Goal: Transaction & Acquisition: Obtain resource

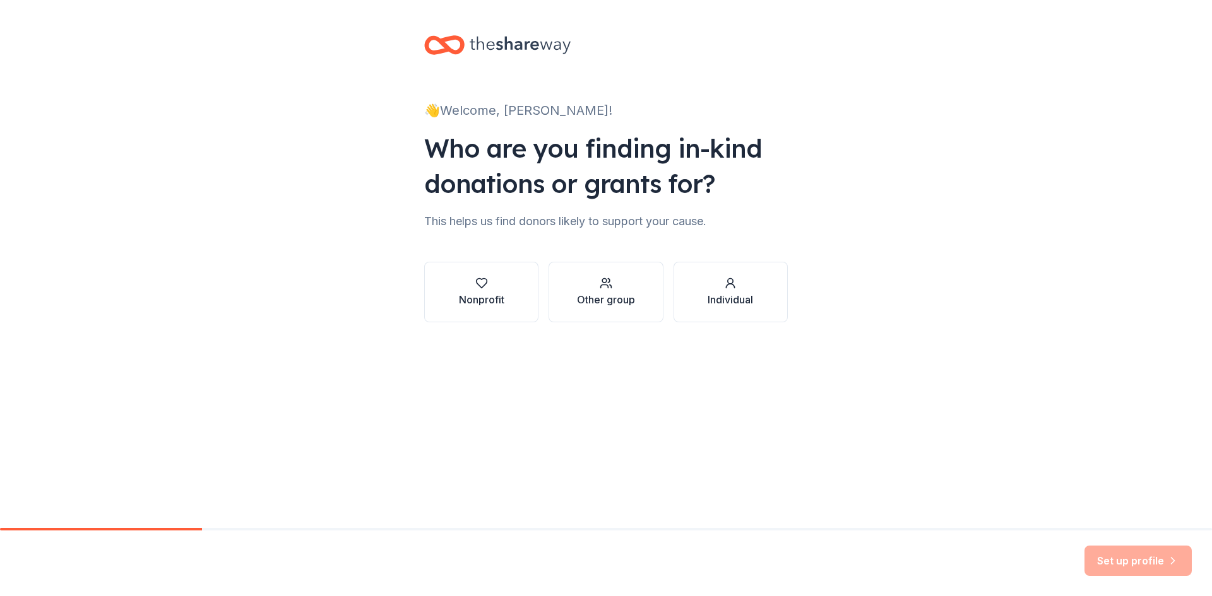
click at [493, 297] on div "Nonprofit" at bounding box center [481, 299] width 45 height 15
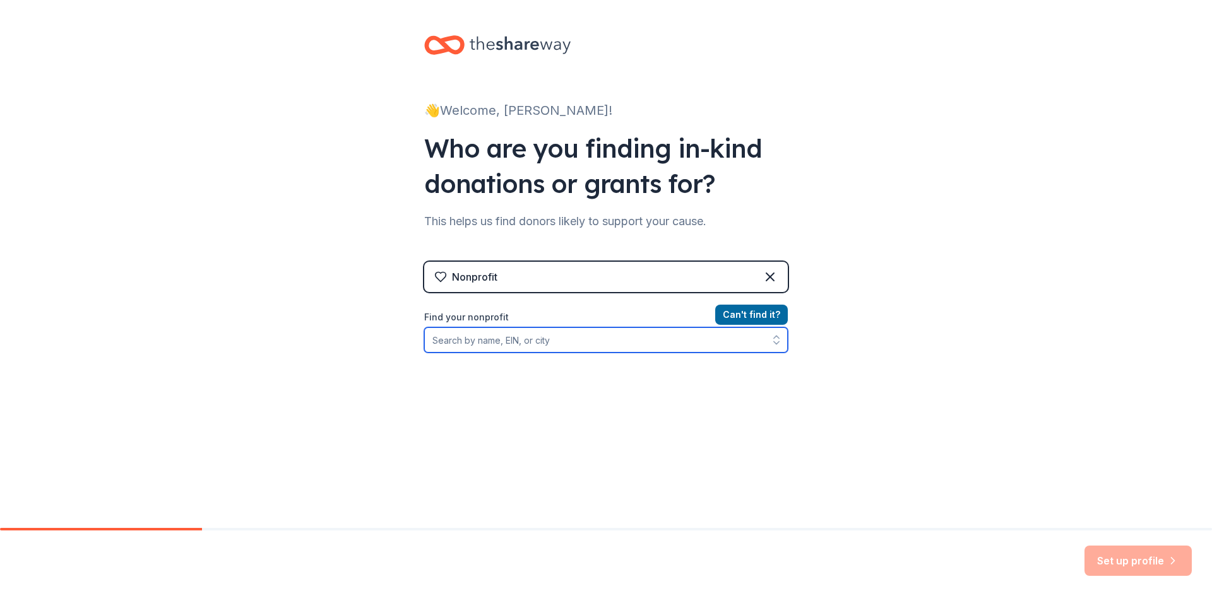
click at [489, 340] on input "Find your nonprofit" at bounding box center [606, 340] width 364 height 25
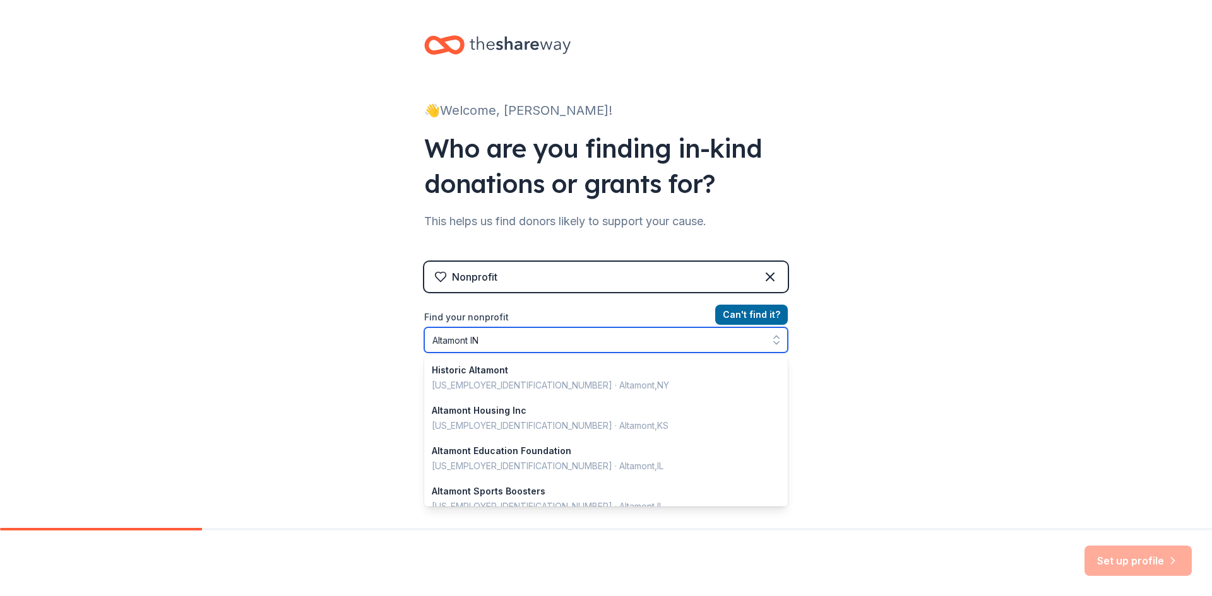
type input "Altamont INC"
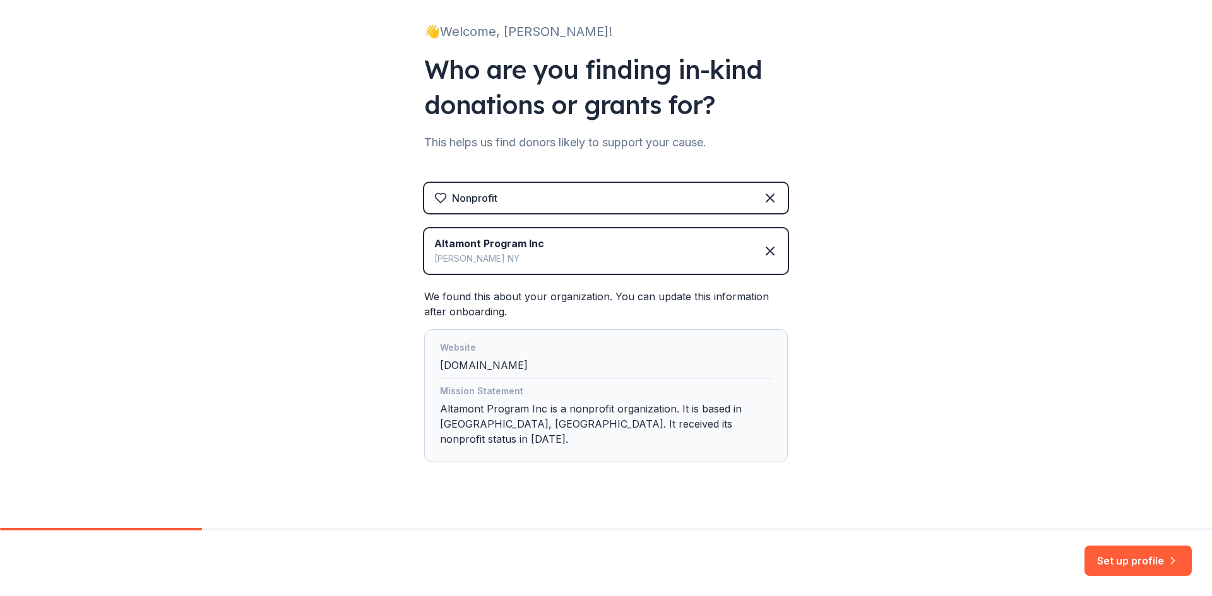
scroll to position [84, 0]
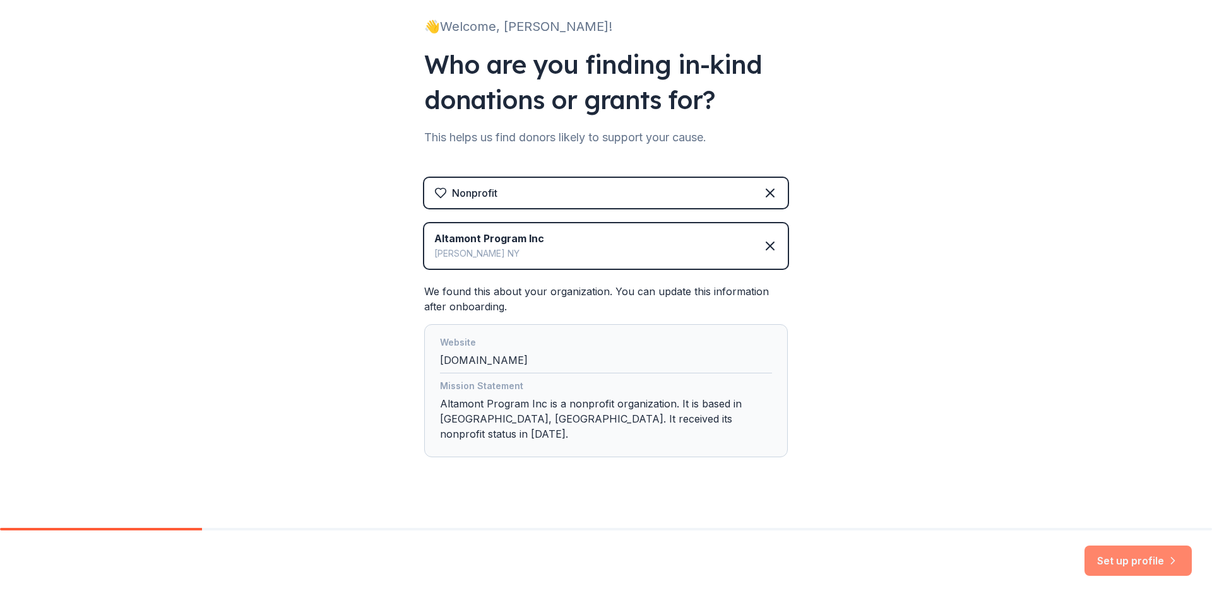
click at [1160, 558] on button "Set up profile" at bounding box center [1137, 561] width 107 height 30
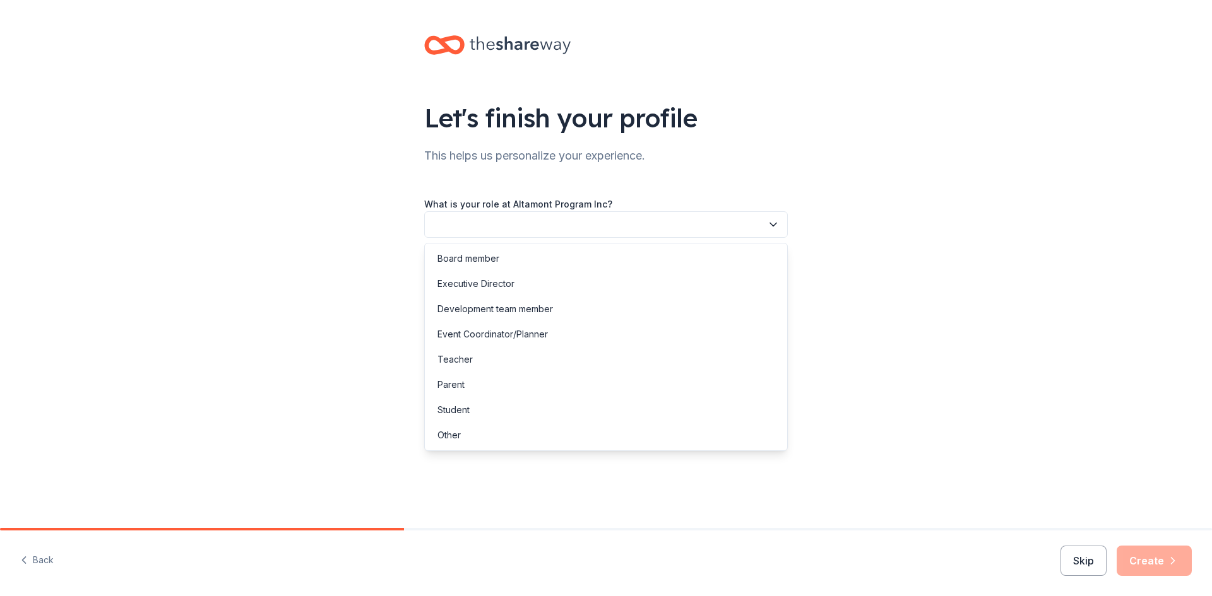
click at [446, 229] on button "button" at bounding box center [606, 224] width 364 height 27
click at [433, 223] on button "button" at bounding box center [606, 224] width 364 height 27
click at [434, 220] on button "button" at bounding box center [606, 224] width 364 height 27
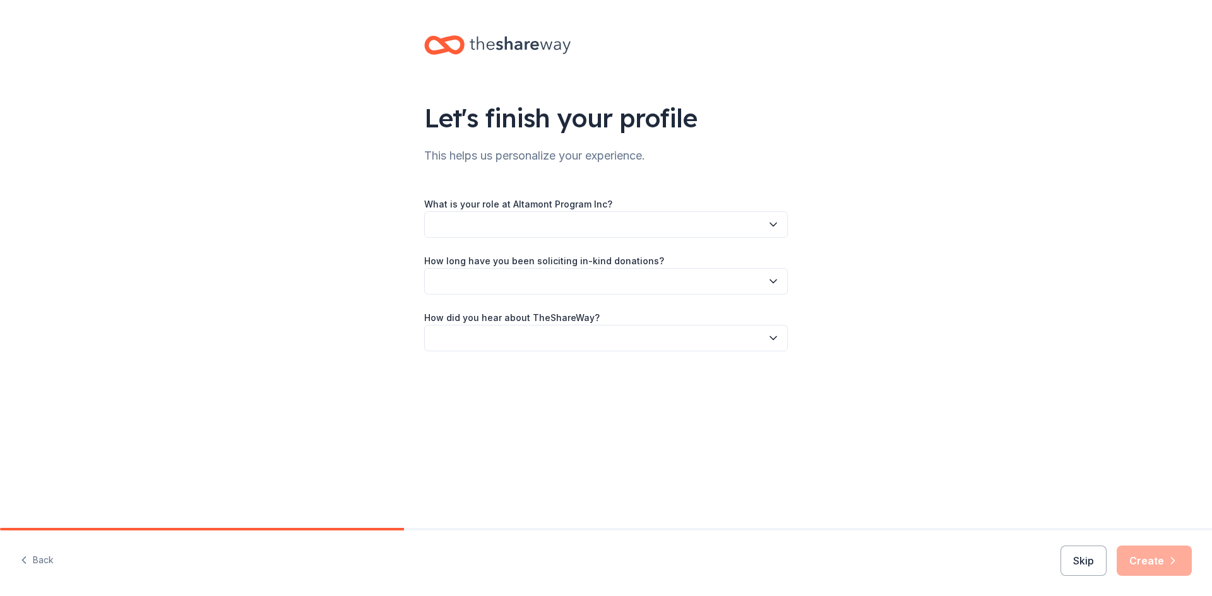
click at [434, 220] on button "button" at bounding box center [606, 224] width 364 height 27
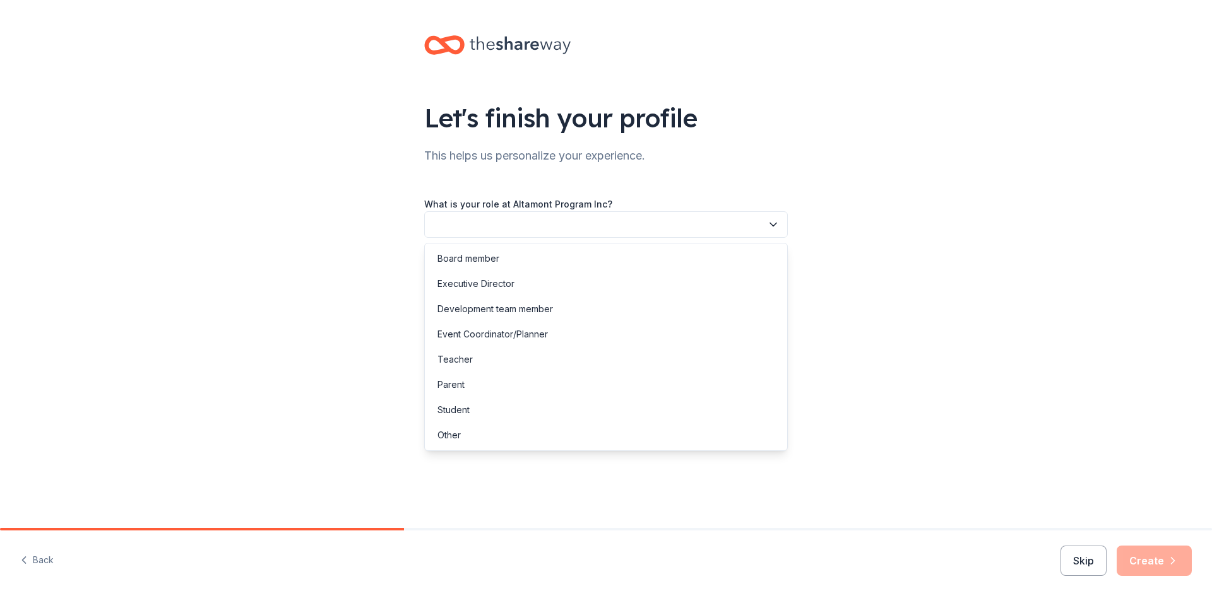
click at [434, 220] on button "button" at bounding box center [606, 224] width 364 height 27
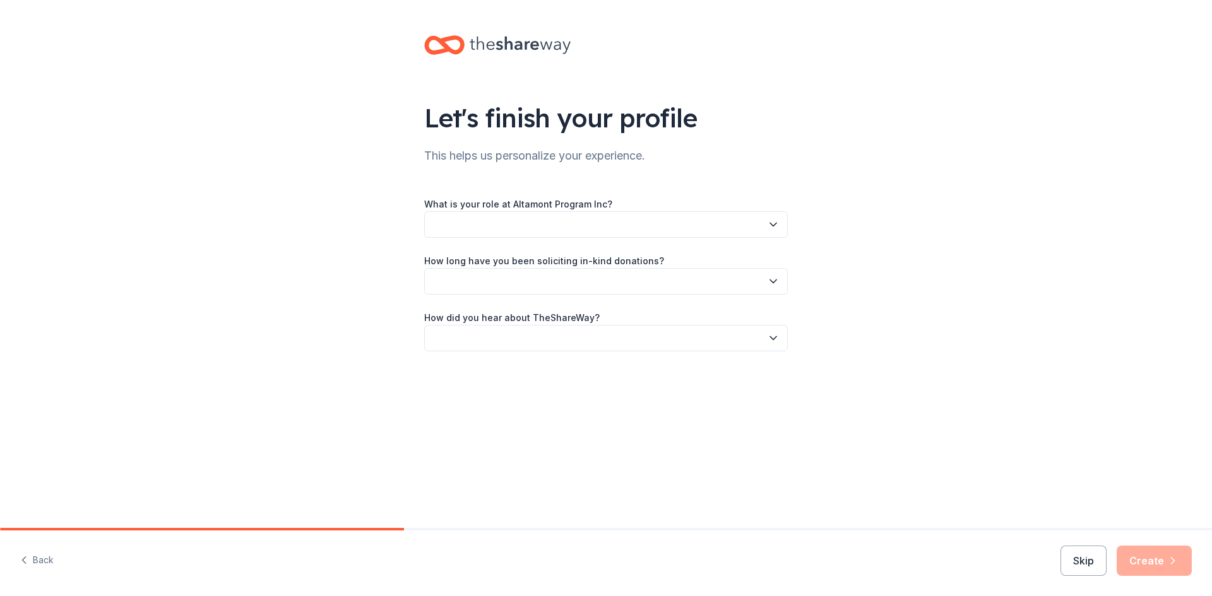
click at [434, 220] on button "button" at bounding box center [606, 224] width 364 height 27
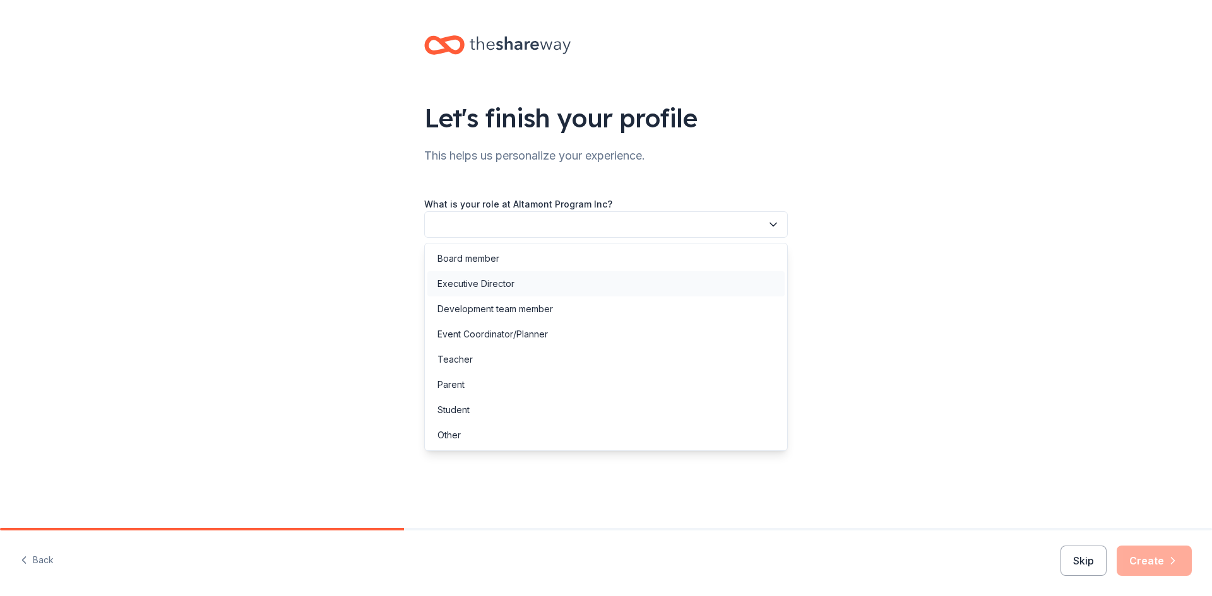
click at [458, 285] on div "Executive Director" at bounding box center [475, 283] width 77 height 15
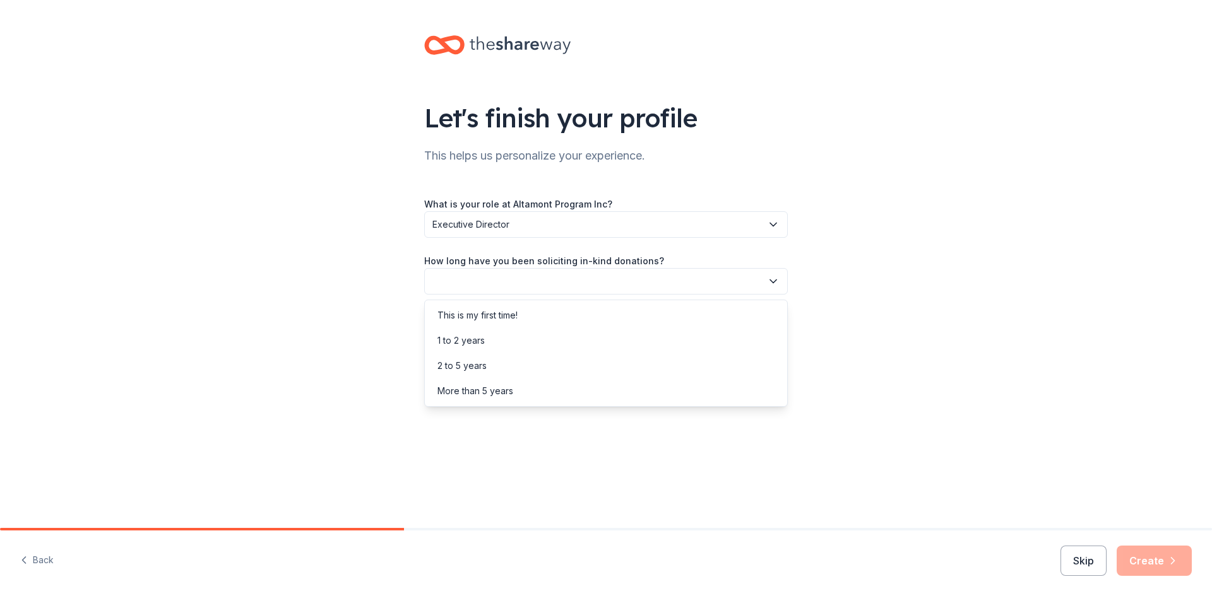
click at [768, 288] on button "button" at bounding box center [606, 281] width 364 height 27
click at [543, 315] on div "This is my first time!" at bounding box center [605, 315] width 357 height 25
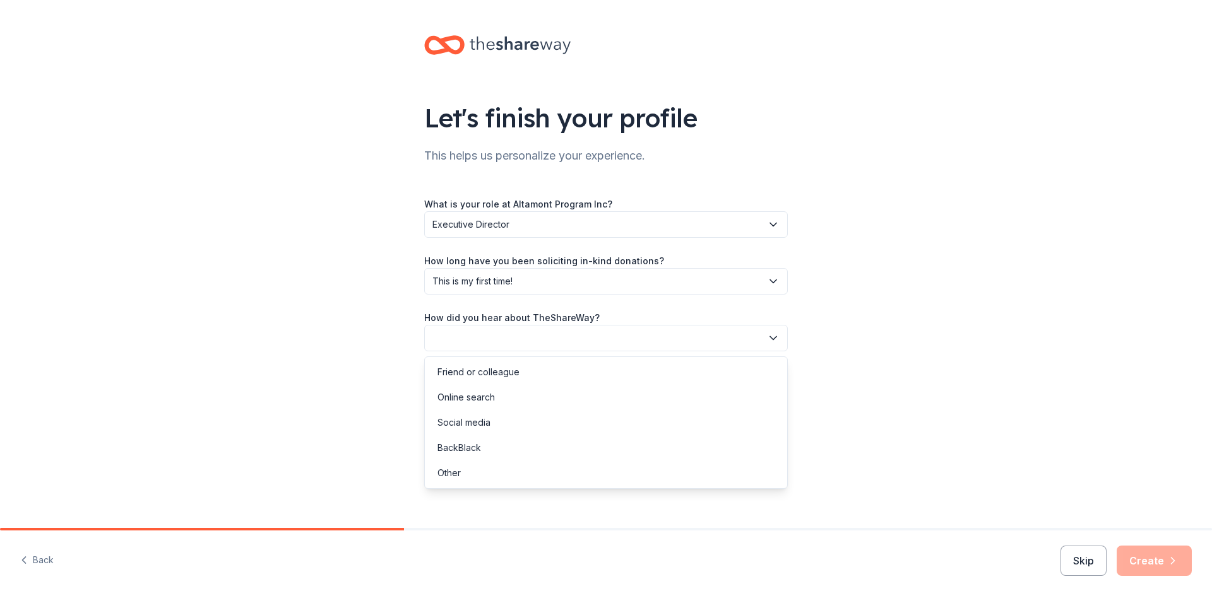
click at [779, 341] on button "button" at bounding box center [606, 338] width 364 height 27
click at [519, 398] on div "Online search" at bounding box center [605, 397] width 357 height 25
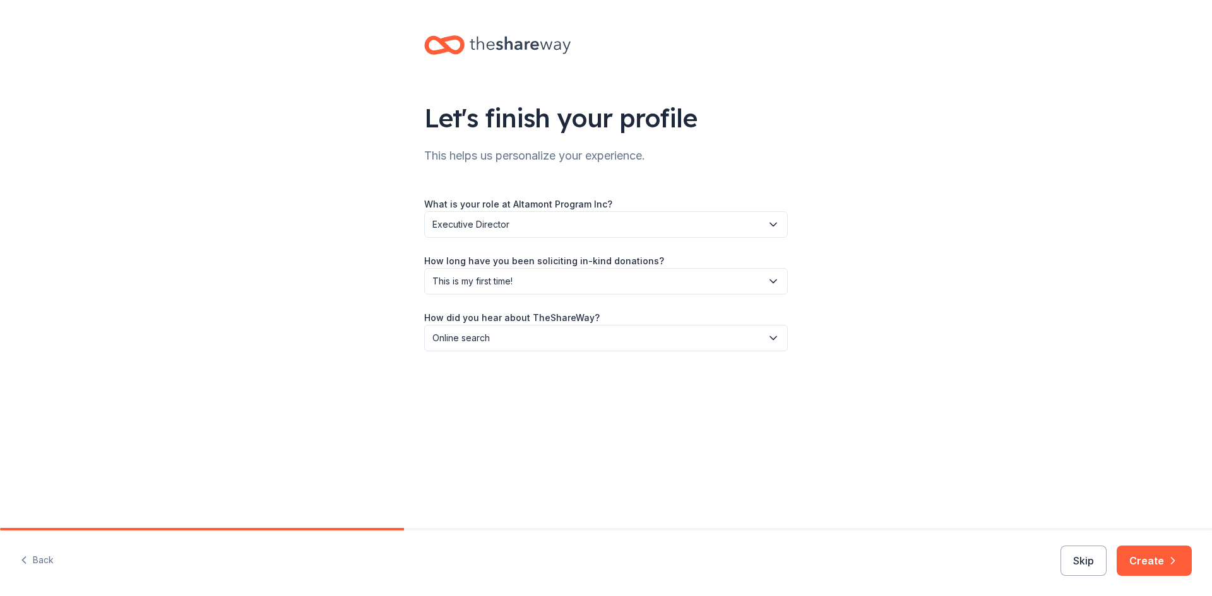
click at [1160, 562] on button "Create" at bounding box center [1153, 561] width 75 height 30
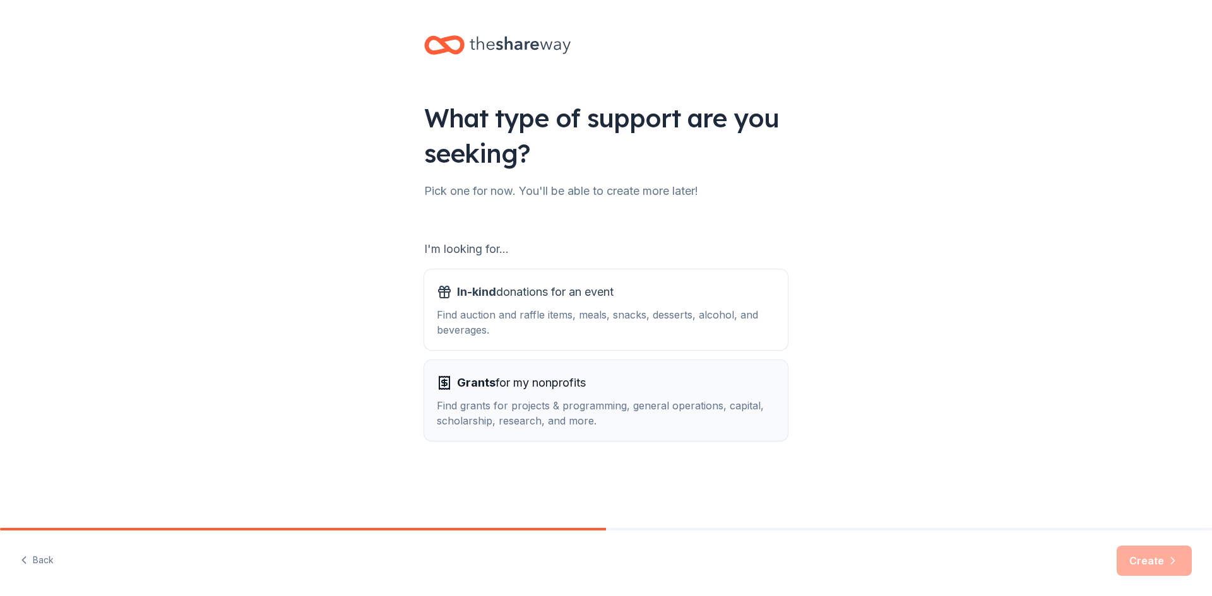
click at [552, 388] on span "Grants for my nonprofits" at bounding box center [521, 383] width 129 height 20
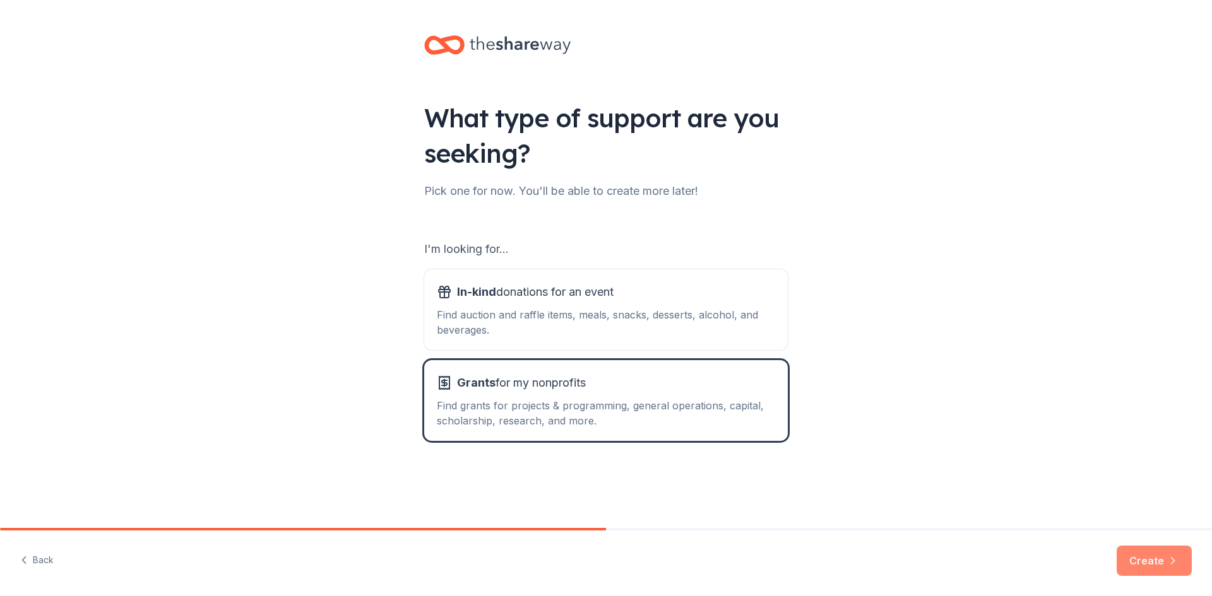
click at [1148, 560] on button "Create" at bounding box center [1153, 561] width 75 height 30
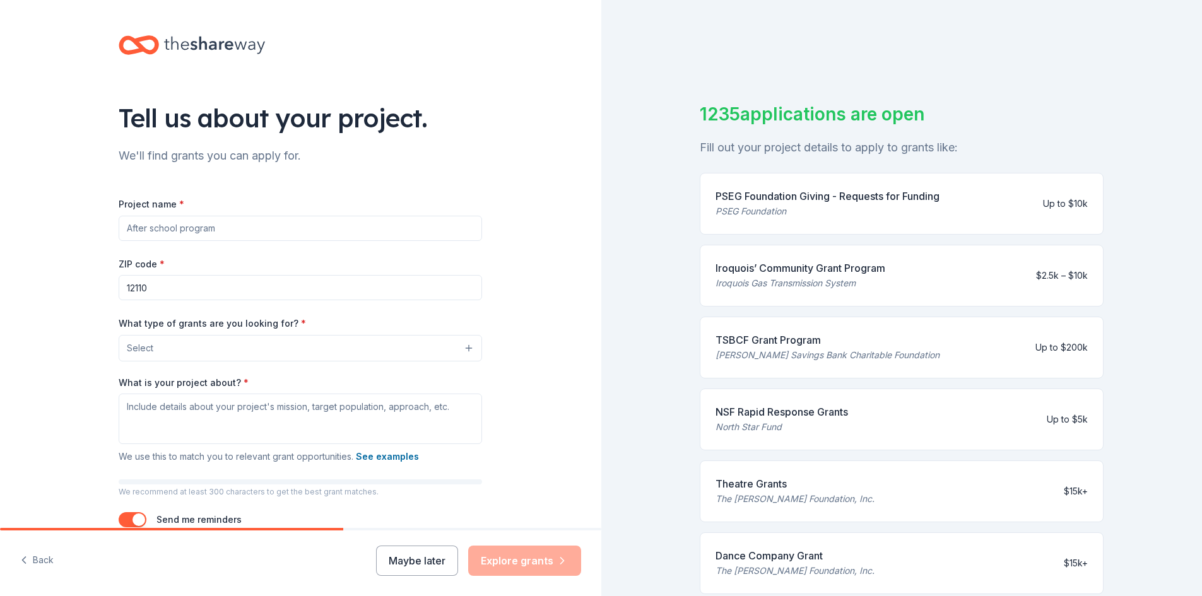
click at [170, 228] on input "Project name *" at bounding box center [301, 228] width 364 height 25
type input "Syracuse Veterans Residential P"
click at [155, 289] on input "12110" at bounding box center [301, 287] width 364 height 25
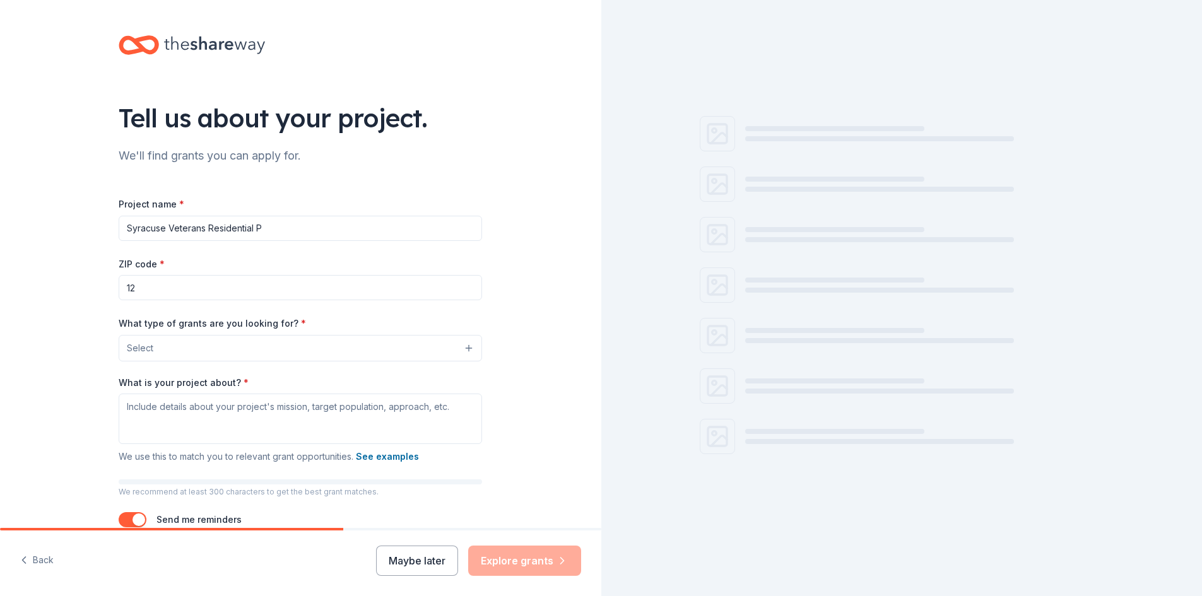
type input "1"
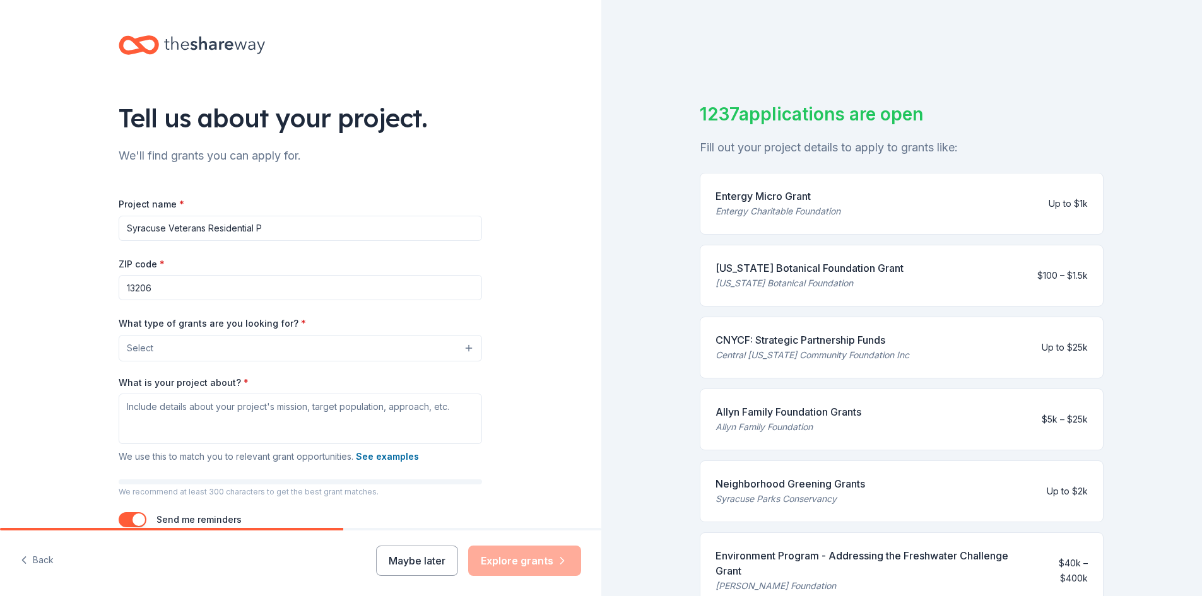
type input "13206"
click at [518, 306] on div "Tell us about your project. We'll find grants you can apply for. Project name *…" at bounding box center [300, 301] width 601 height 603
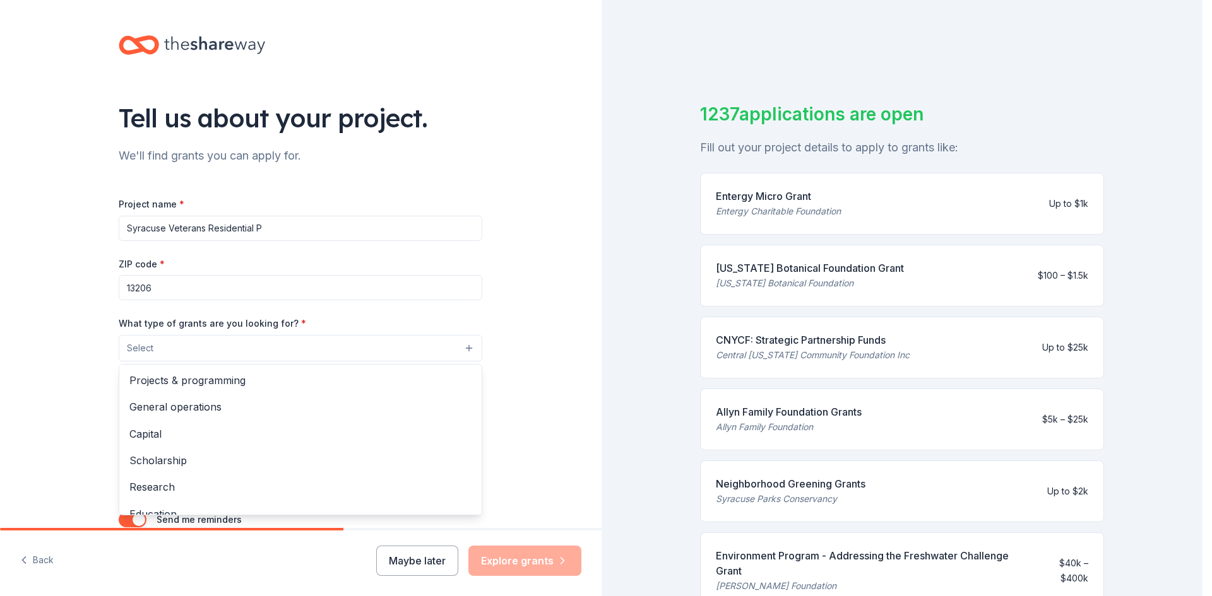
click at [437, 352] on button "Select" at bounding box center [301, 348] width 364 height 27
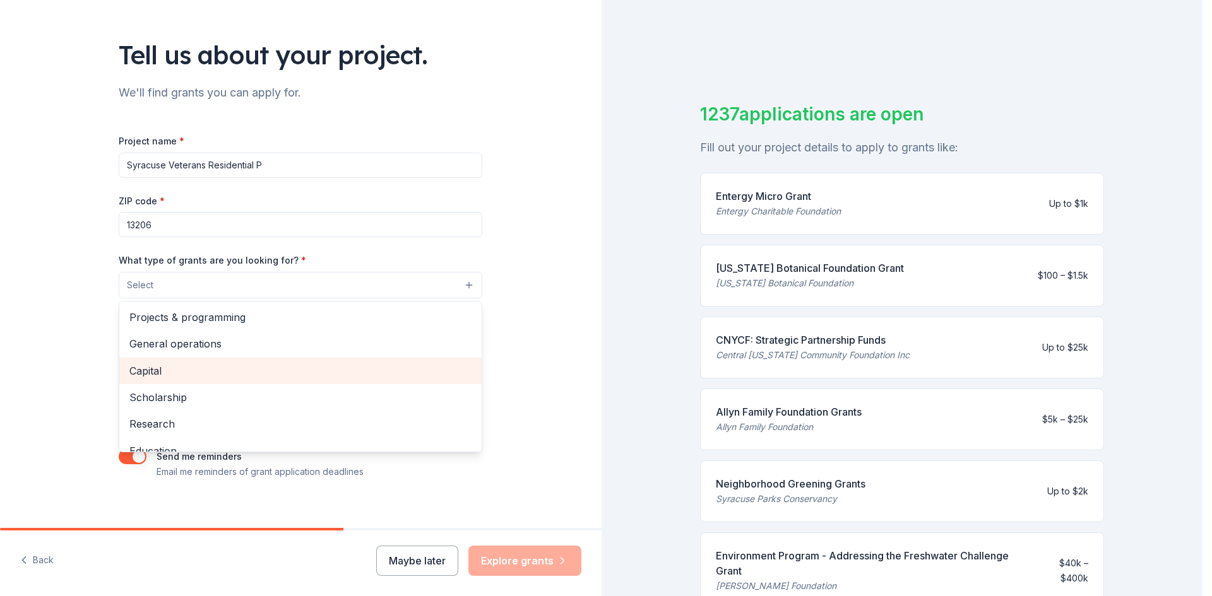
click at [153, 373] on span "Capital" at bounding box center [300, 371] width 342 height 16
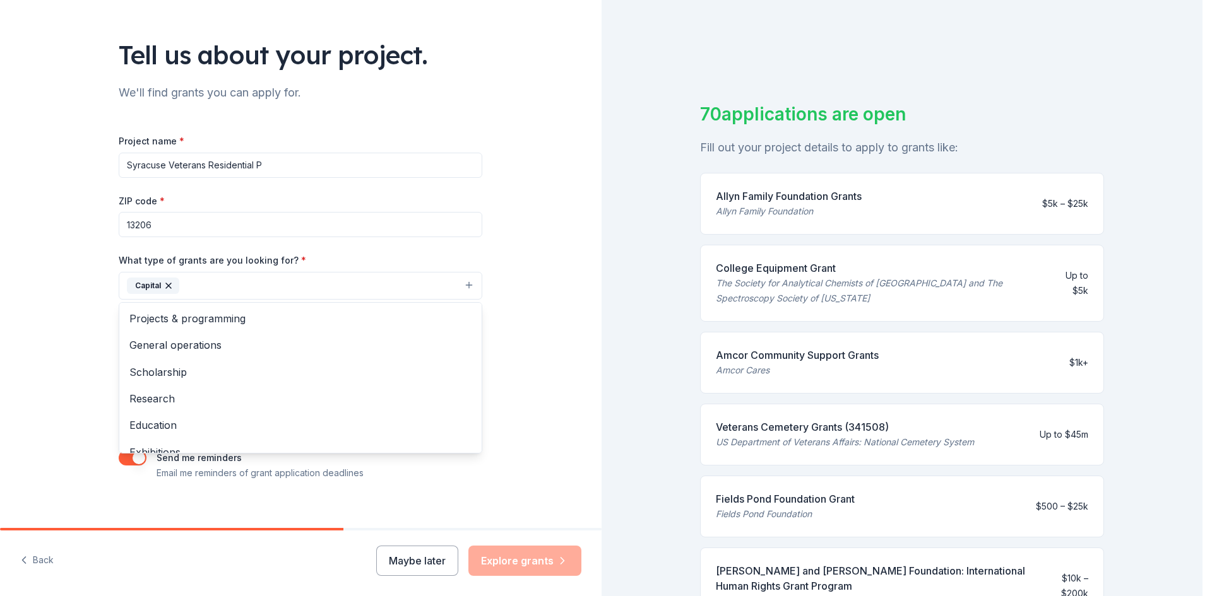
click at [559, 388] on div "Tell us about your project. We'll find grants you can apply for. Project name *…" at bounding box center [300, 239] width 601 height 605
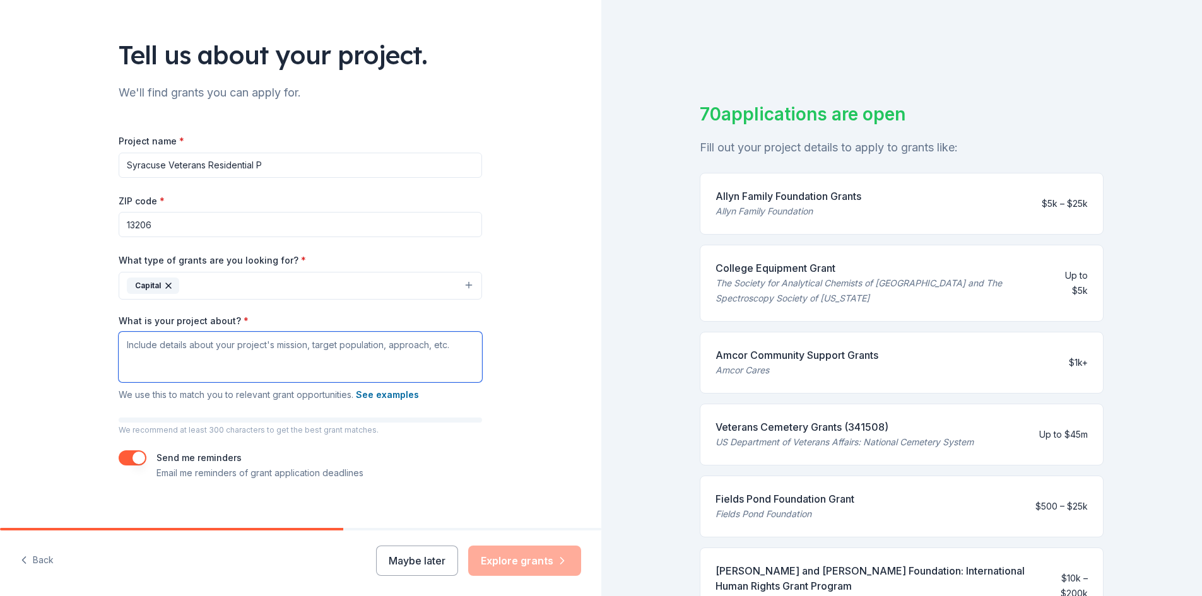
click at [285, 370] on textarea "What is your project about? *" at bounding box center [301, 357] width 364 height 50
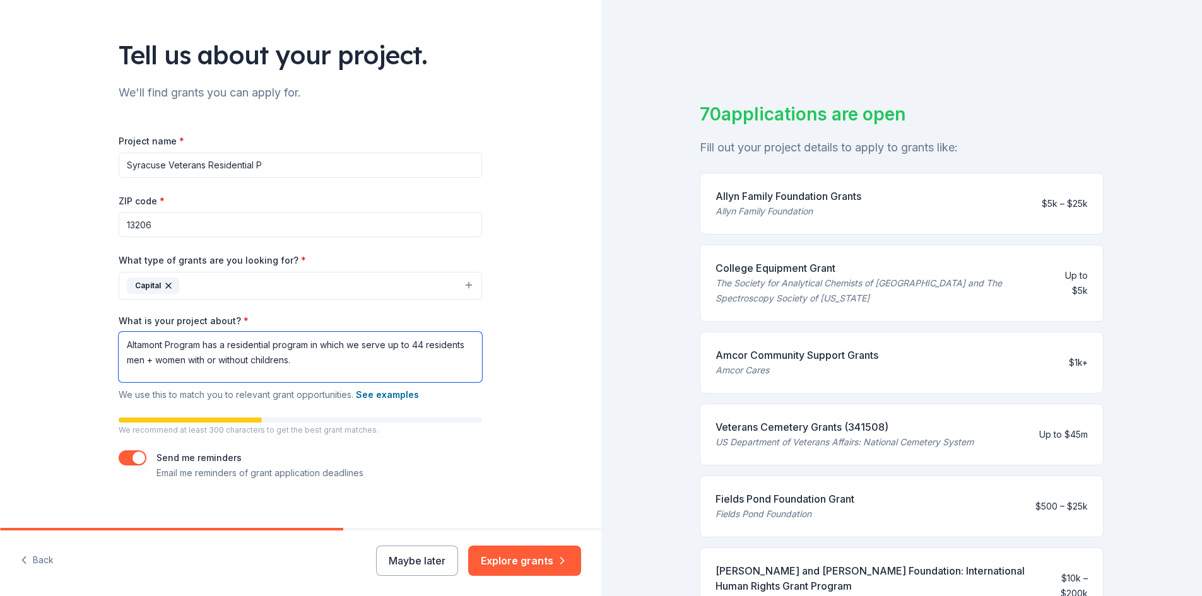
click at [262, 363] on textarea "Altamont Program has a residential program in which we serve up to 44 residents…" at bounding box center [301, 357] width 364 height 50
click at [324, 369] on textarea "Altamont Program has a residential program in which we serve up to 44 residents…" at bounding box center [301, 357] width 364 height 50
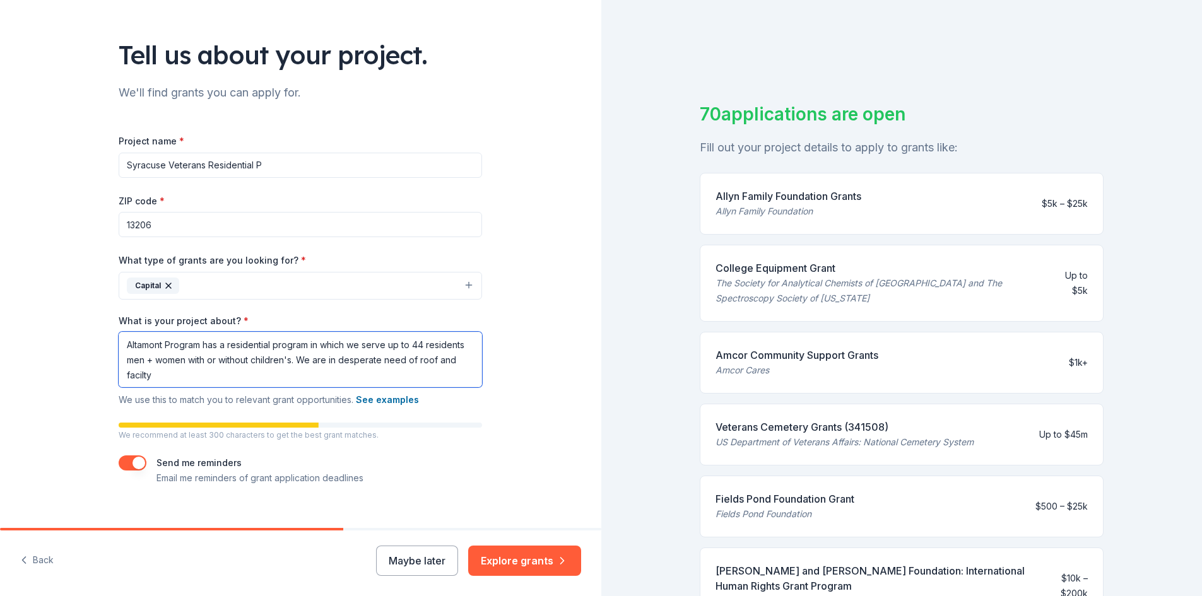
click at [175, 380] on textarea "Altamont Program has a residential program in which we serve up to 44 residents…" at bounding box center [301, 360] width 364 height 56
click at [391, 401] on button "See examples" at bounding box center [387, 400] width 63 height 15
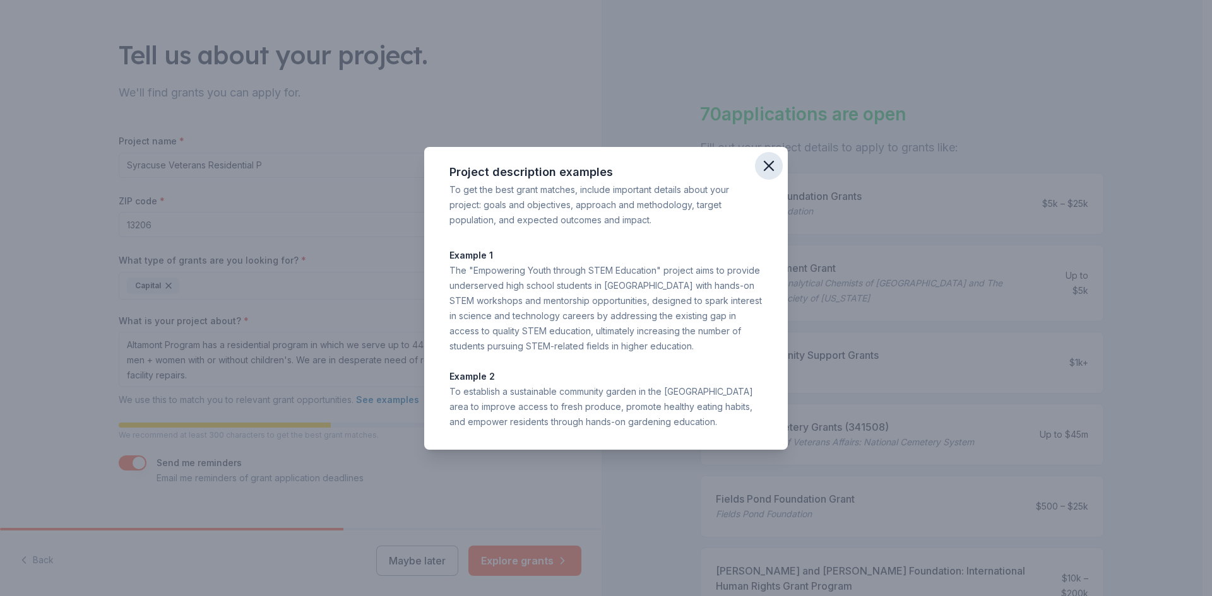
click at [764, 166] on icon "button" at bounding box center [769, 166] width 18 height 18
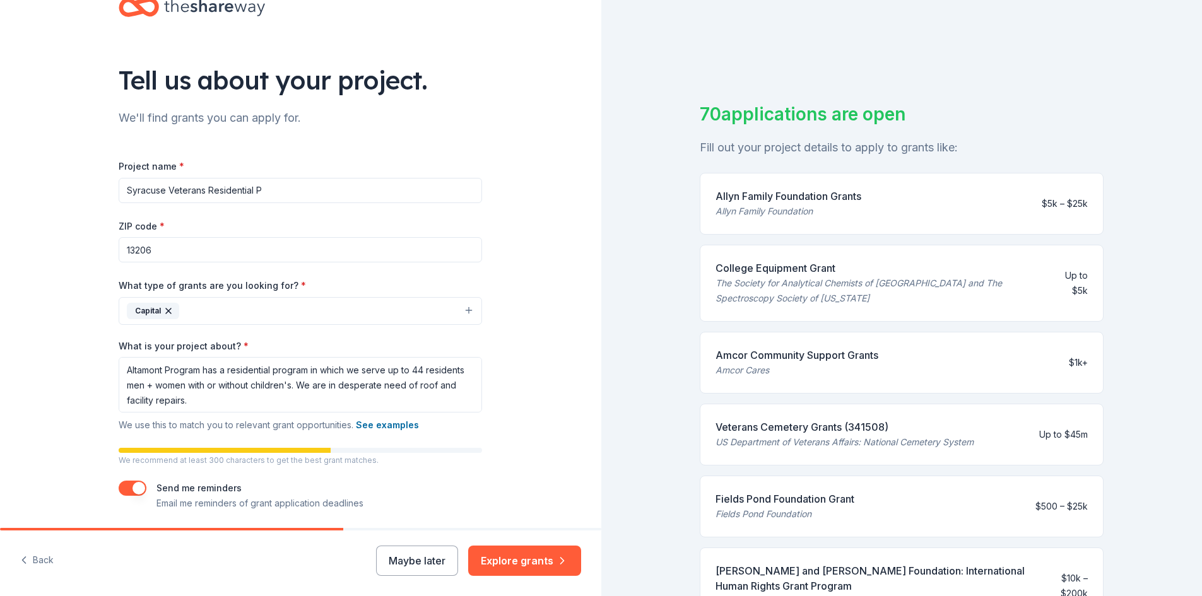
scroll to position [81, 0]
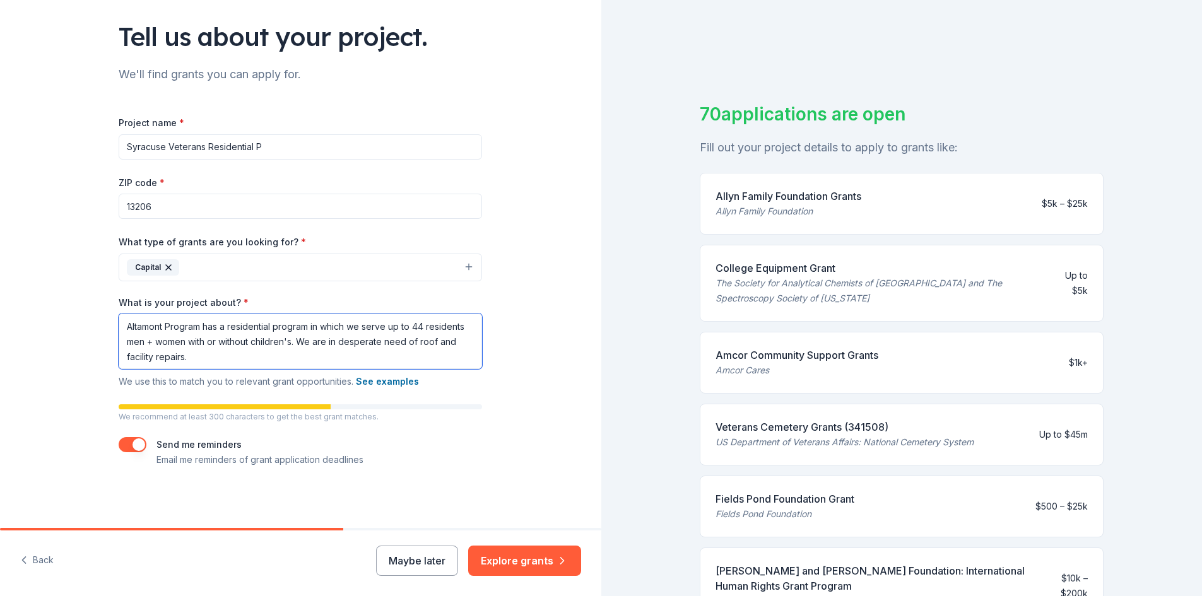
click at [334, 343] on textarea "Altamont Program has a residential program in which we serve up to 44 residents…" at bounding box center [301, 342] width 364 height 56
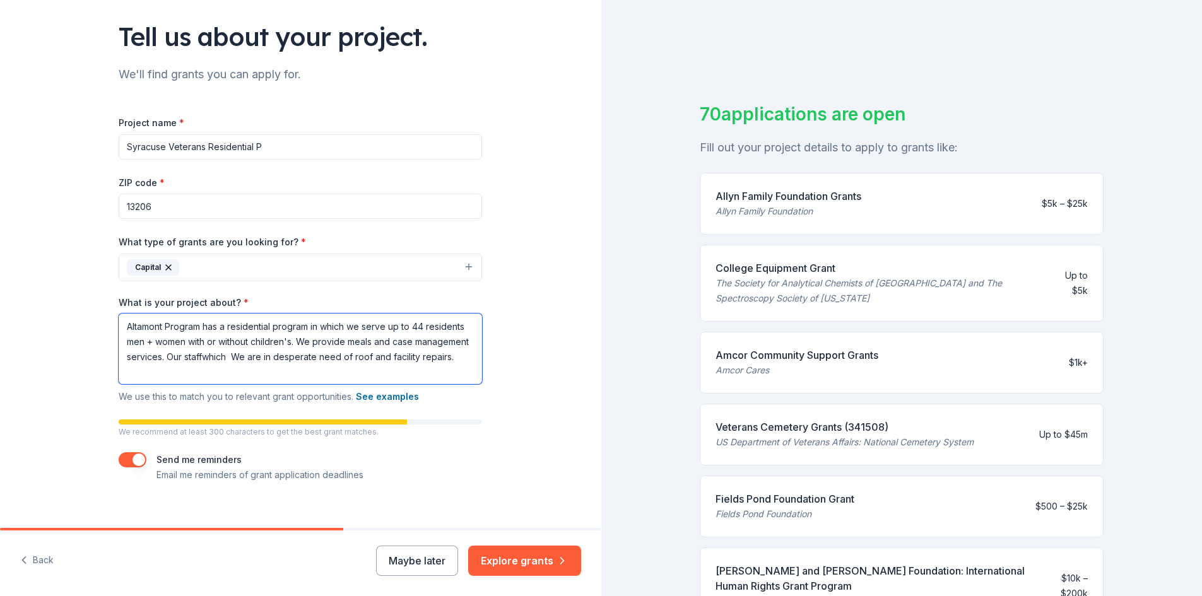
click at [257, 364] on textarea "Altamont Program has a residential program in which we serve up to 44 residents…" at bounding box center [301, 349] width 364 height 71
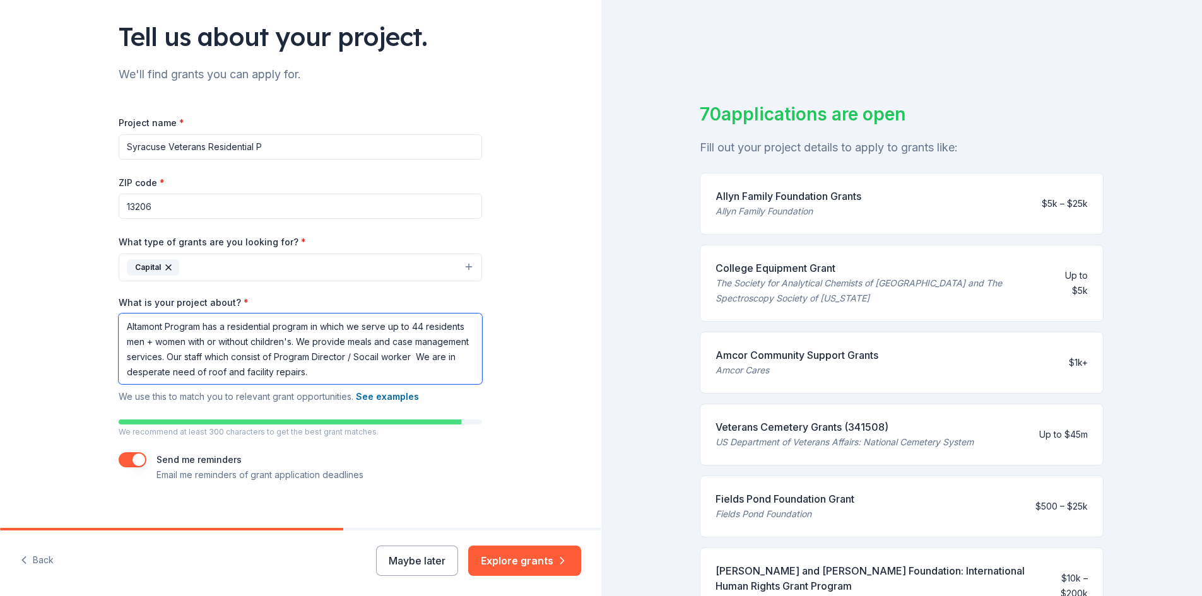
click at [423, 361] on textarea "Altamont Program has a residential program in which we serve up to 44 residents…" at bounding box center [301, 349] width 364 height 71
click at [434, 357] on textarea "Altamont Program has a residential program in which we serve up to 44 residents…" at bounding box center [301, 349] width 364 height 71
click at [409, 358] on textarea "Altamont Program has a residential program in which we serve up to 44 residents…" at bounding box center [301, 349] width 364 height 71
click at [151, 372] on textarea "Altamont Program has a residential program in which we serve up to 44 residents…" at bounding box center [301, 349] width 364 height 71
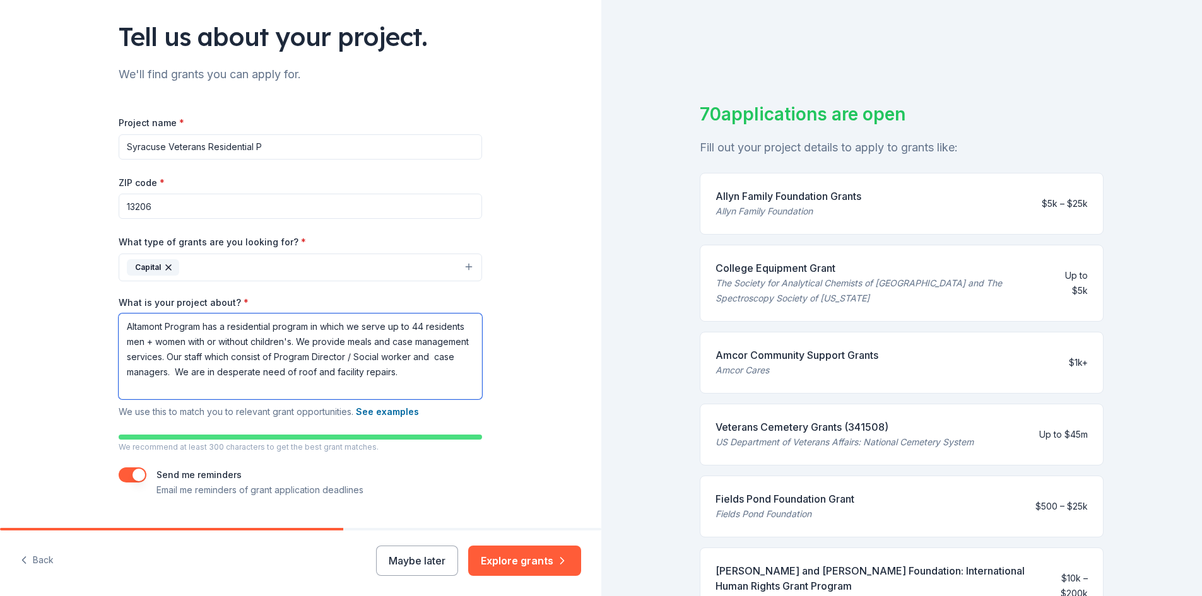
click at [274, 374] on textarea "Altamont Program has a residential program in which we serve up to 44 residents…" at bounding box center [301, 357] width 364 height 86
click at [165, 391] on textarea "Altamont Program has a residential program in which we serve up to 44 residents…" at bounding box center [301, 357] width 364 height 86
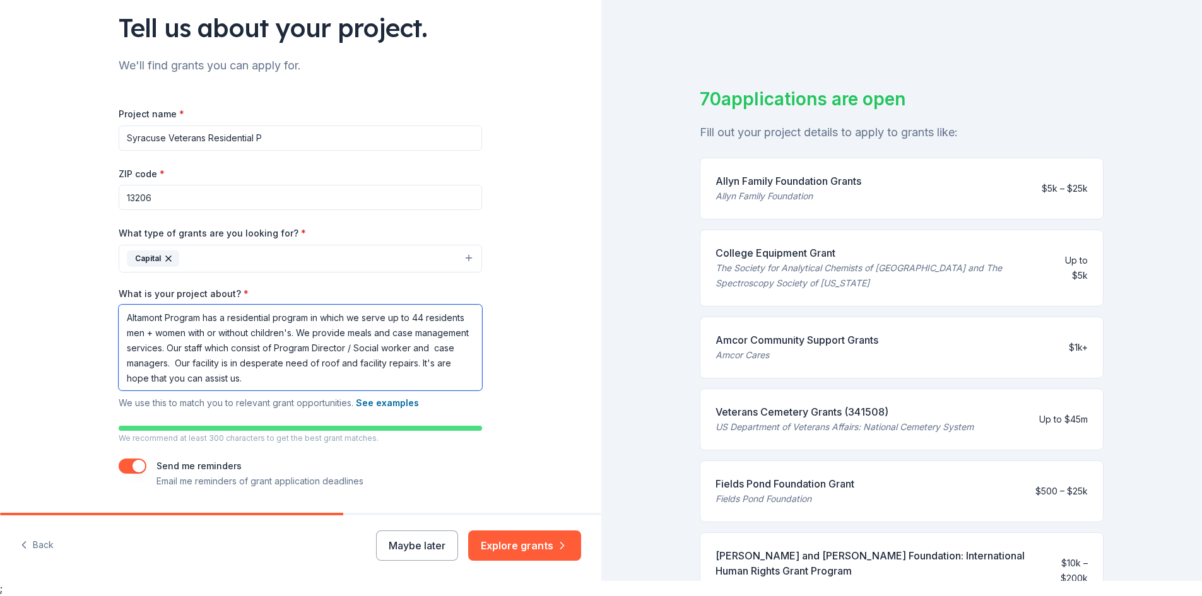
scroll to position [112, 0]
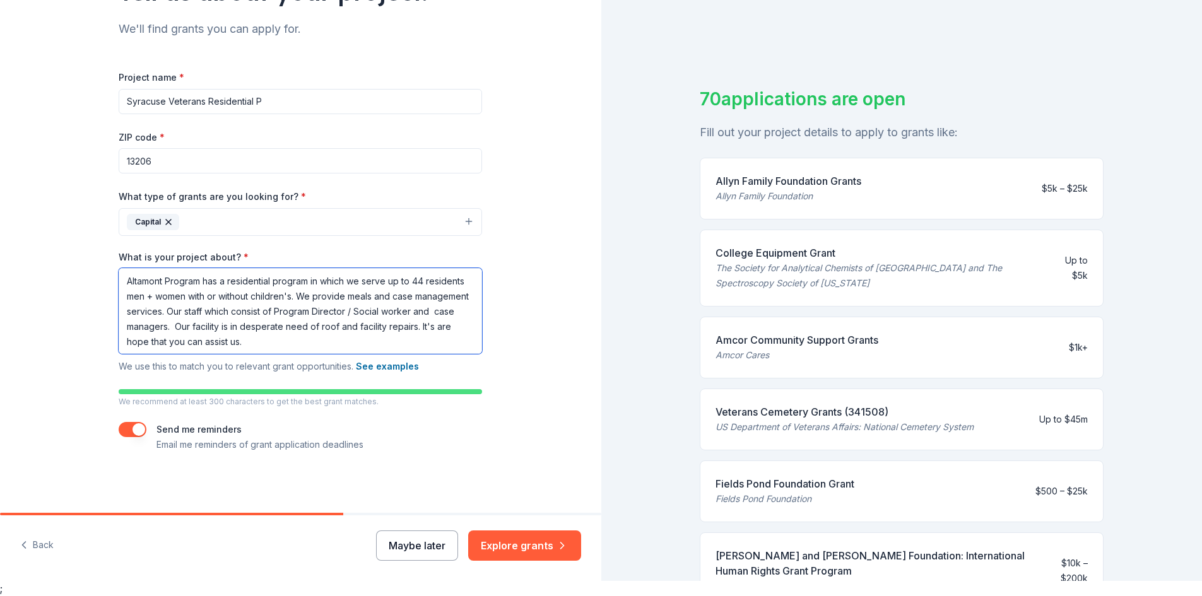
type textarea "Altamont Program has a residential program in which we serve up to 44 residents…"
click at [440, 549] on button "Maybe later" at bounding box center [417, 546] width 82 height 30
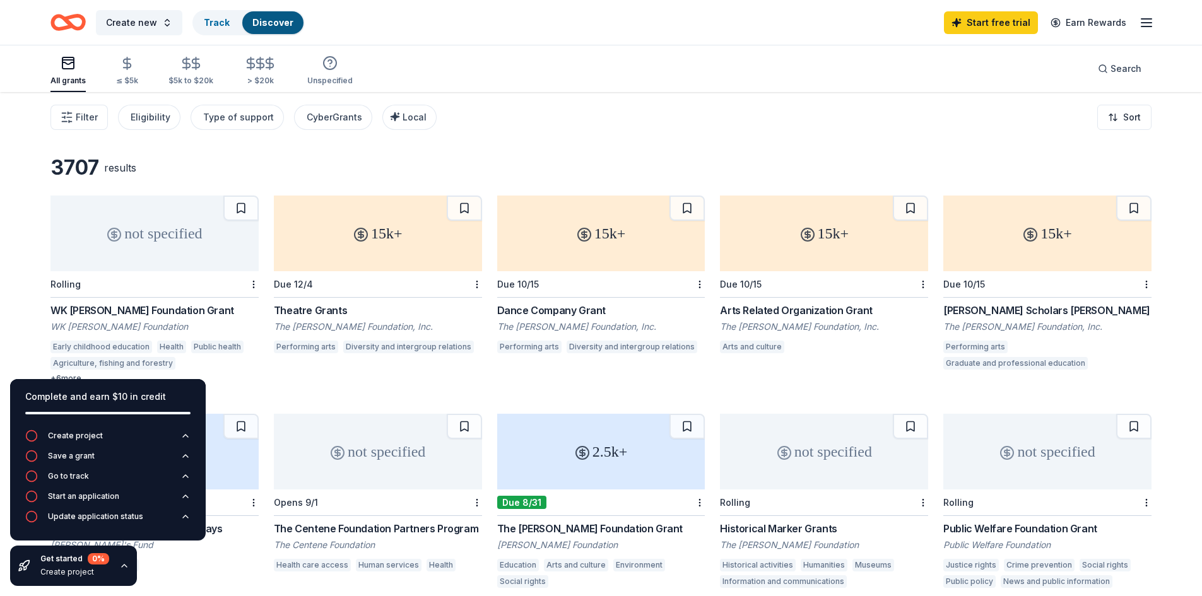
scroll to position [15, 0]
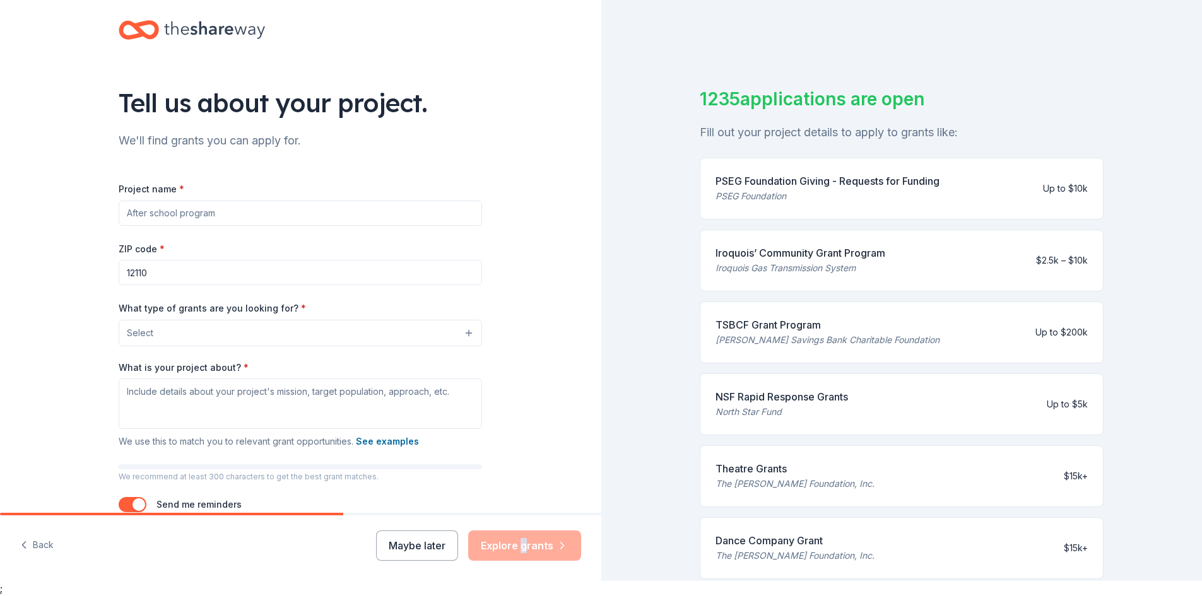
click at [524, 551] on div "Maybe later Explore grants" at bounding box center [478, 546] width 205 height 30
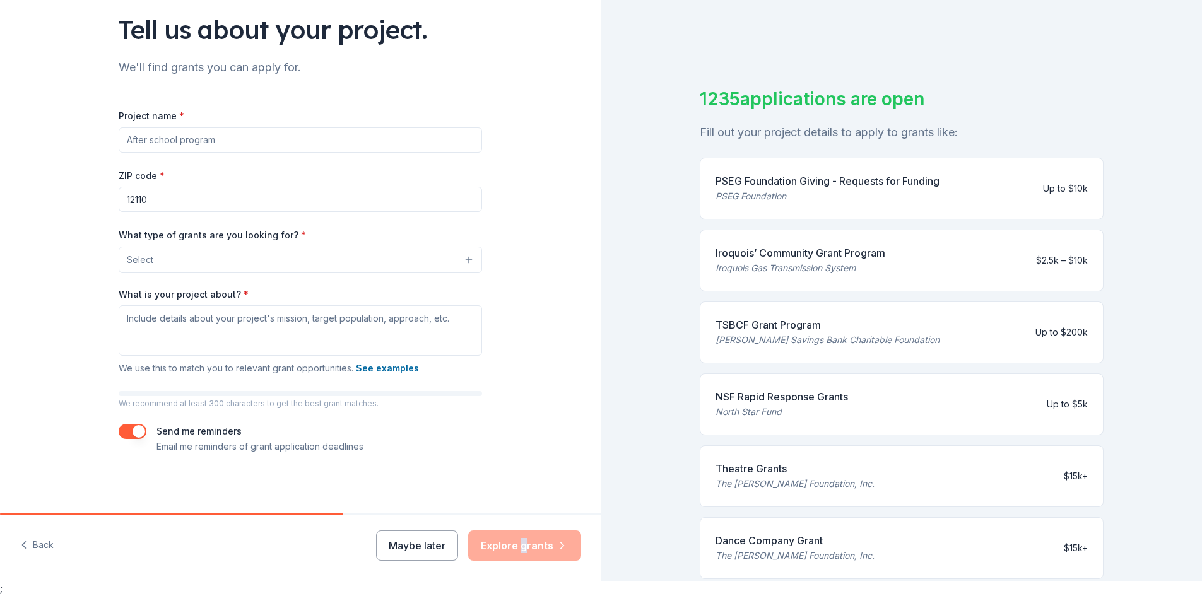
scroll to position [75, 0]
click at [365, 367] on button "See examples" at bounding box center [387, 366] width 63 height 15
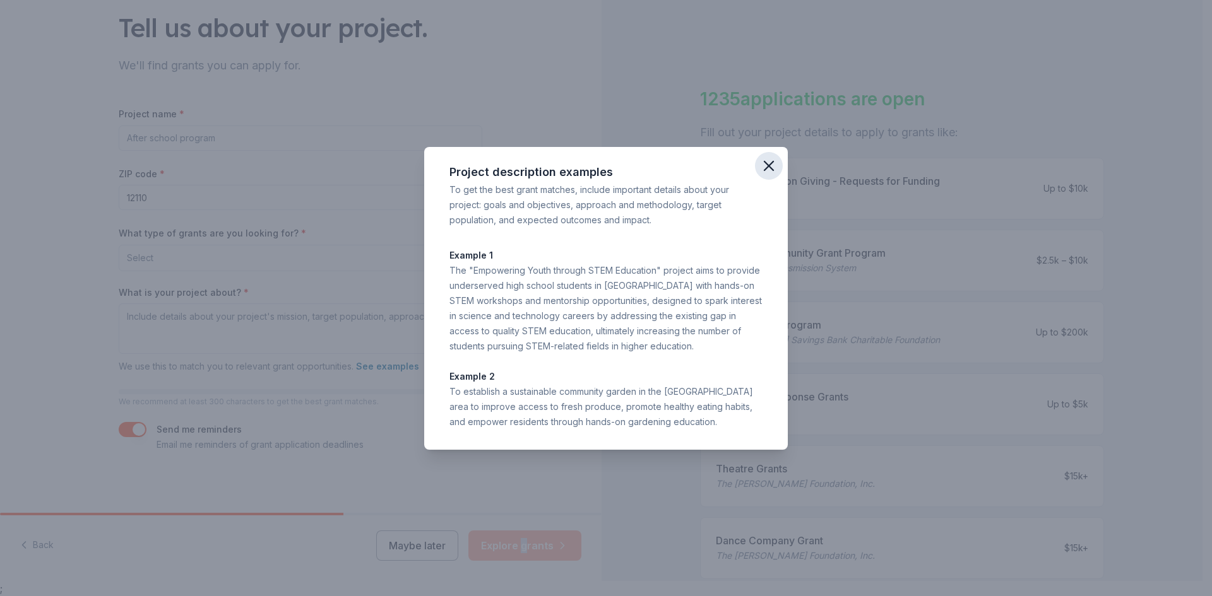
click at [774, 165] on icon "button" at bounding box center [769, 166] width 18 height 18
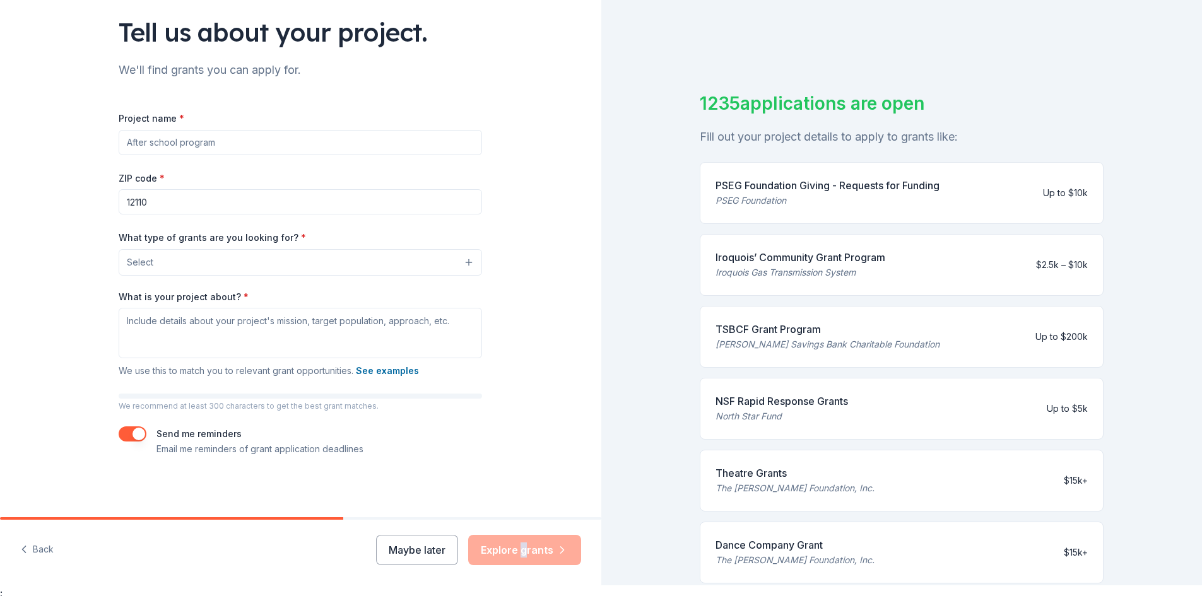
scroll to position [15, 0]
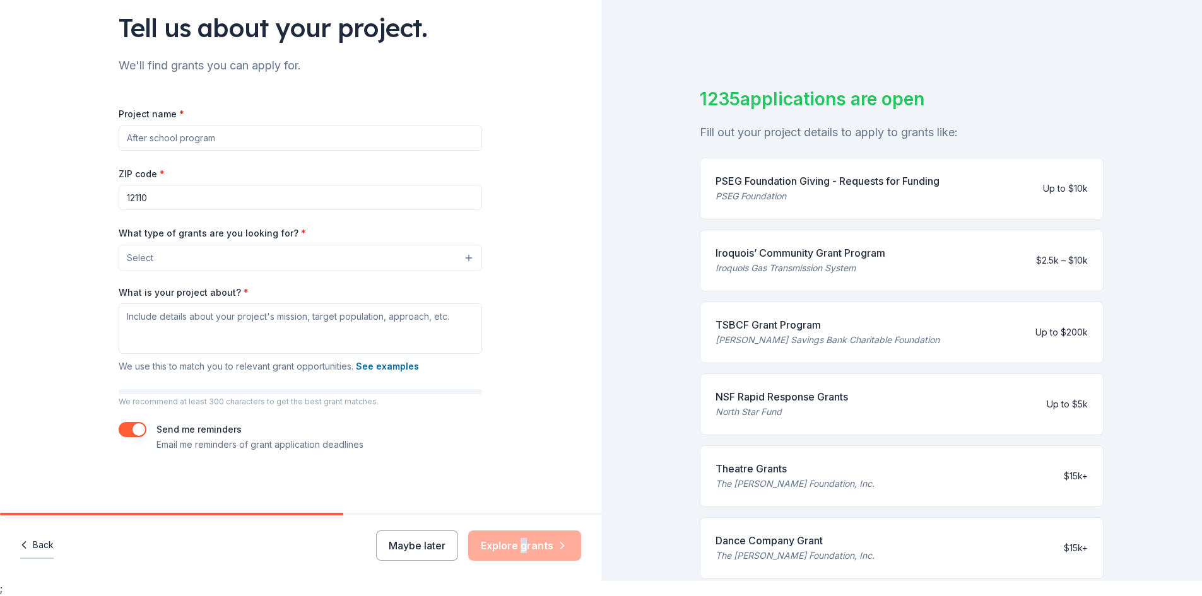
click at [37, 550] on button "Back" at bounding box center [36, 546] width 33 height 27
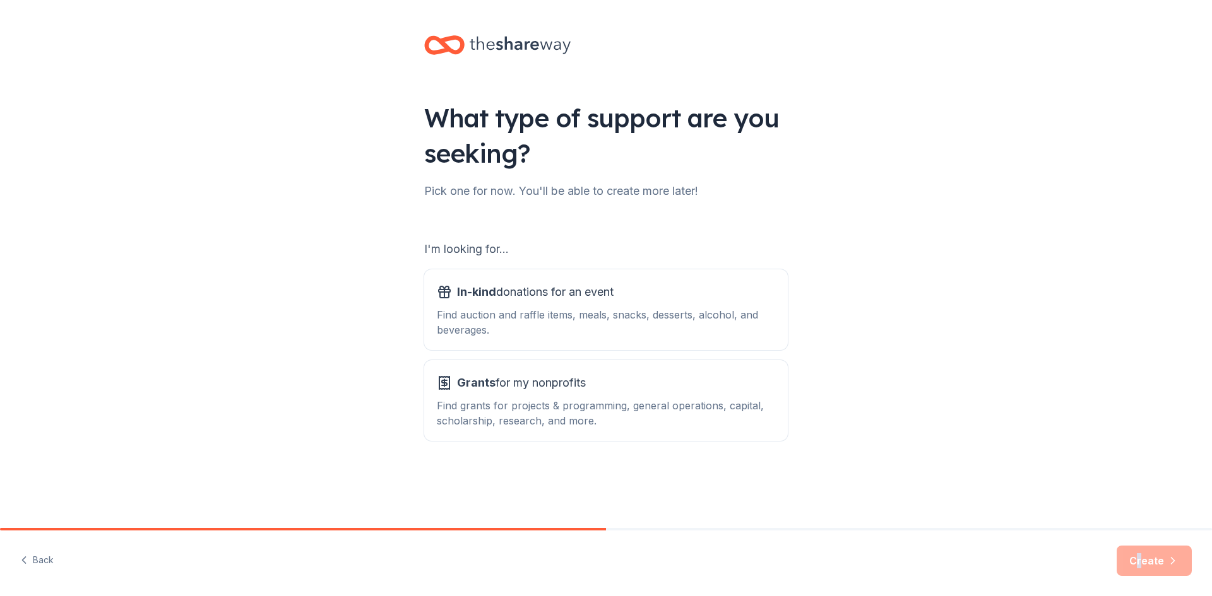
click at [1142, 563] on div "Create" at bounding box center [1153, 561] width 75 height 30
click at [42, 564] on button "Back" at bounding box center [36, 561] width 33 height 27
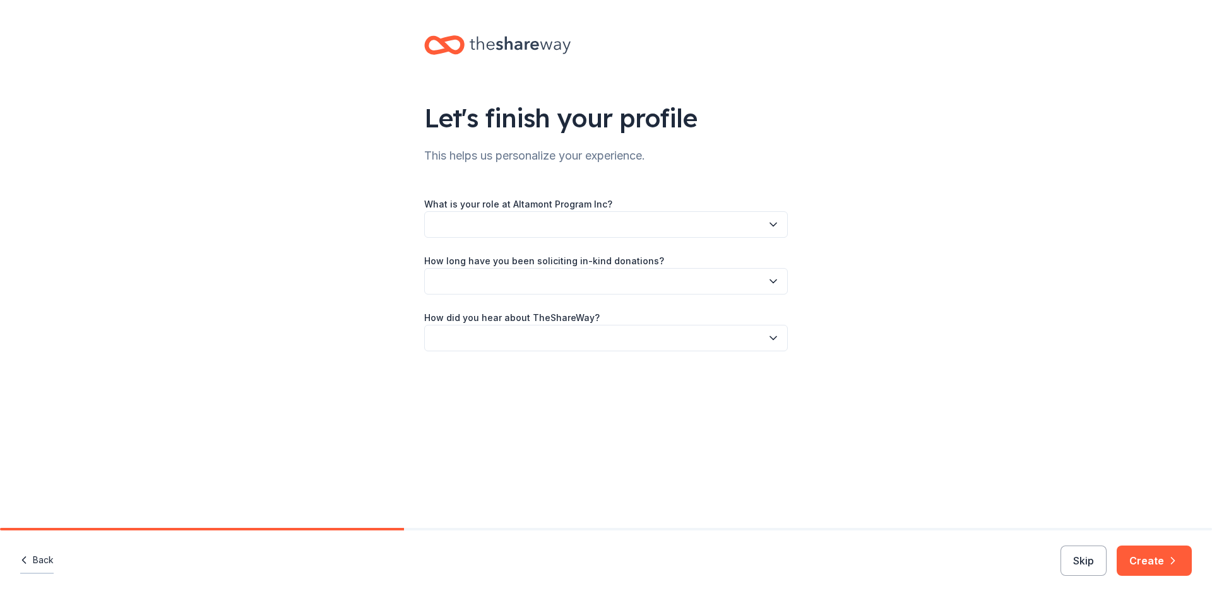
click at [43, 564] on button "Back" at bounding box center [36, 561] width 33 height 27
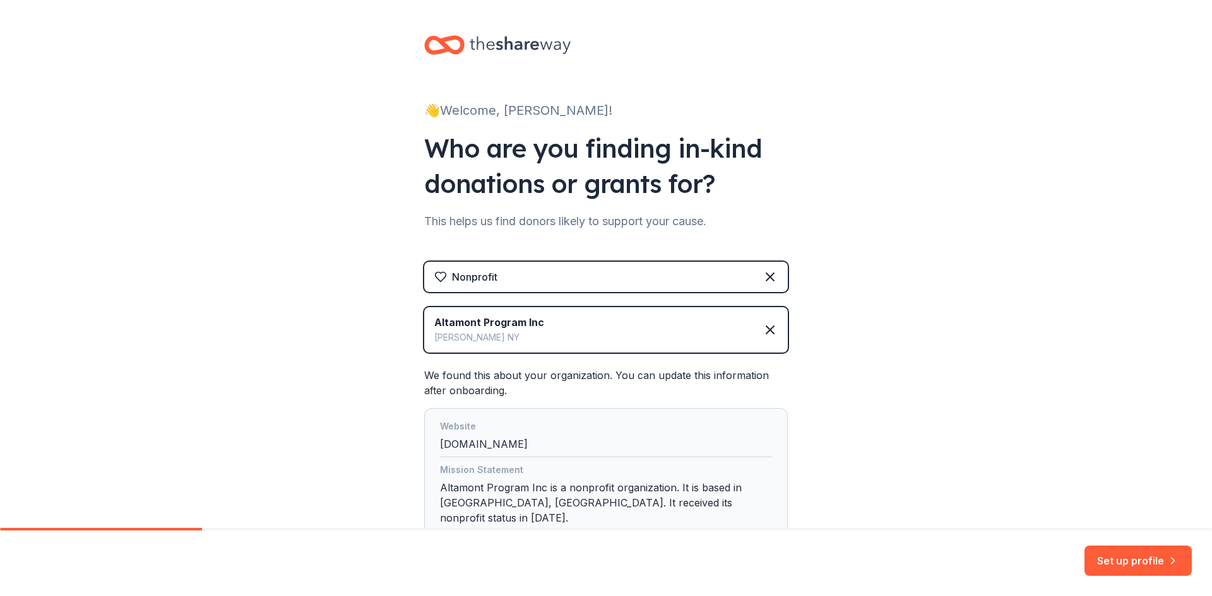
click at [43, 564] on div "Set up profile" at bounding box center [606, 564] width 1212 height 66
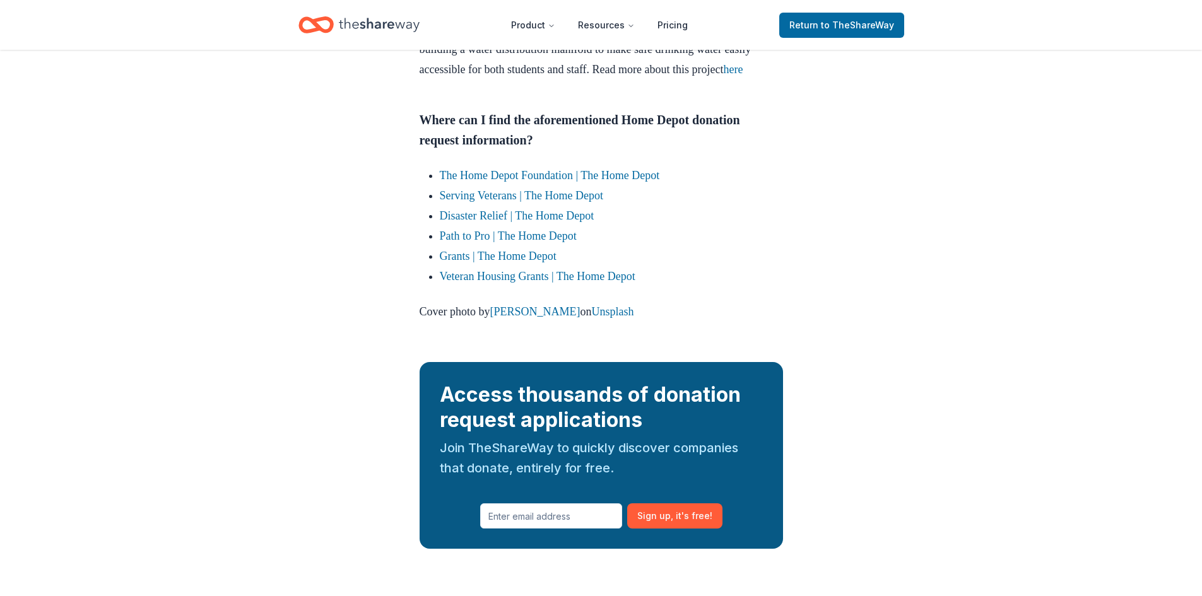
scroll to position [1722, 0]
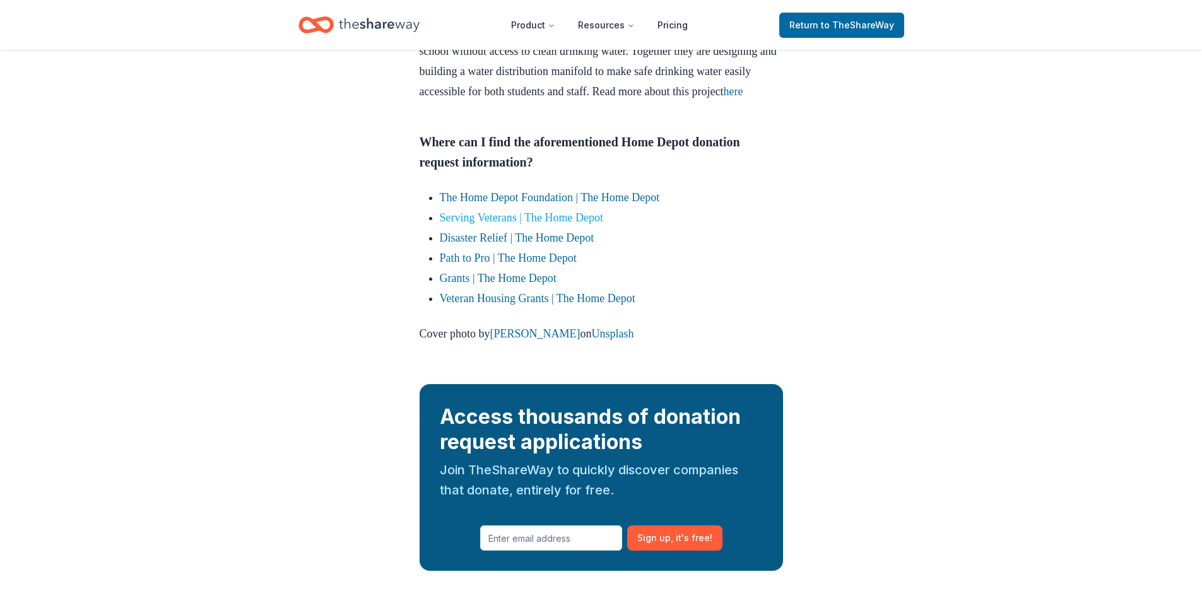
click at [542, 224] on link "Serving Veterans | The Home Depot" at bounding box center [521, 217] width 163 height 13
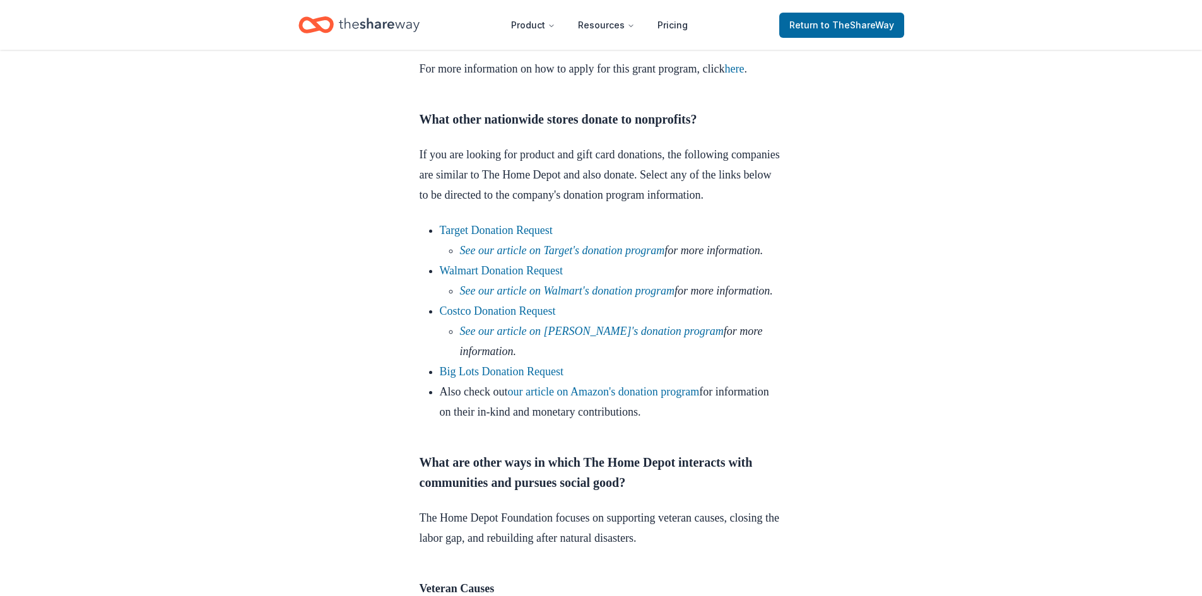
scroll to position [757, 0]
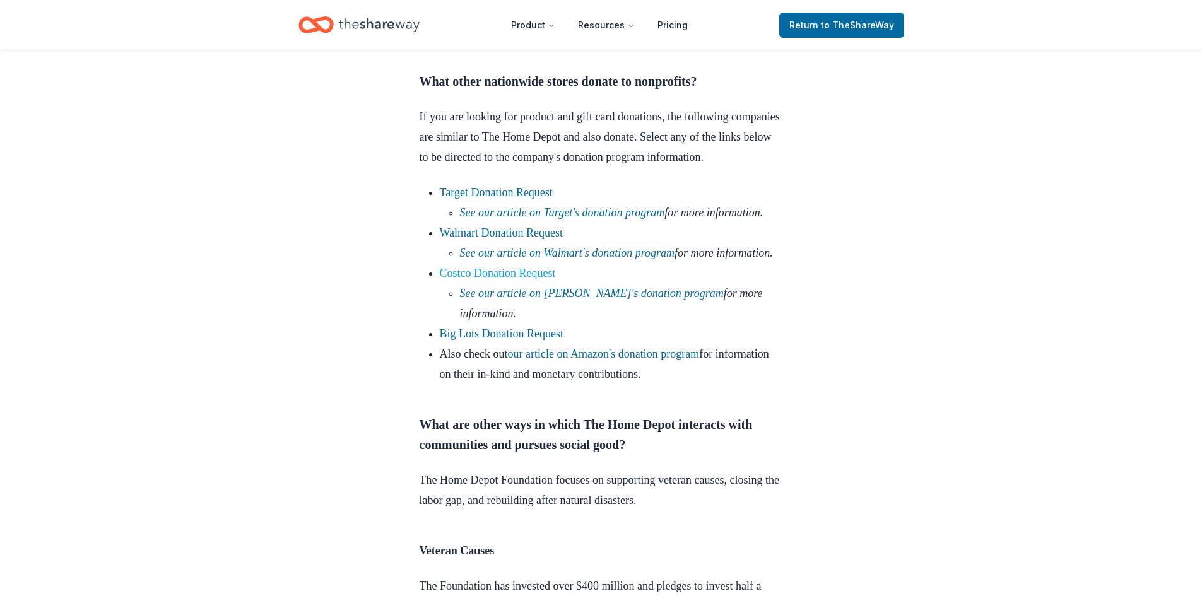
click at [495, 280] on link "Costco Donation Request" at bounding box center [498, 273] width 116 height 13
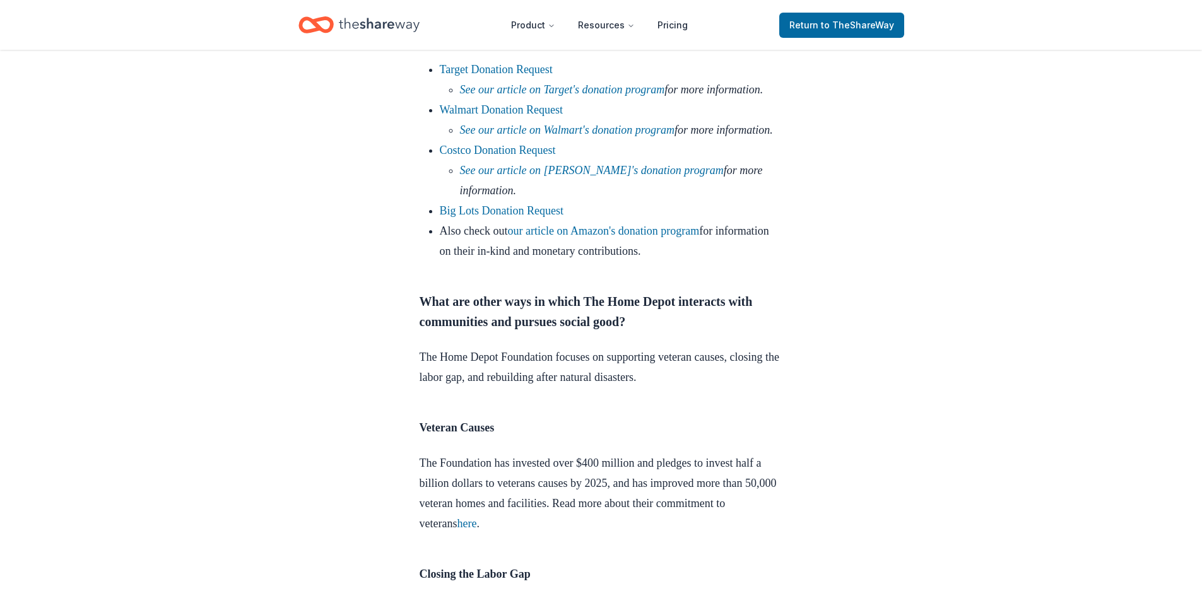
scroll to position [884, 0]
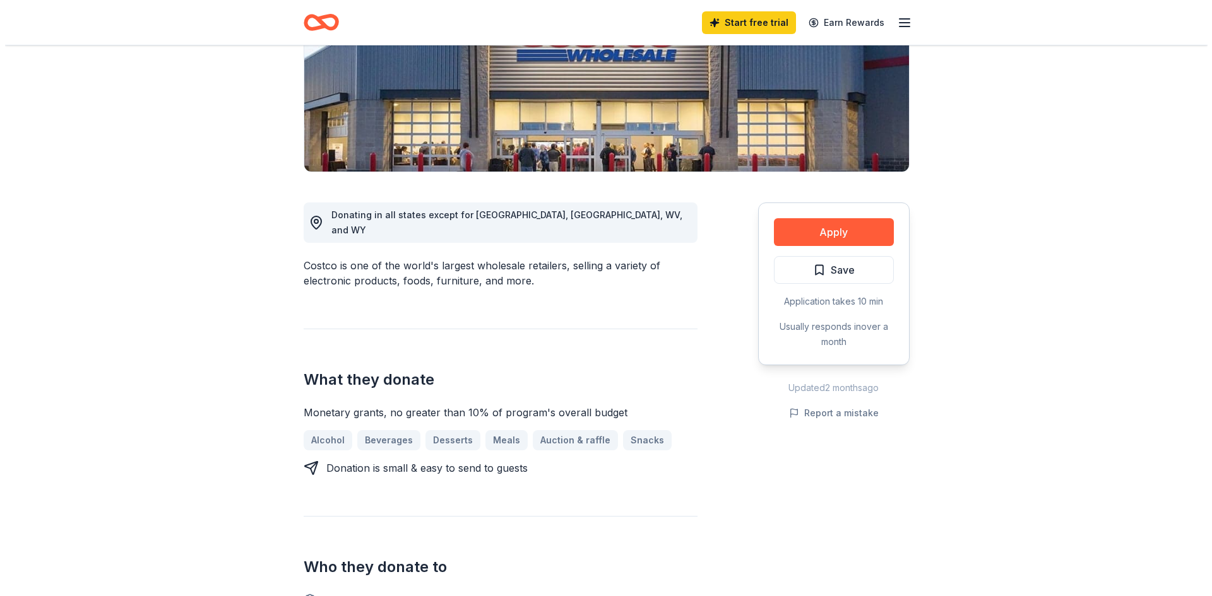
scroll to position [189, 0]
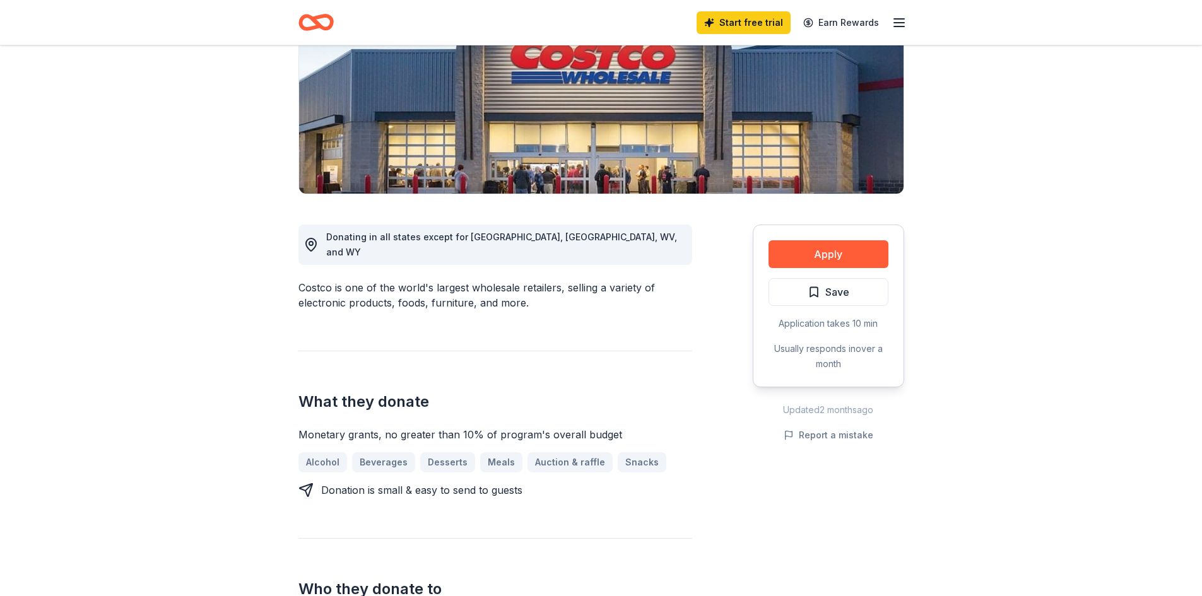
click at [624, 453] on div "Alcohol Beverages Desserts Meals Auction & raffle Snacks" at bounding box center [496, 463] width 394 height 20
click at [829, 261] on button "Apply" at bounding box center [829, 254] width 120 height 28
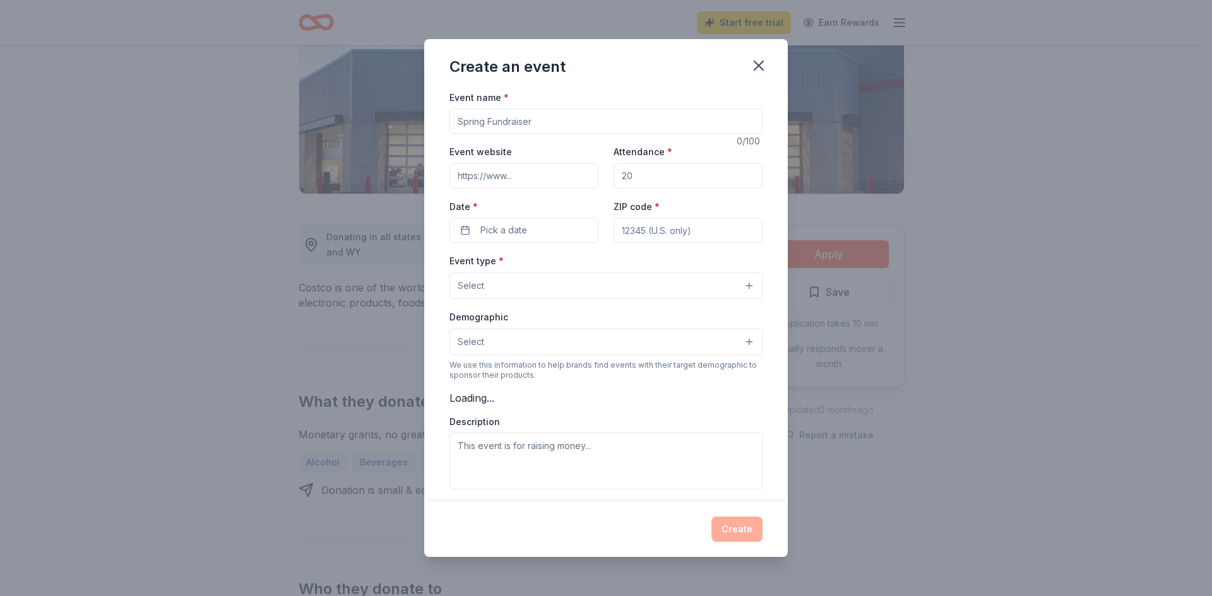
click at [959, 270] on div "Create an event Event name * 0 /100 Event website Attendance * Date * Pick a da…" at bounding box center [606, 298] width 1212 height 596
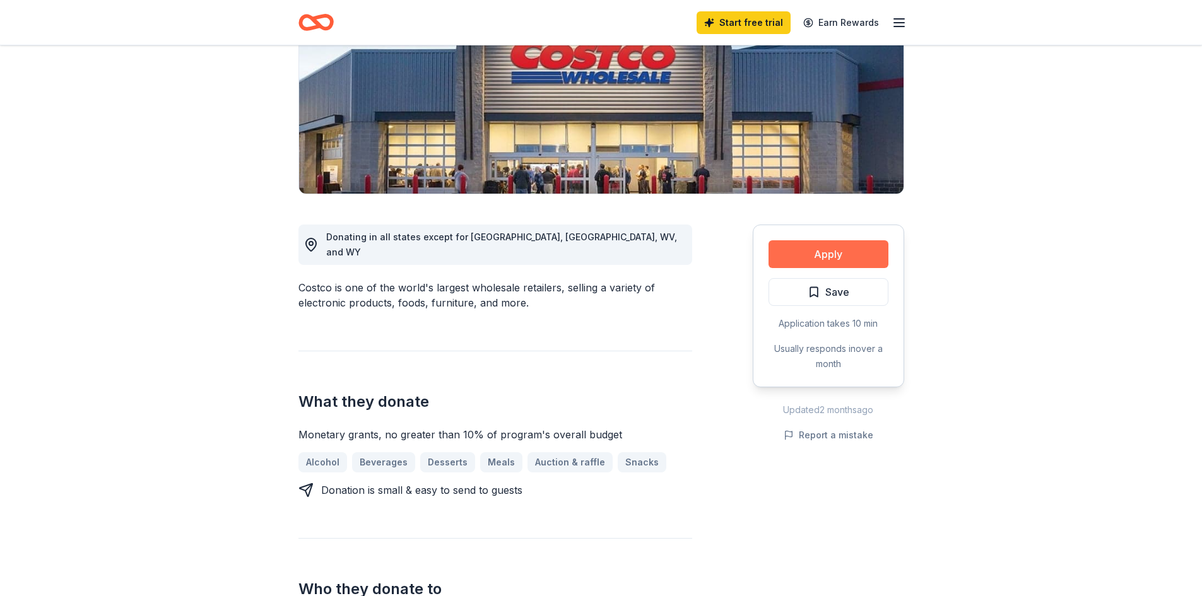
click at [822, 260] on button "Apply" at bounding box center [829, 254] width 120 height 28
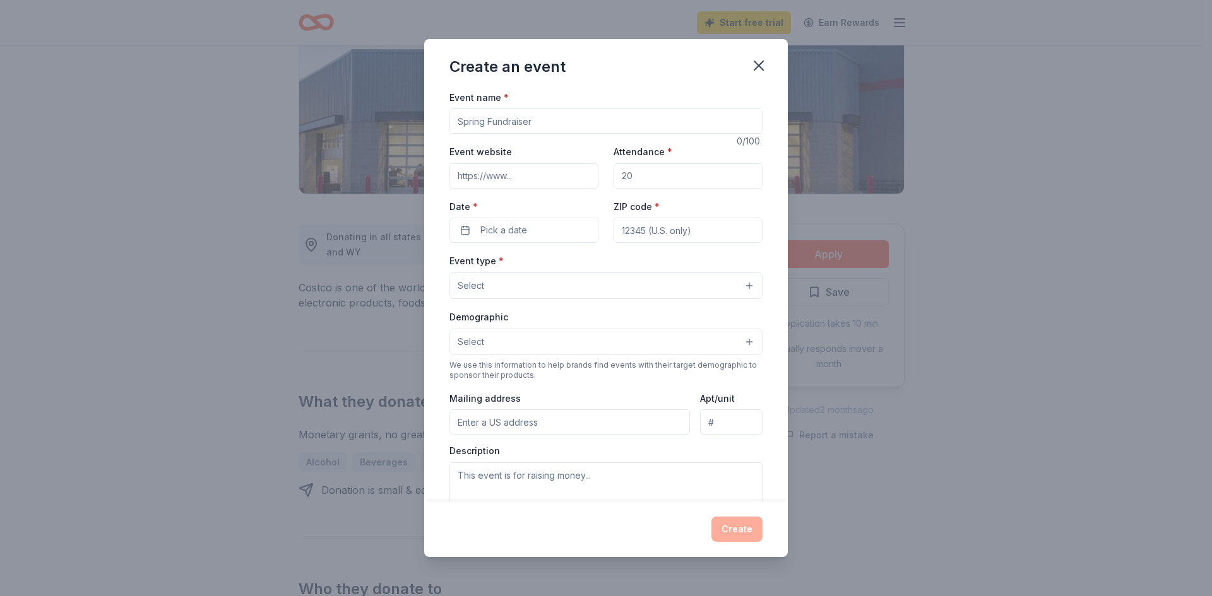
click at [550, 124] on input "Event name *" at bounding box center [605, 121] width 313 height 25
type input "Altamont Program INC"
click at [535, 174] on input "Event website" at bounding box center [523, 175] width 149 height 25
type input "p"
click at [514, 174] on input "Event website" at bounding box center [523, 175] width 149 height 25
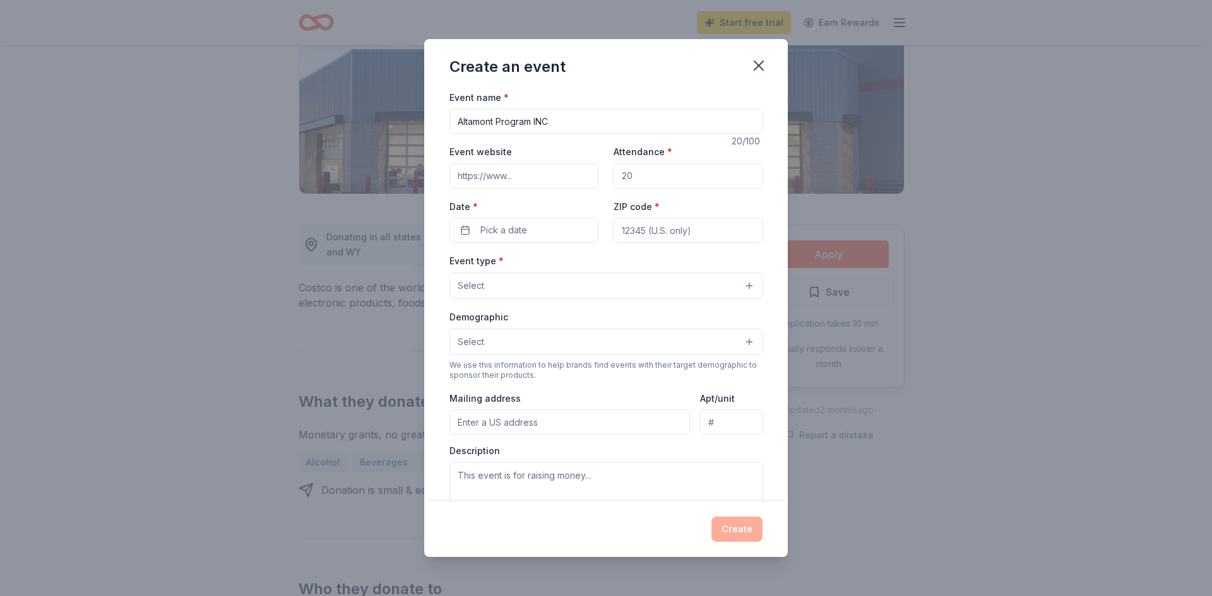
click at [472, 177] on input "Event website" at bounding box center [523, 175] width 149 height 25
click at [547, 186] on input "Event website" at bounding box center [523, 175] width 149 height 25
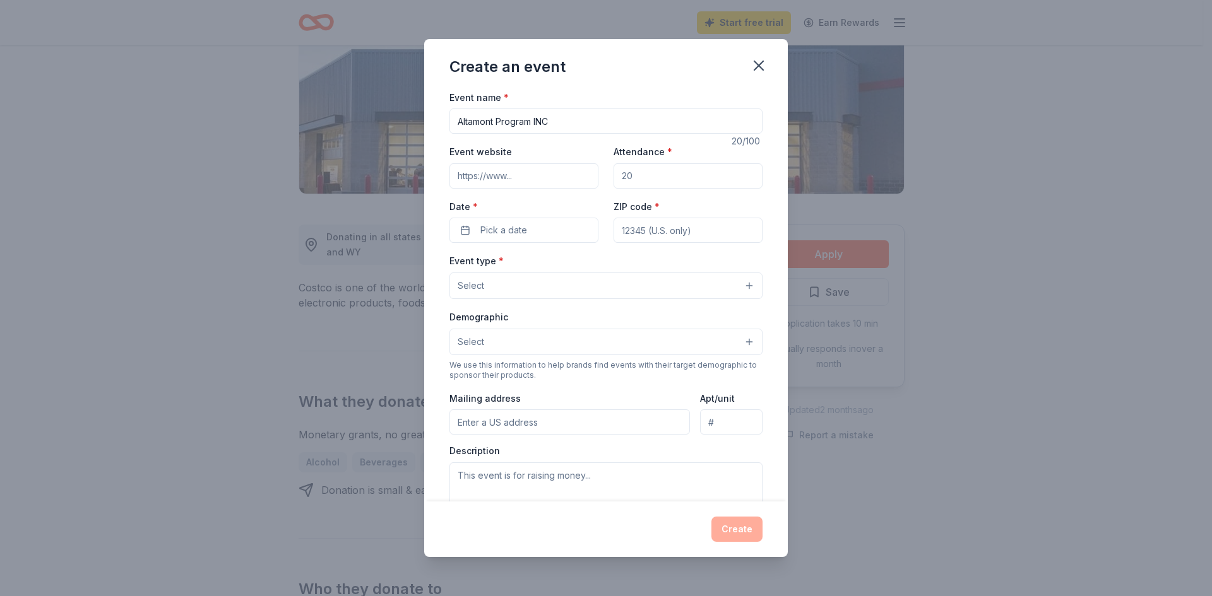
click at [547, 186] on input "Event website" at bounding box center [523, 175] width 149 height 25
click at [637, 184] on input "Attendance *" at bounding box center [687, 175] width 149 height 25
type input "44"
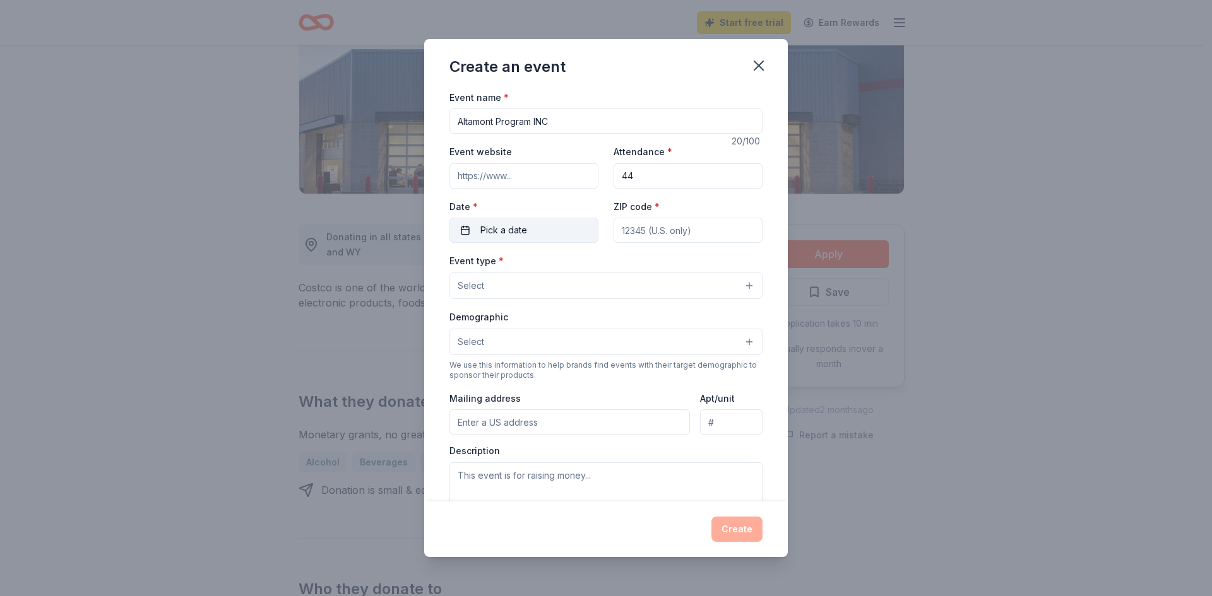
click at [461, 234] on button "Pick a date" at bounding box center [523, 230] width 149 height 25
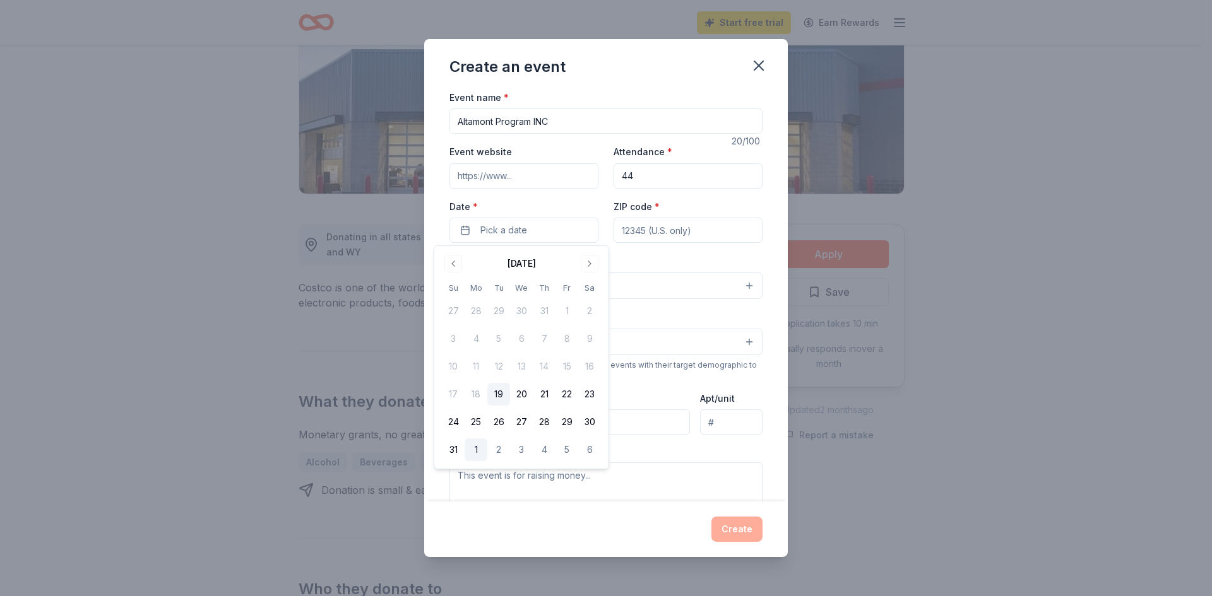
click at [483, 451] on button "1" at bounding box center [476, 450] width 23 height 23
click at [452, 263] on button "Go to previous month" at bounding box center [453, 264] width 18 height 18
click at [591, 261] on button "Go to next month" at bounding box center [590, 264] width 18 height 18
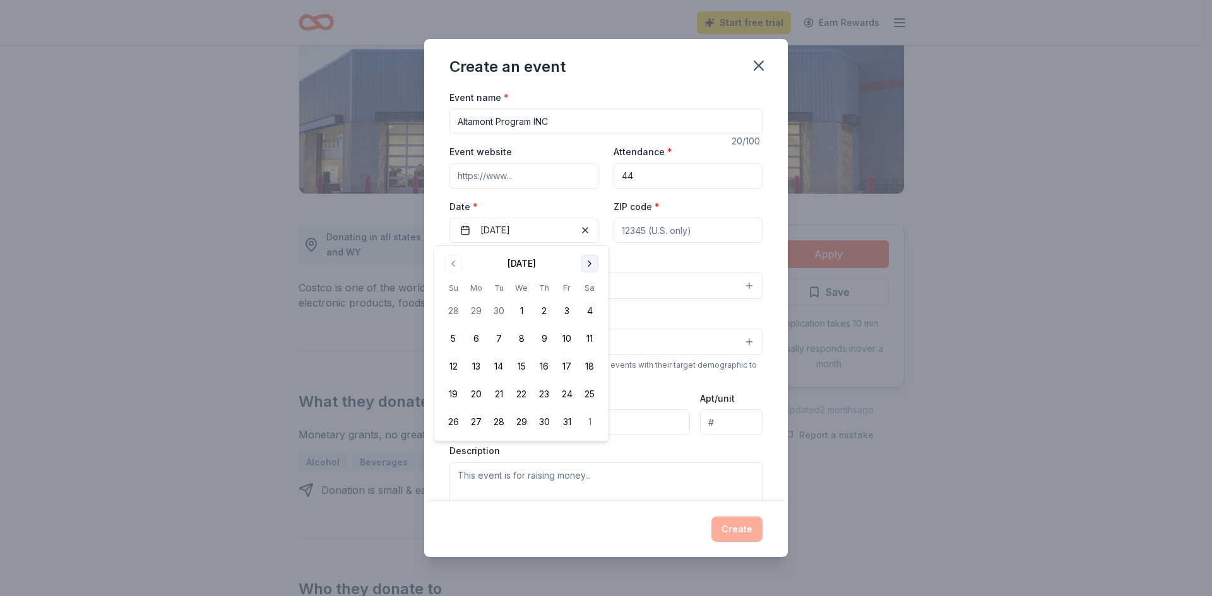
click at [591, 261] on button "Go to next month" at bounding box center [590, 264] width 18 height 18
click at [501, 367] on button "11" at bounding box center [498, 366] width 23 height 23
click at [482, 169] on input "Event website" at bounding box center [523, 175] width 149 height 25
type input "p"
type input "pyhit.org"
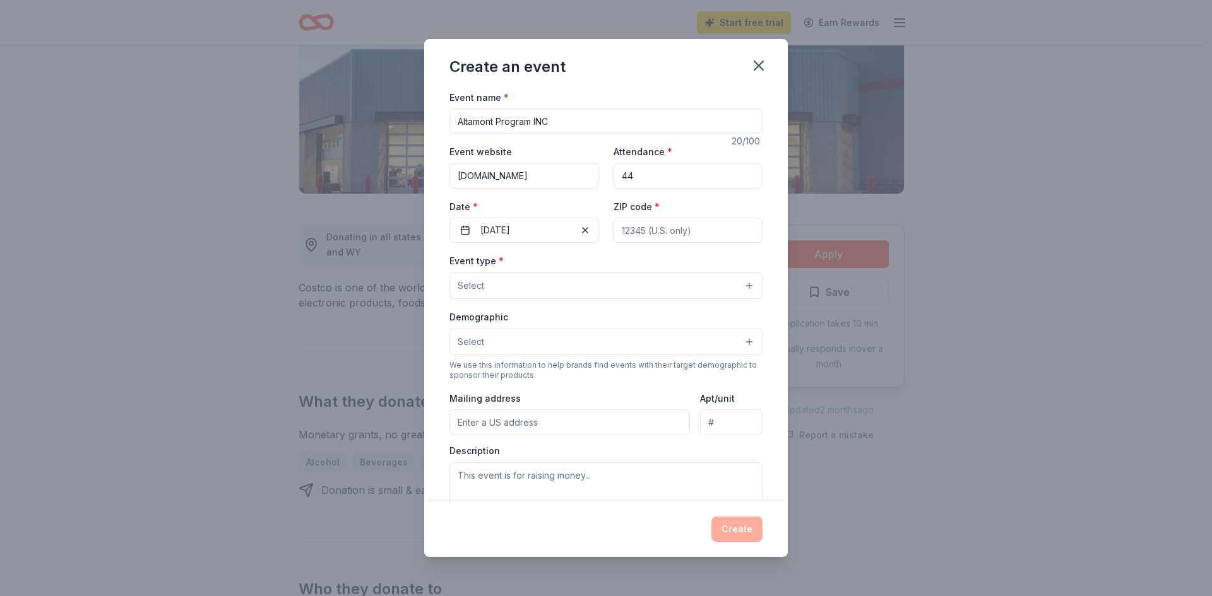
click at [636, 237] on input "ZIP code *" at bounding box center [687, 230] width 149 height 25
type input "13206"
type input "6590 Thompson RD"
click at [684, 285] on button "Select" at bounding box center [605, 286] width 313 height 27
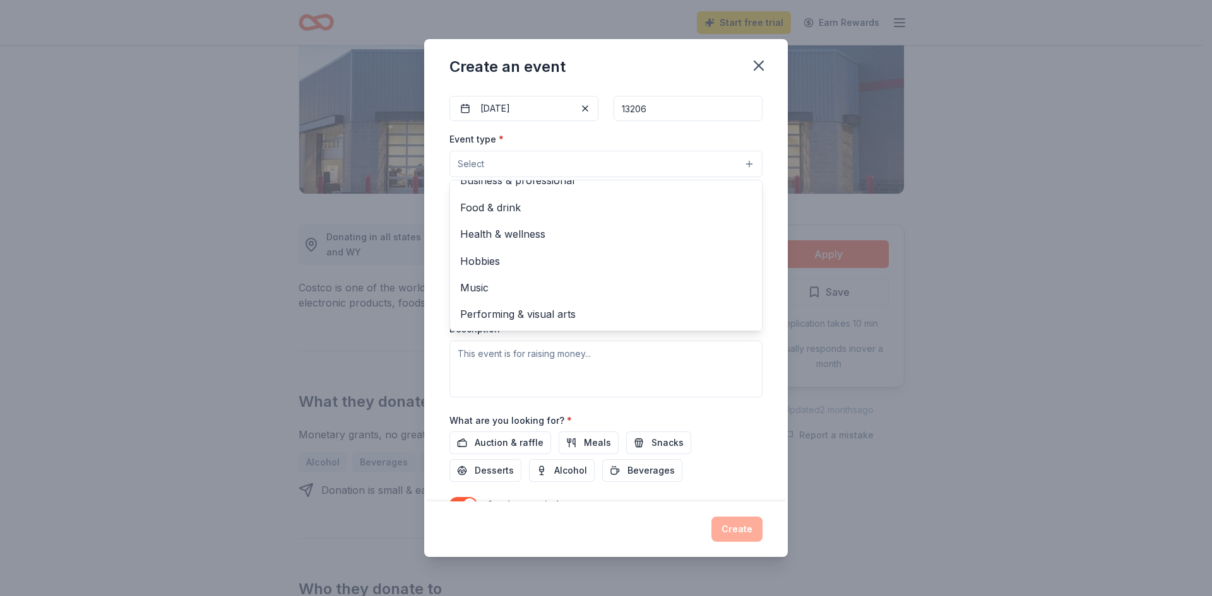
scroll to position [126, 0]
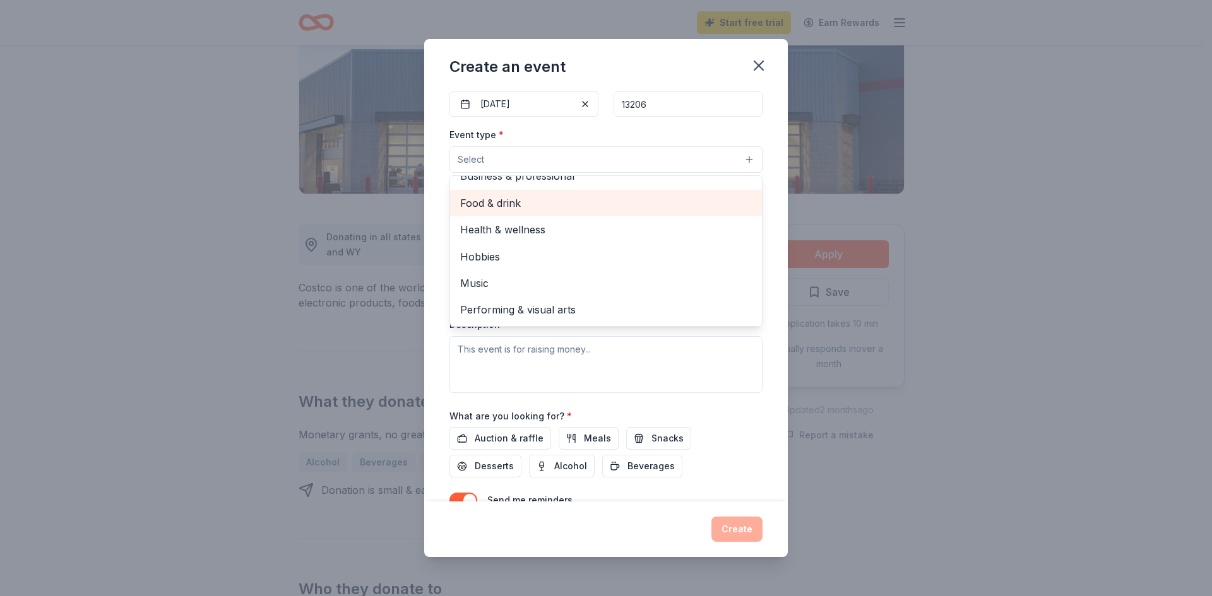
click at [526, 210] on span "Food & drink" at bounding box center [606, 203] width 292 height 16
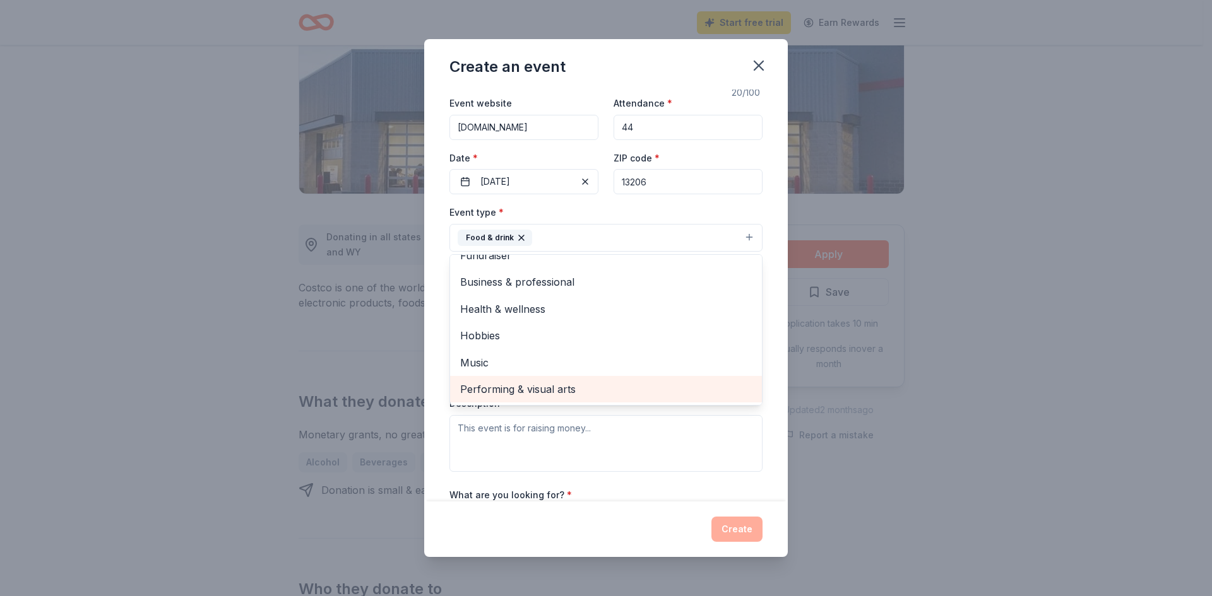
scroll to position [189, 0]
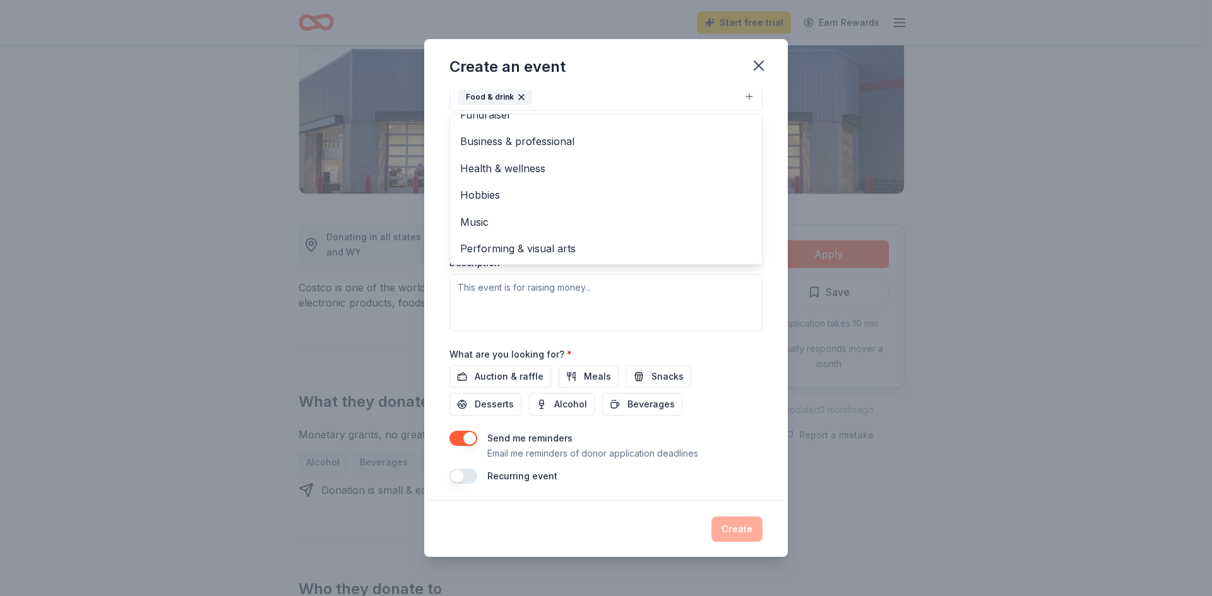
click at [692, 307] on div "Event type * Food & drink Fundraiser Business & professional Health & wellness …" at bounding box center [605, 197] width 313 height 267
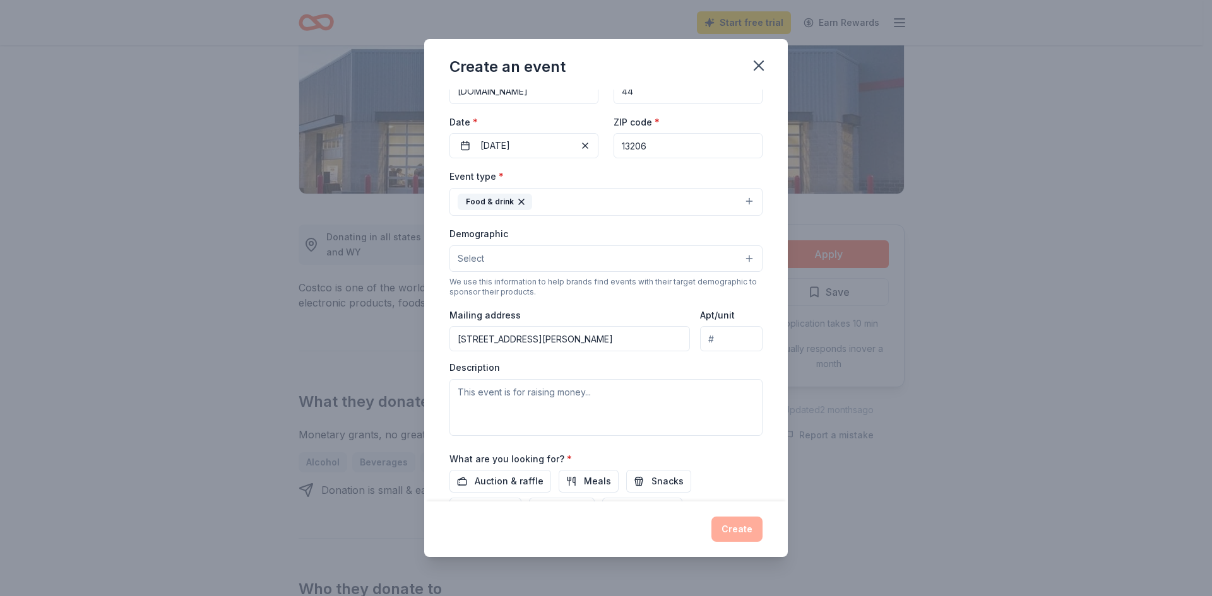
scroll to position [57, 0]
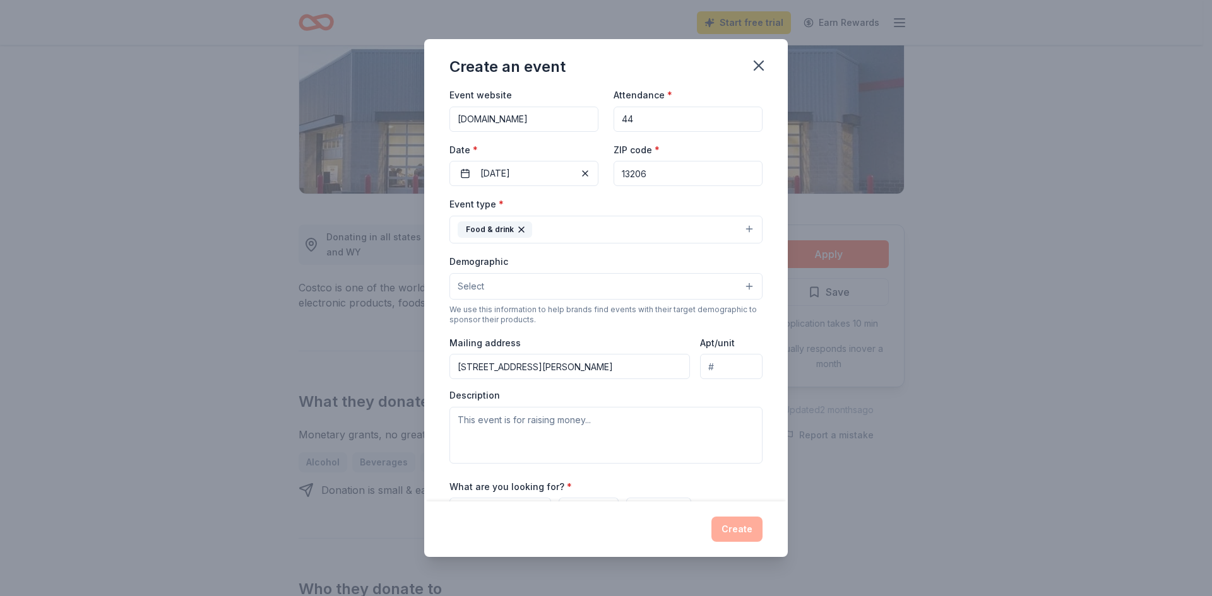
click at [520, 229] on icon "button" at bounding box center [521, 229] width 5 height 5
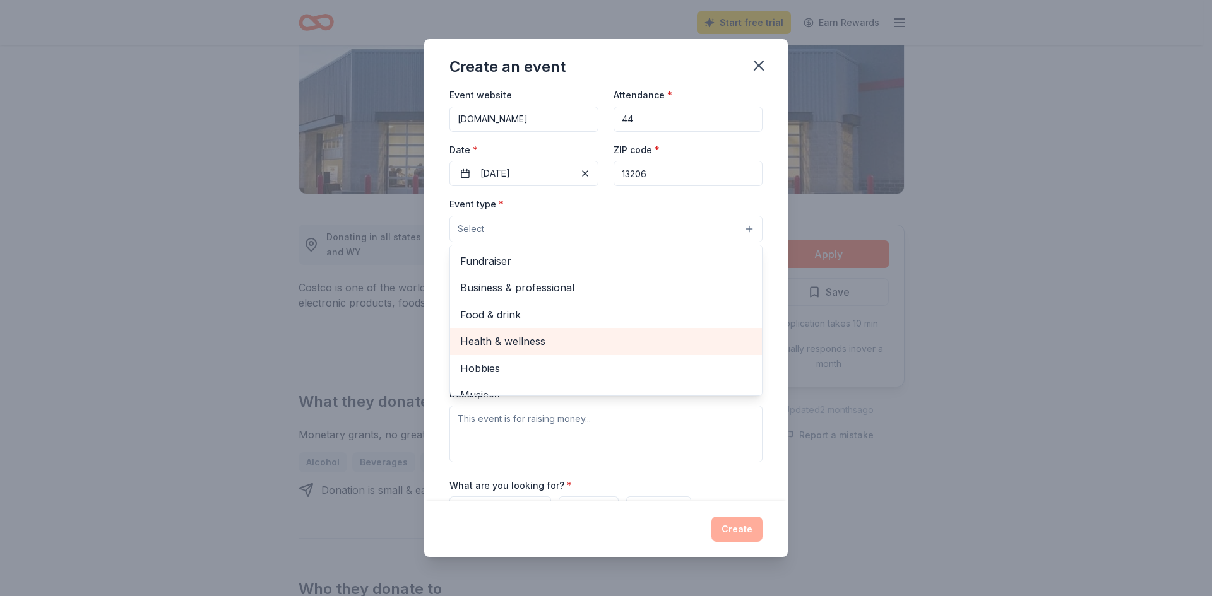
click at [584, 340] on span "Health & wellness" at bounding box center [606, 341] width 292 height 16
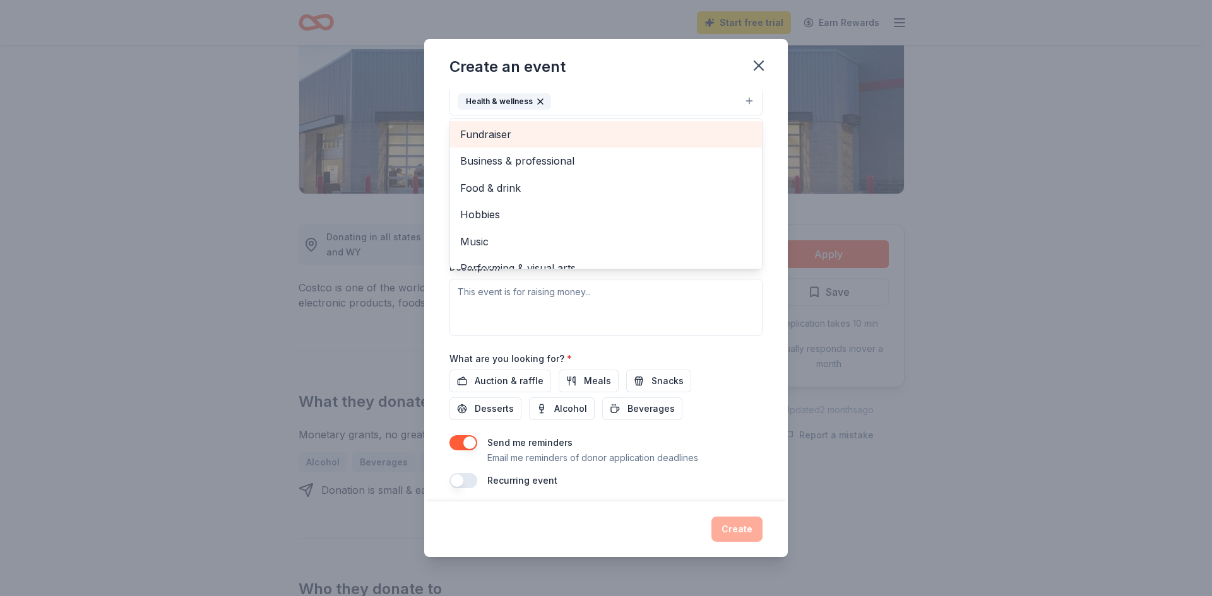
scroll to position [192, 0]
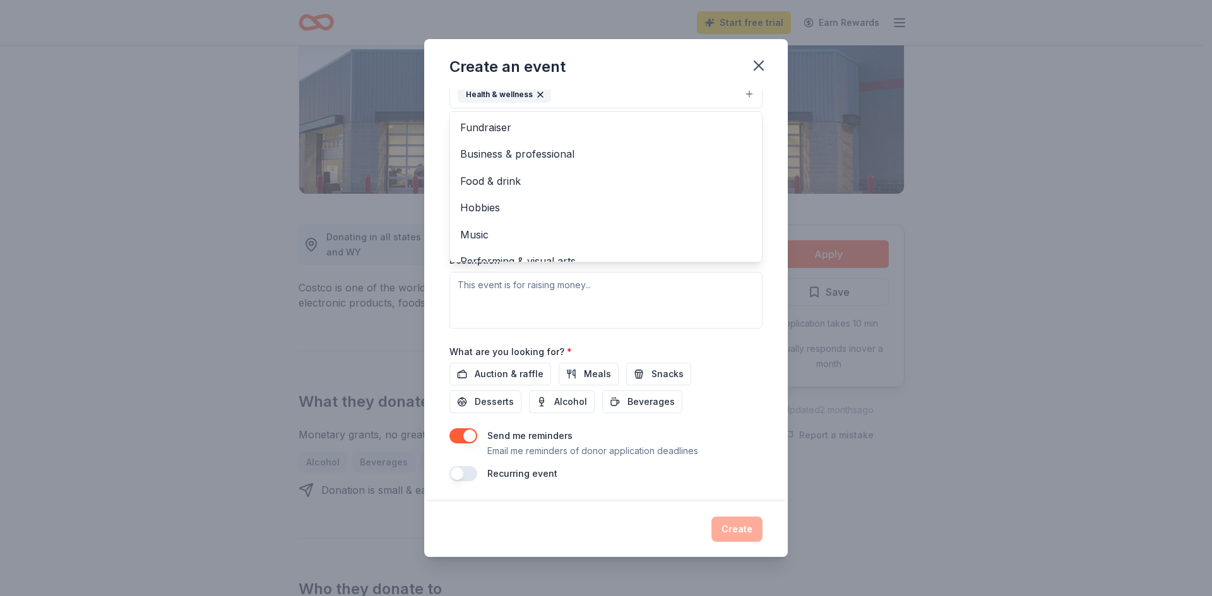
click at [472, 281] on div "Event type * Health & wellness Fundraiser Business & professional Food & drink …" at bounding box center [605, 194] width 313 height 267
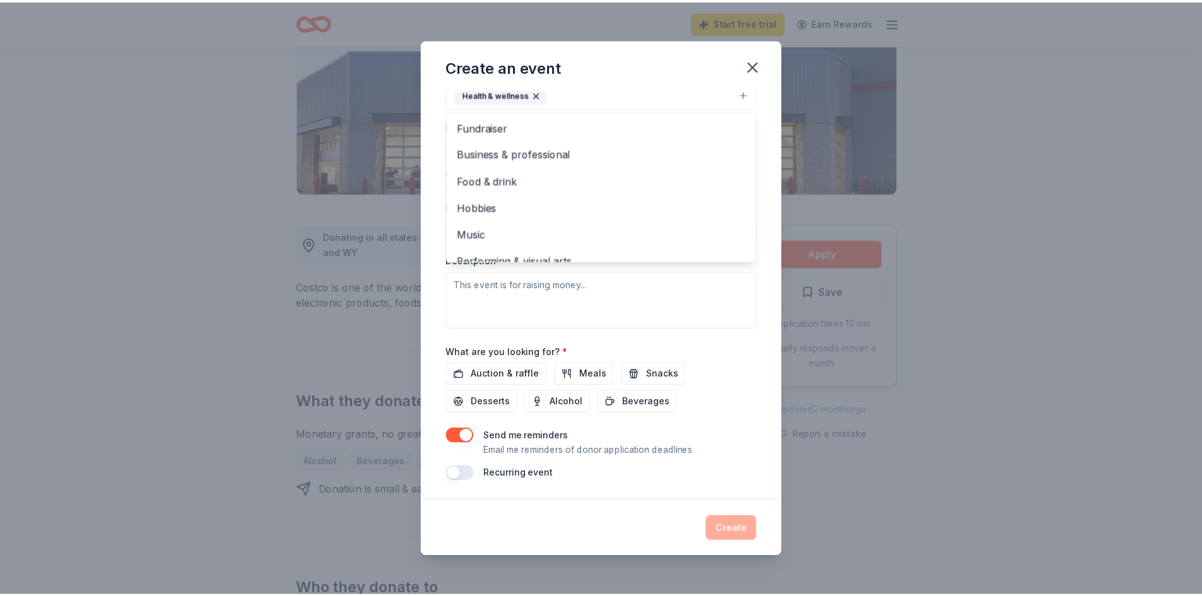
scroll to position [183, 0]
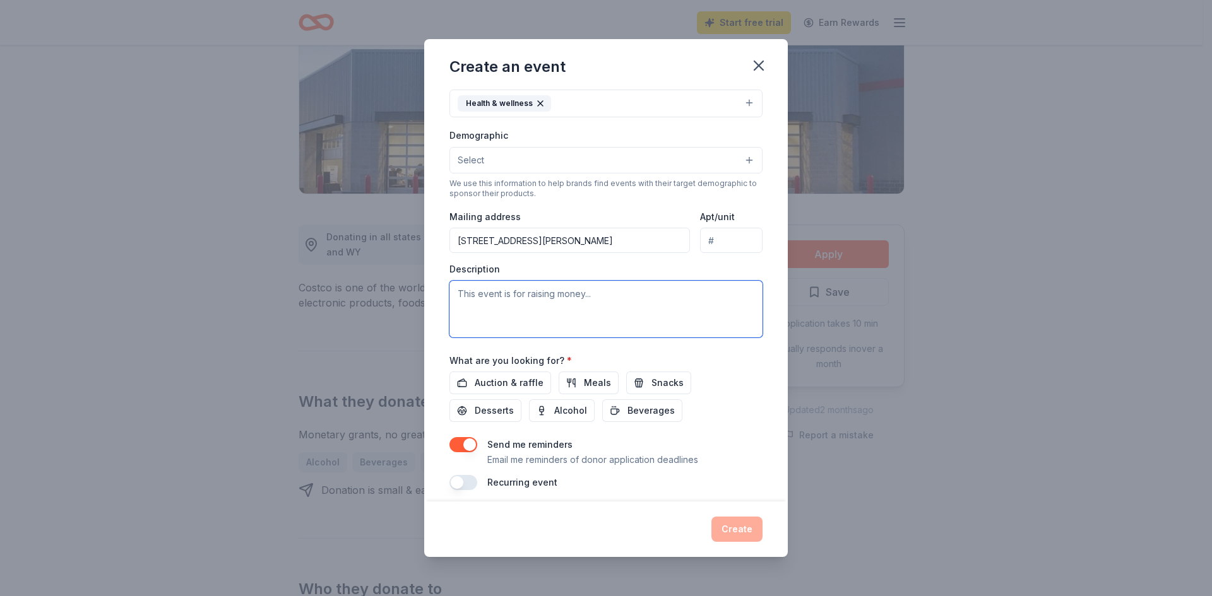
click at [468, 295] on textarea at bounding box center [605, 309] width 313 height 57
drag, startPoint x: 569, startPoint y: 311, endPoint x: 562, endPoint y: 326, distance: 16.7
type textarea "This"
drag, startPoint x: 562, startPoint y: 326, endPoint x: 755, endPoint y: 70, distance: 320.0
click at [755, 70] on icon "button" at bounding box center [758, 65] width 9 height 9
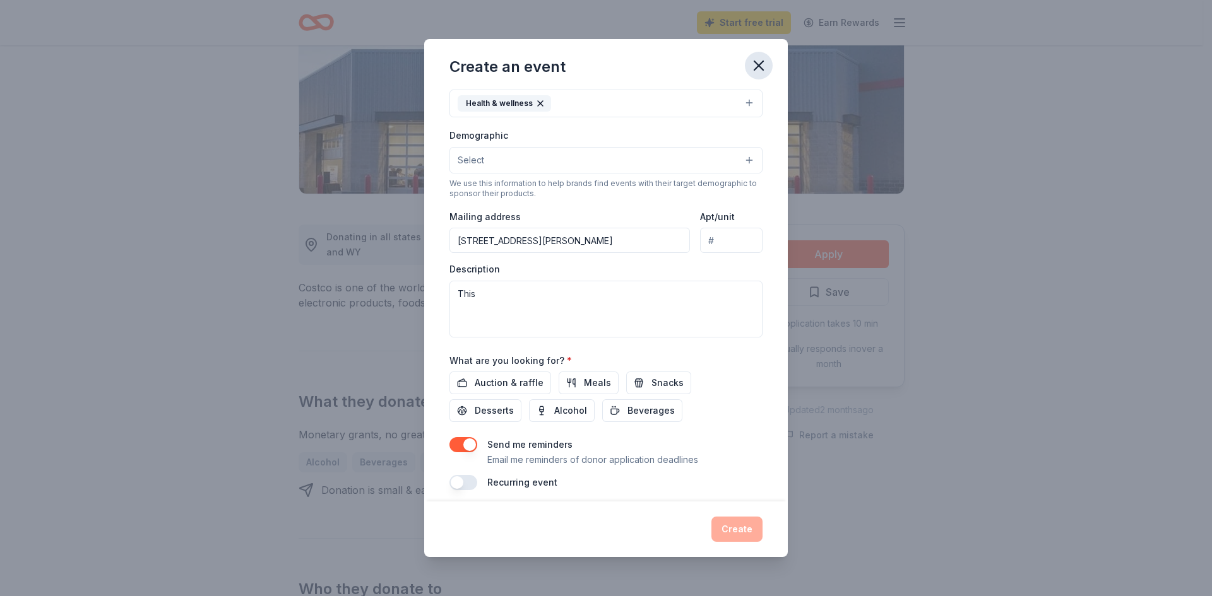
click at [767, 65] on icon "button" at bounding box center [759, 66] width 18 height 18
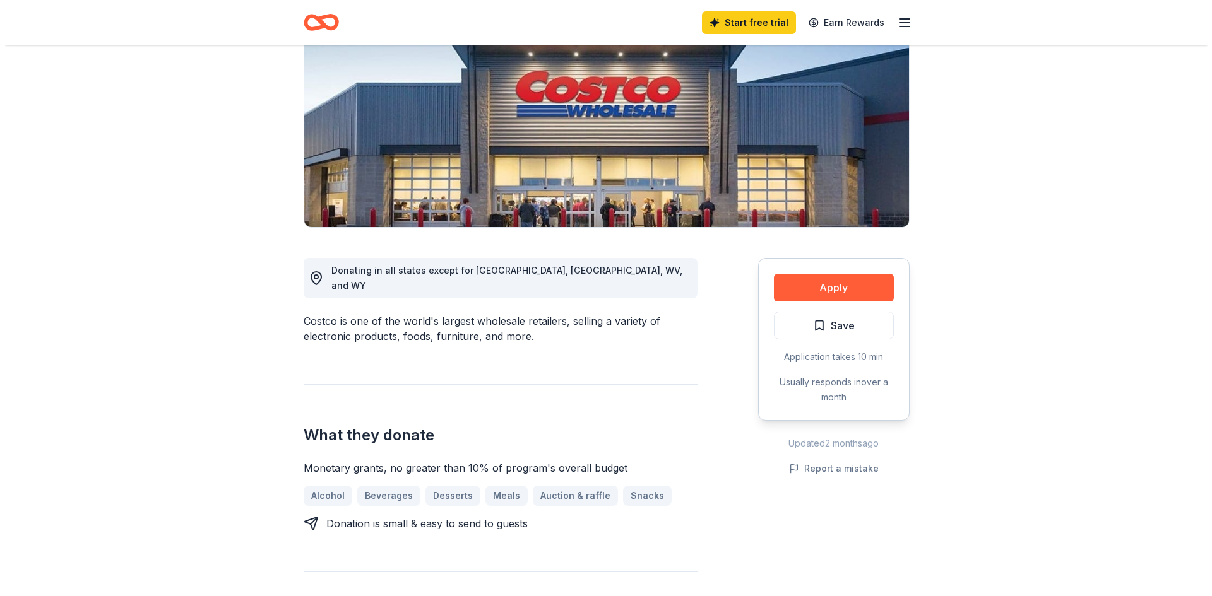
scroll to position [126, 0]
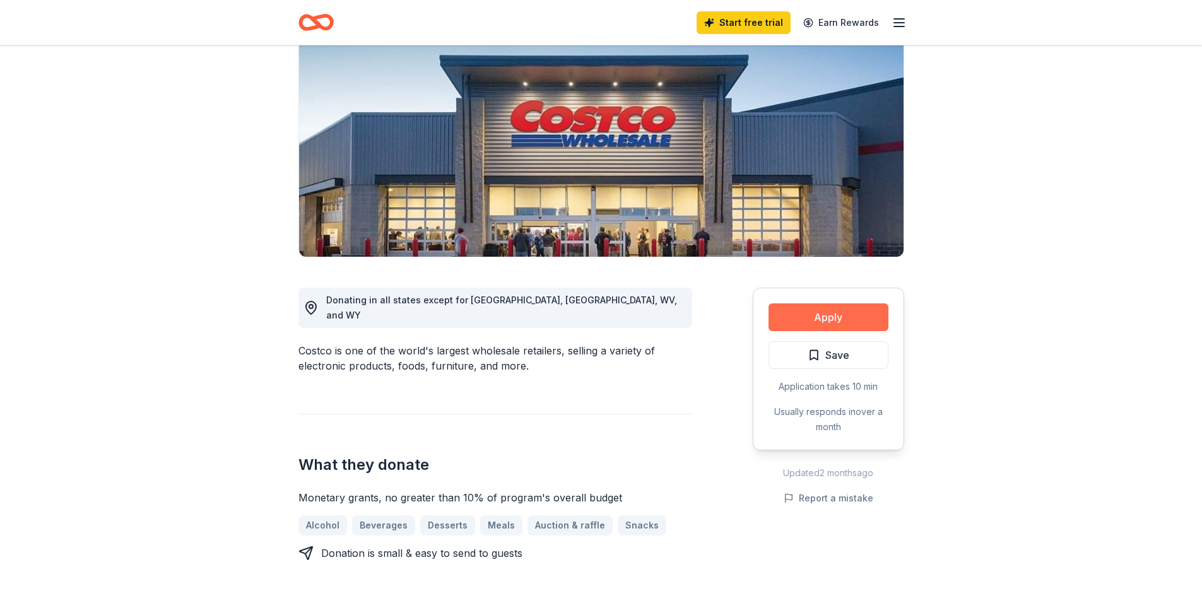
click at [812, 307] on button "Apply" at bounding box center [829, 318] width 120 height 28
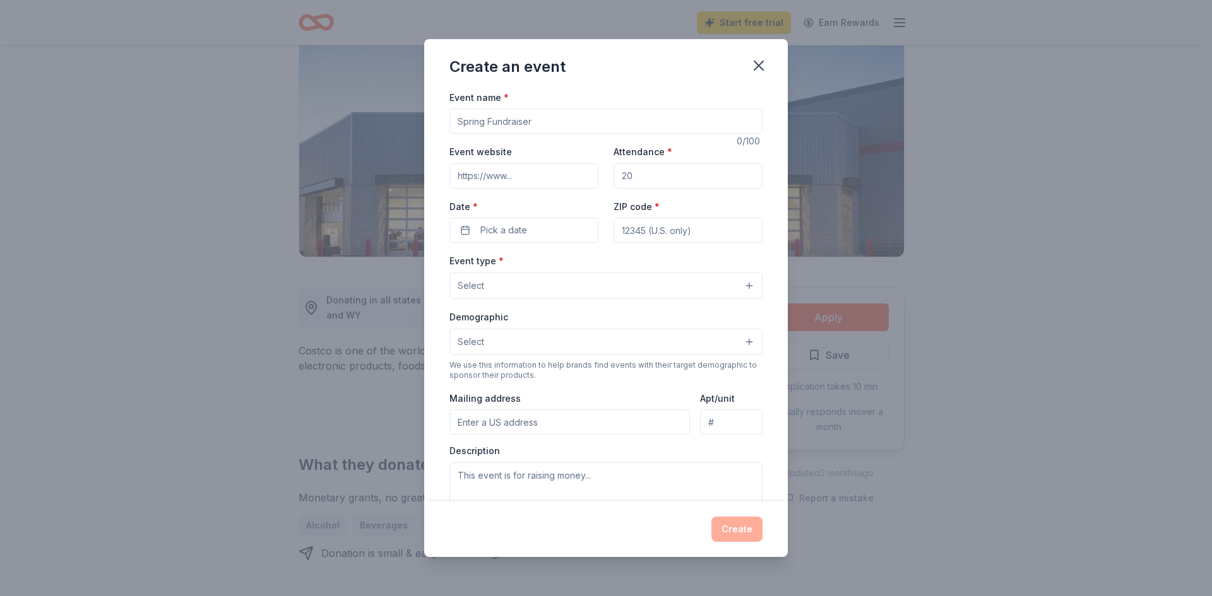
click at [517, 124] on input "Event name *" at bounding box center [605, 121] width 313 height 25
click at [516, 124] on input "Event name *" at bounding box center [605, 121] width 313 height 25
click at [516, 125] on input "Event name *" at bounding box center [605, 121] width 313 height 25
click at [516, 126] on input "Event name *" at bounding box center [605, 121] width 313 height 25
click at [550, 127] on input "Event name *" at bounding box center [605, 121] width 313 height 25
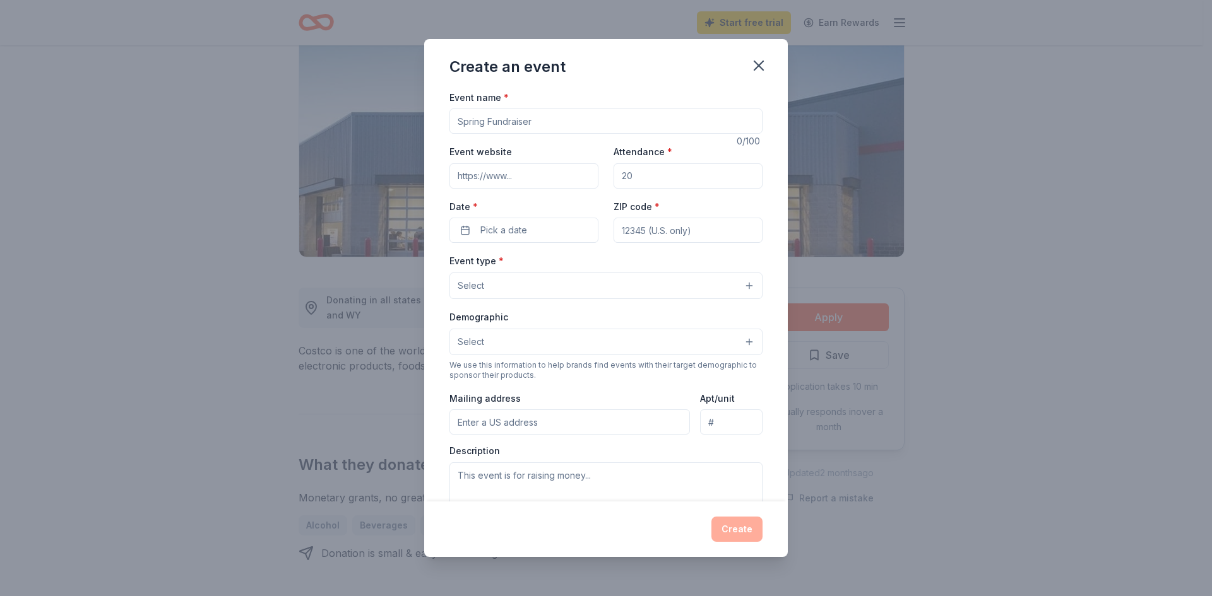
click at [550, 127] on input "Event name *" at bounding box center [605, 121] width 313 height 25
type input "Feeding Vet's"
click at [641, 181] on input "Attendance *" at bounding box center [687, 175] width 149 height 25
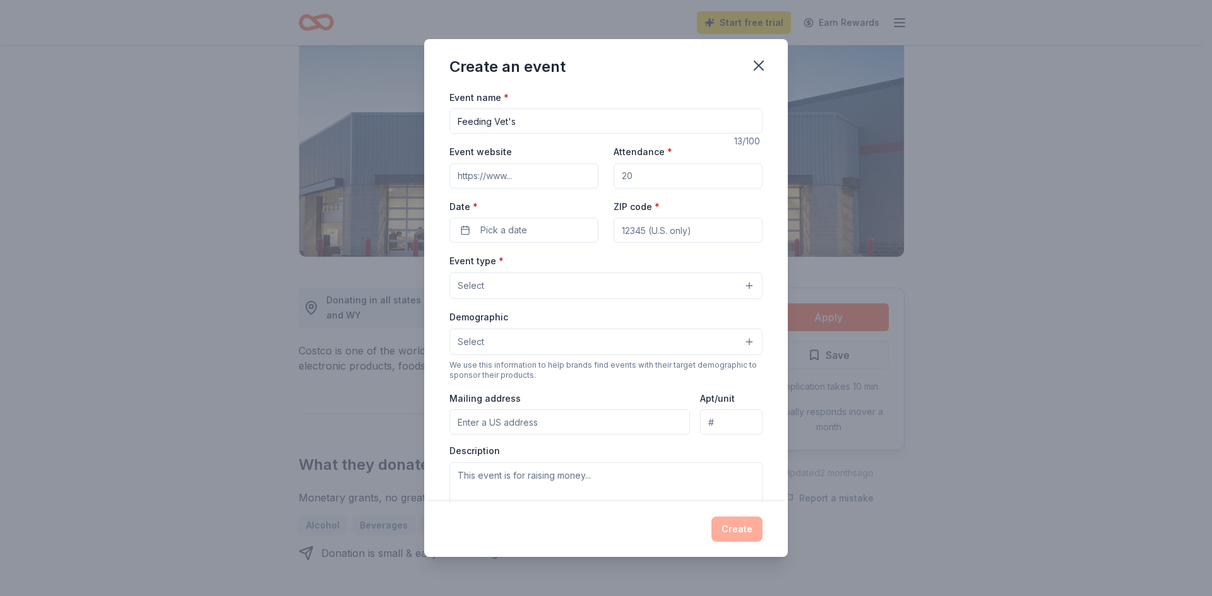
type input "44"
click at [521, 234] on span "Pick a date" at bounding box center [503, 230] width 47 height 15
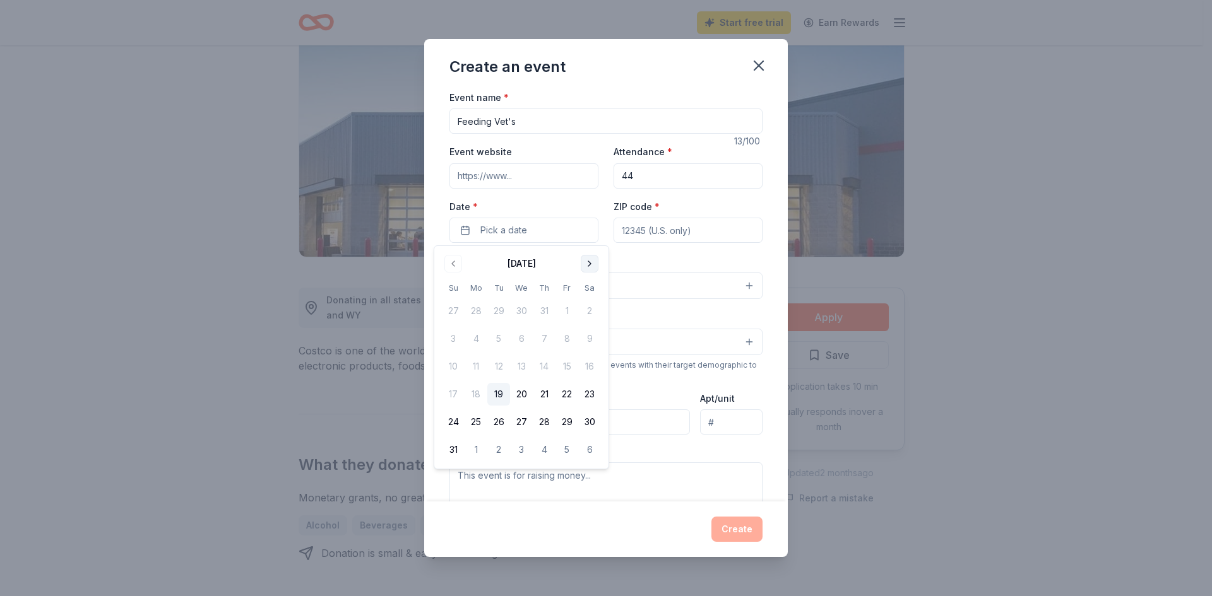
click at [594, 268] on button "Go to next month" at bounding box center [590, 264] width 18 height 18
click at [479, 303] on button "1" at bounding box center [476, 311] width 23 height 23
click at [634, 234] on input "ZIP code *" at bounding box center [687, 230] width 149 height 25
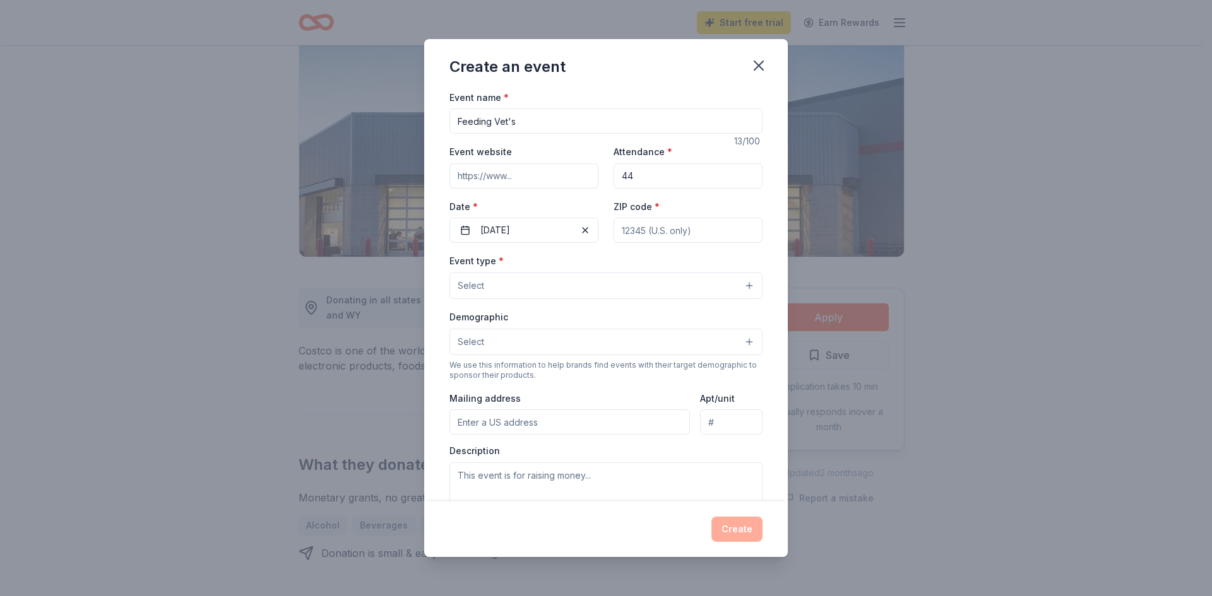
type input "13206"
type input "6590 Thompson RD"
click at [559, 288] on button "Select" at bounding box center [605, 286] width 313 height 27
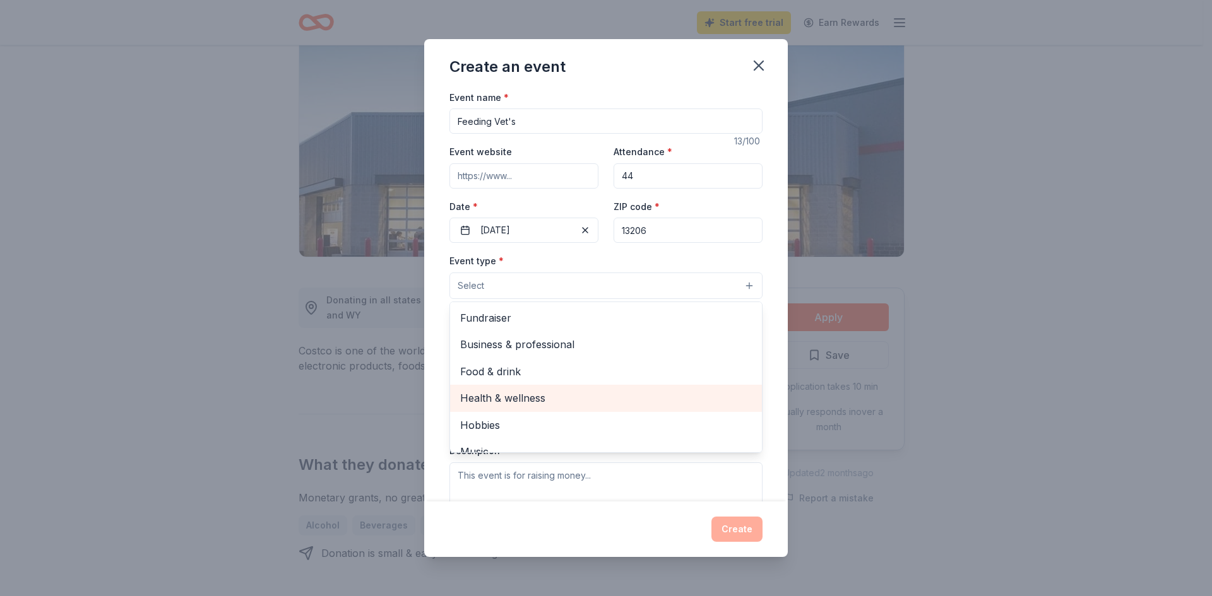
click at [534, 394] on span "Health & wellness" at bounding box center [606, 398] width 292 height 16
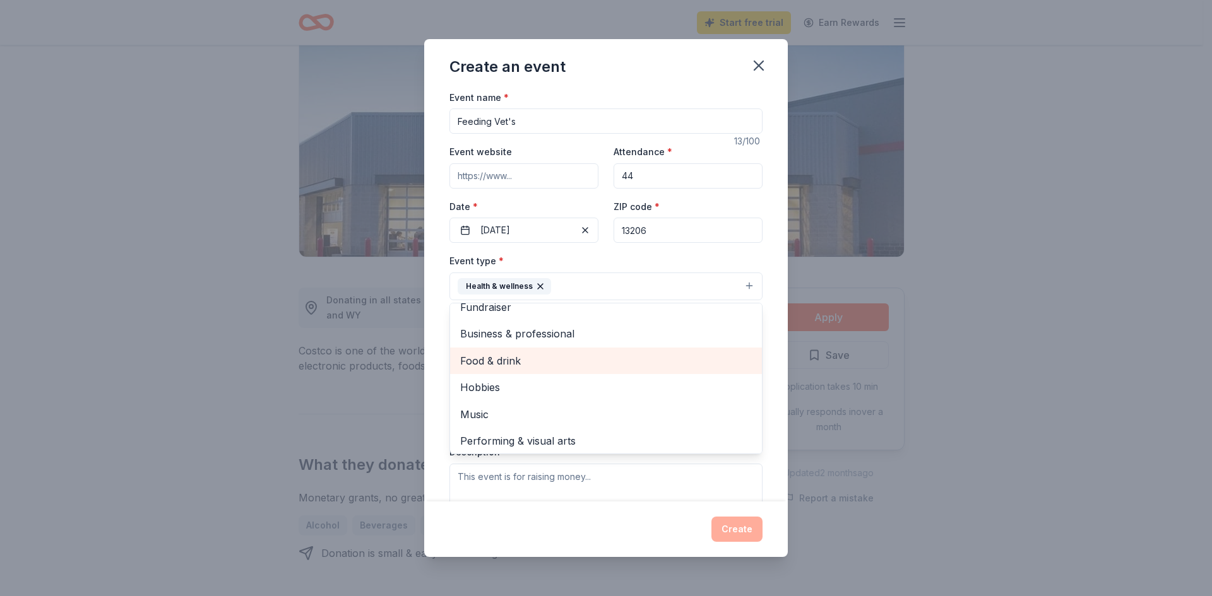
scroll to position [15, 0]
click at [761, 423] on div "Event name * Feeding Vet's 13 /100 Event website Attendance * 44 Date * 09/01/2…" at bounding box center [606, 296] width 364 height 413
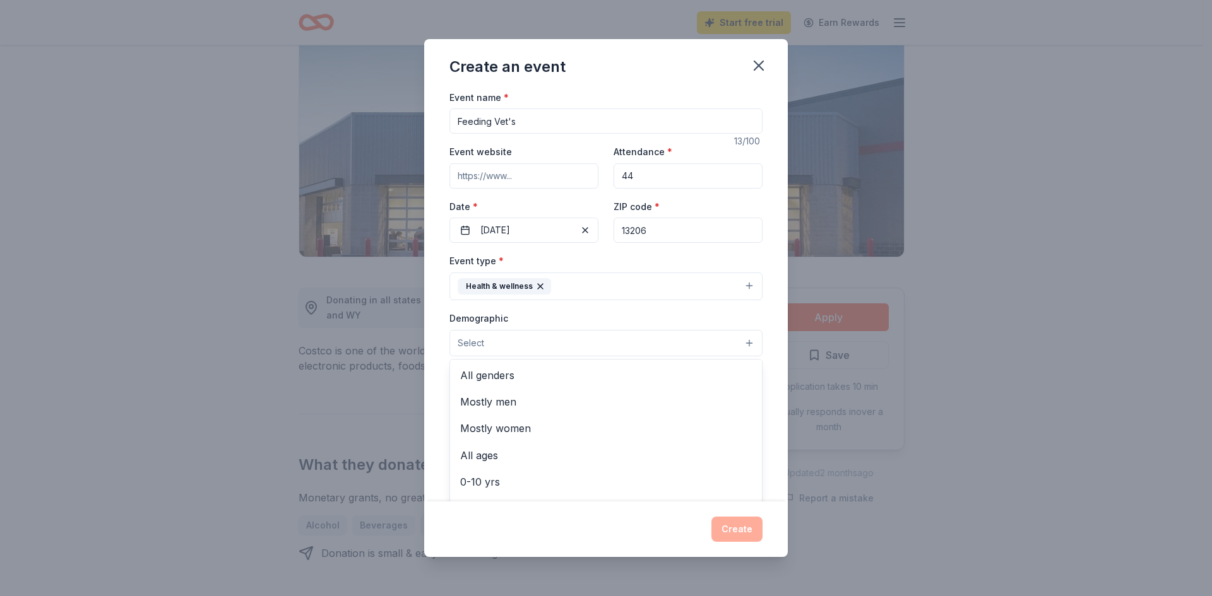
click at [701, 343] on button "Select" at bounding box center [605, 343] width 313 height 27
click at [552, 377] on span "All genders" at bounding box center [606, 375] width 292 height 16
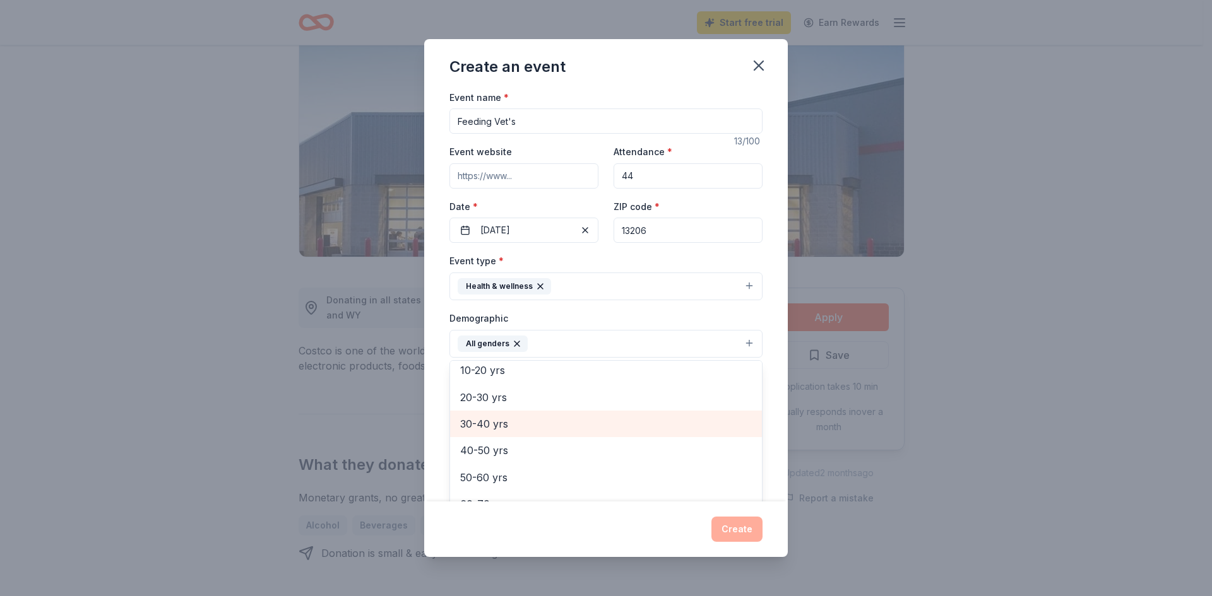
click at [497, 429] on span "30-40 yrs" at bounding box center [606, 424] width 292 height 16
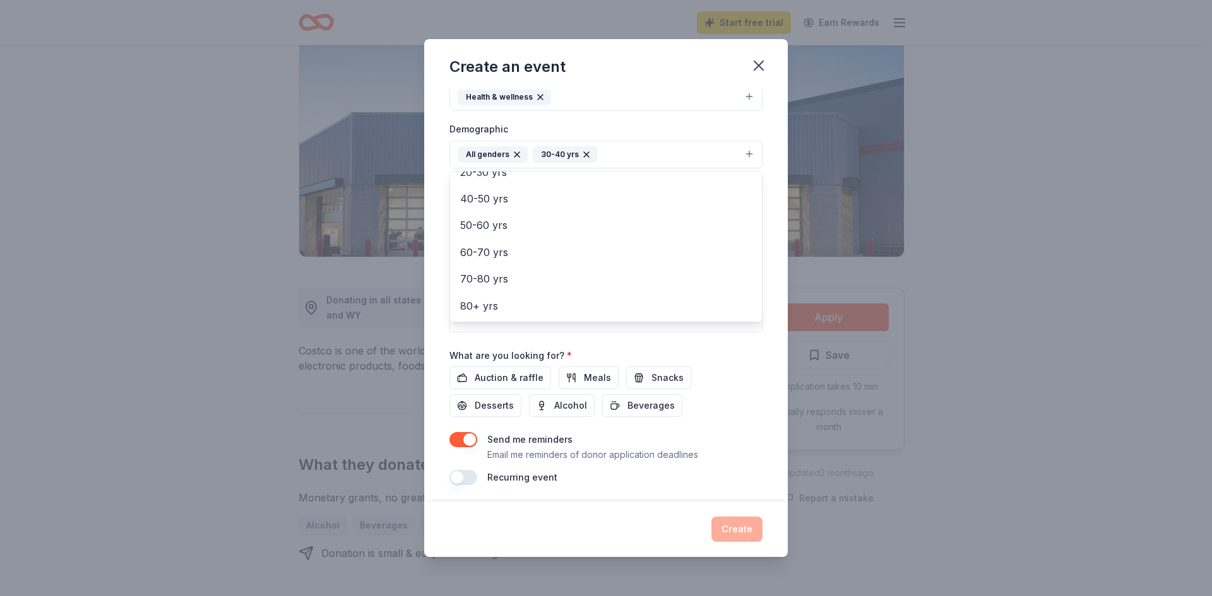
scroll to position [193, 0]
click at [583, 374] on div "Event name * Feeding Vet's 13 /100 Event website Attendance * 44 Date * 09/01/2…" at bounding box center [605, 189] width 313 height 586
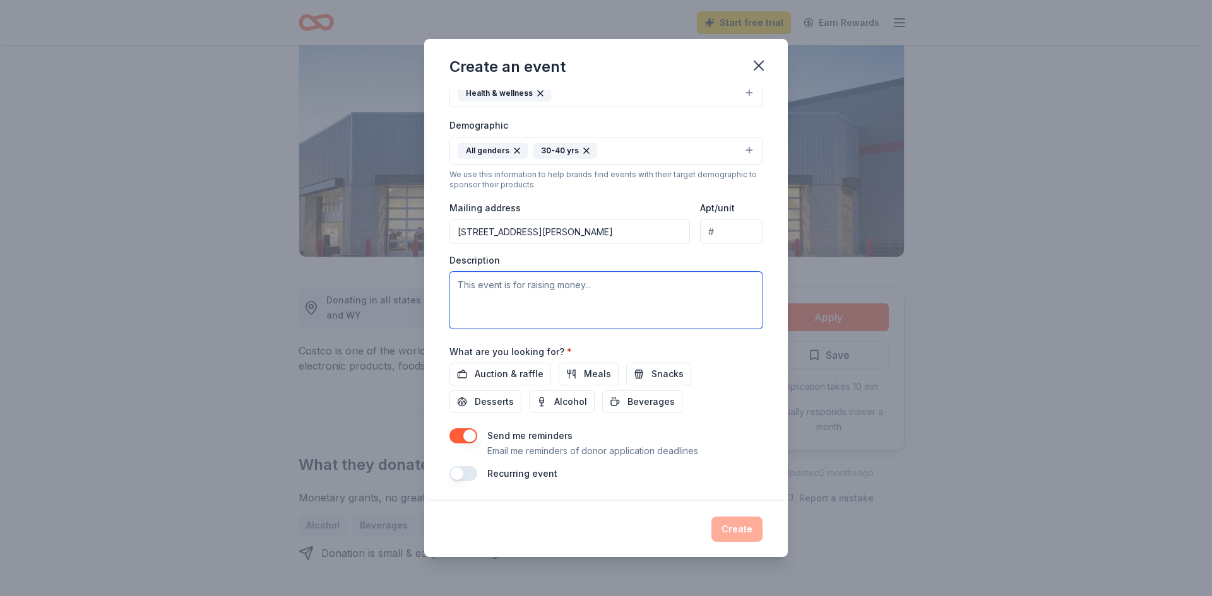
click at [473, 288] on textarea at bounding box center [605, 300] width 313 height 57
type textarea "W"
type textarea "A"
type textarea "O"
click at [523, 302] on textarea "We are a residential Program that serve homeless single women/ women with chidr…" at bounding box center [605, 300] width 313 height 57
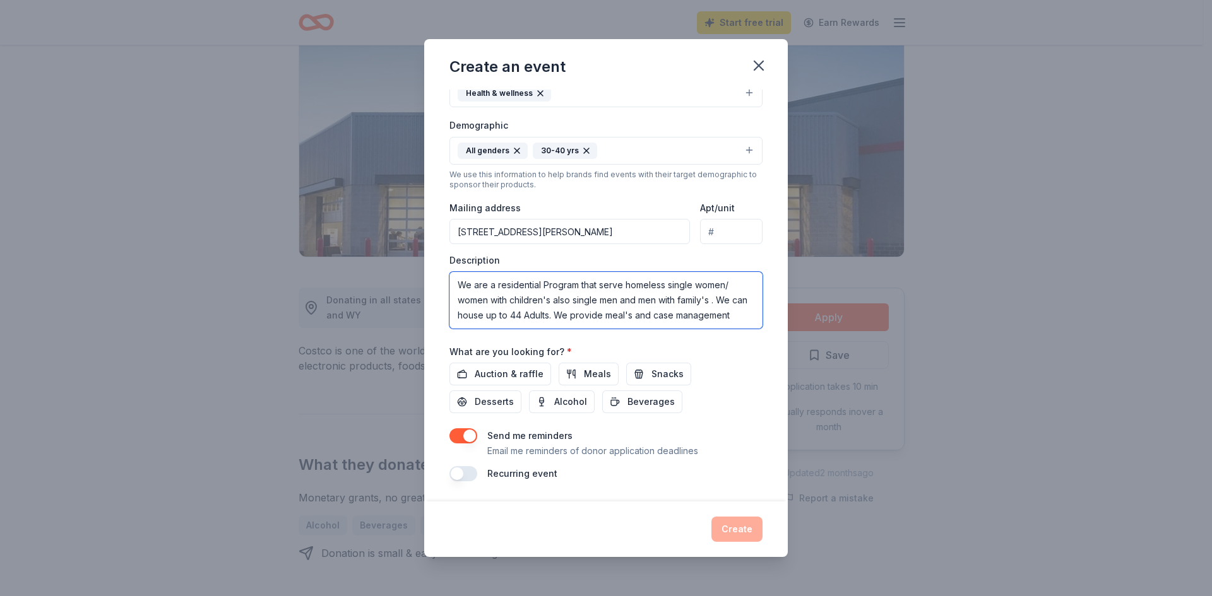
scroll to position [8, 0]
click at [678, 324] on textarea "We are a residential Program that serve homeless single women/ women with child…" at bounding box center [605, 300] width 313 height 57
drag, startPoint x: 679, startPoint y: 325, endPoint x: 793, endPoint y: 360, distance: 118.8
click at [793, 360] on div "Create an event Event name * Feeding Vet's 13 /100 Event website Attendance * 4…" at bounding box center [606, 298] width 1212 height 596
click at [682, 323] on textarea "We are a residential Program that serve homeless single women/ women with child…" at bounding box center [605, 300] width 313 height 57
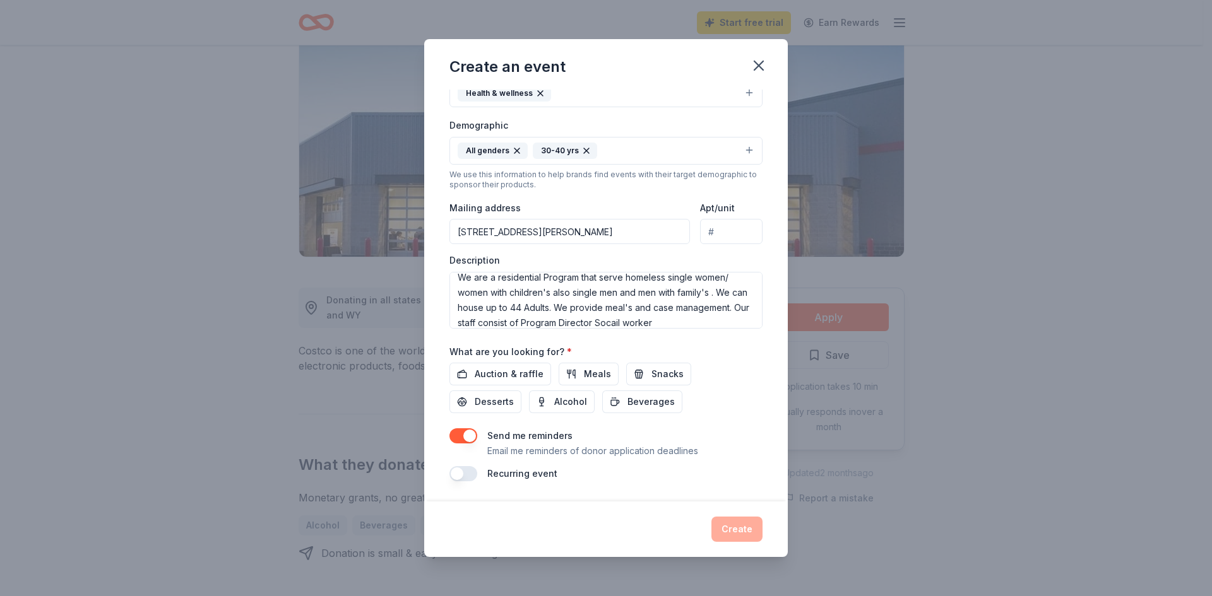
click at [704, 349] on div "What are you looking for? * Auction & raffle Meals Snacks Desserts Alcohol Beve…" at bounding box center [605, 379] width 313 height 70
click at [687, 323] on textarea "We are a residential Program that serve homeless single women/ women with child…" at bounding box center [605, 300] width 313 height 57
click at [733, 315] on textarea "We are a residential Program that serve homeless single women/ women with child…" at bounding box center [605, 300] width 313 height 57
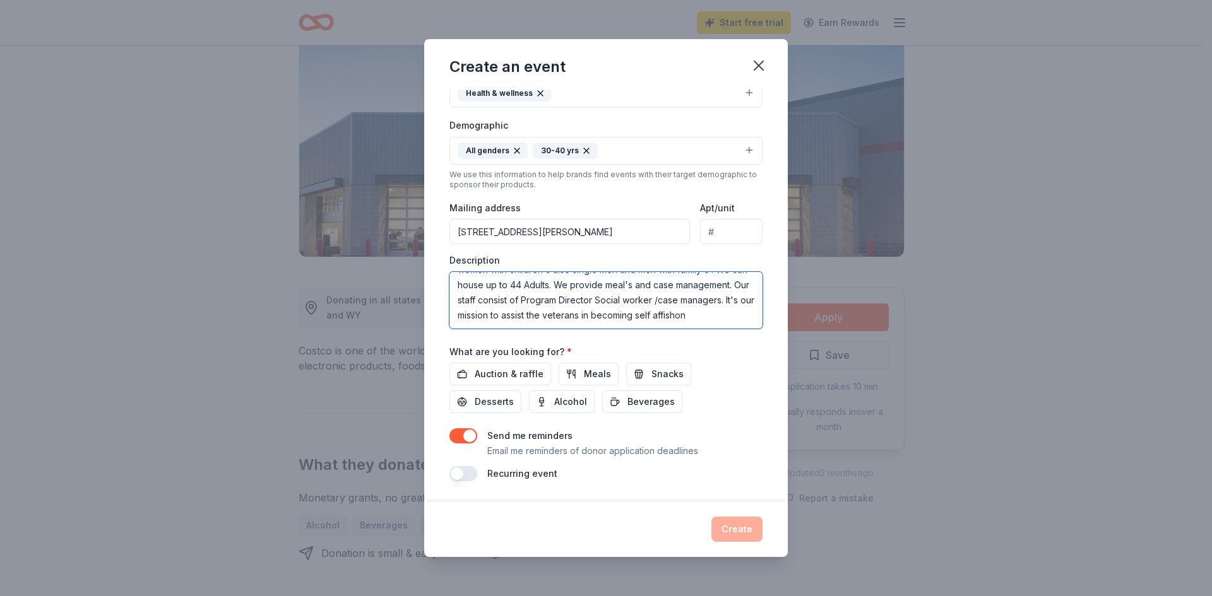
click at [538, 324] on textarea "We are a residential Program that serve homeless single women/ women with child…" at bounding box center [605, 300] width 313 height 57
click at [503, 323] on textarea "We are a residential Program that serve homeless single women/ women with child…" at bounding box center [605, 300] width 313 height 57
click at [598, 323] on textarea "We are a residential Program that serve homeless single women/ women with child…" at bounding box center [605, 300] width 313 height 57
click at [733, 285] on textarea "We are a residential Program that serve homeless single women/ women with child…" at bounding box center [605, 300] width 313 height 57
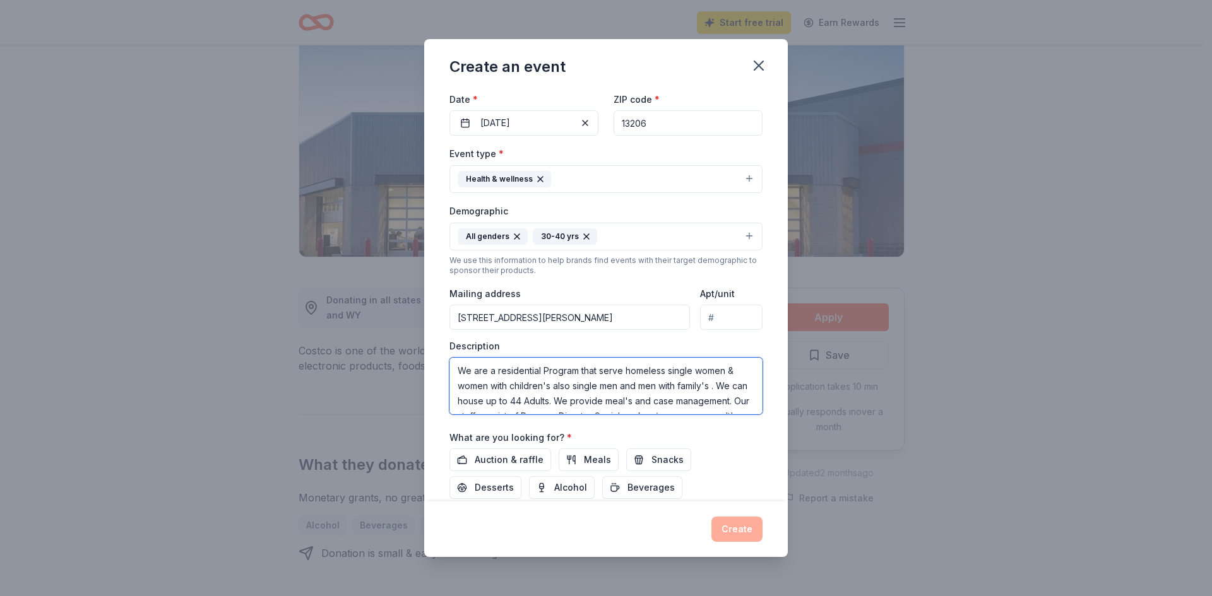
scroll to position [130, 0]
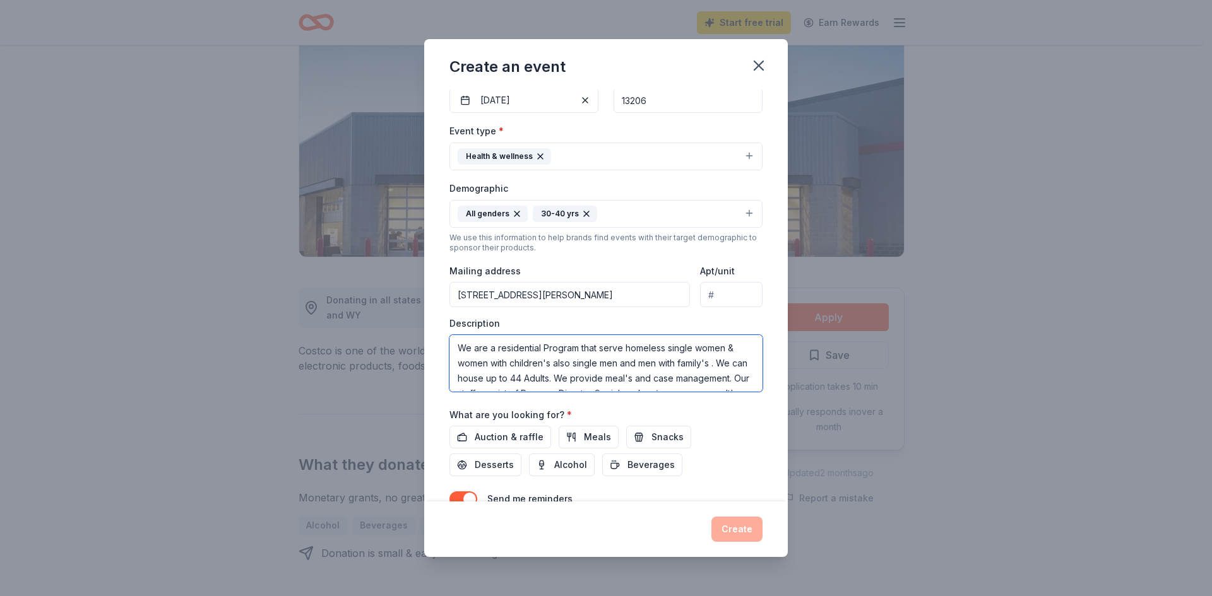
click at [666, 348] on textarea "We are a residential Program that serve homeless single women & women with chil…" at bounding box center [605, 363] width 313 height 57
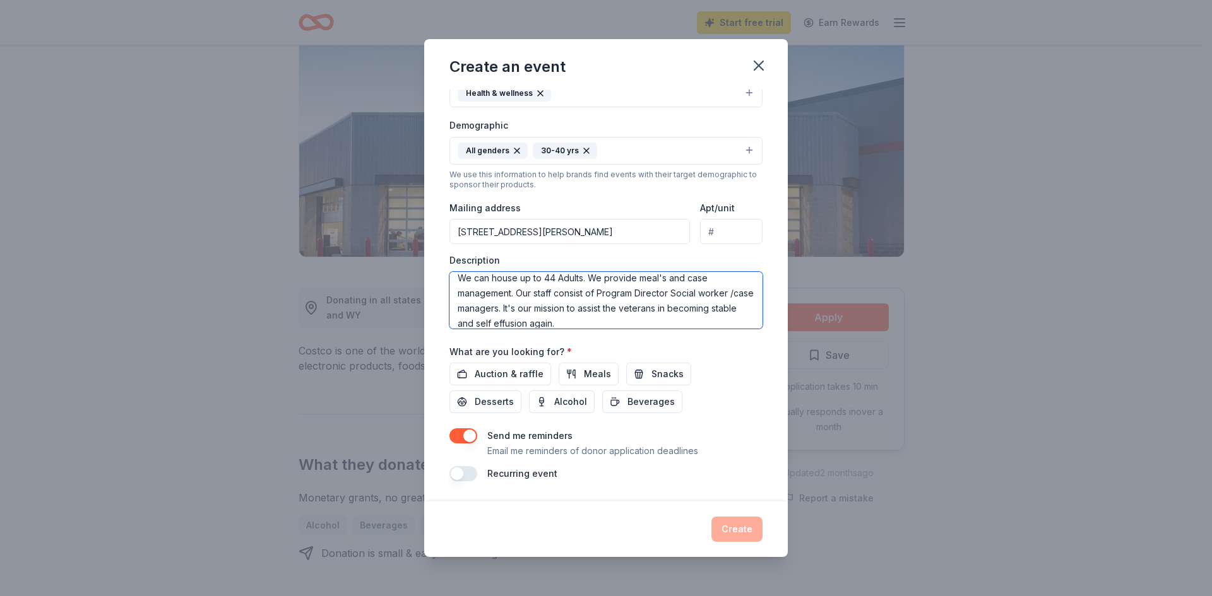
scroll to position [45, 0]
click at [634, 317] on textarea "We are a residential Program that serve homeless veterans single women & women …" at bounding box center [605, 300] width 313 height 57
click at [493, 325] on textarea "We are a residential Program that serve homeless veterans single women & women …" at bounding box center [605, 300] width 313 height 57
drag, startPoint x: 493, startPoint y: 325, endPoint x: 699, endPoint y: 356, distance: 208.7
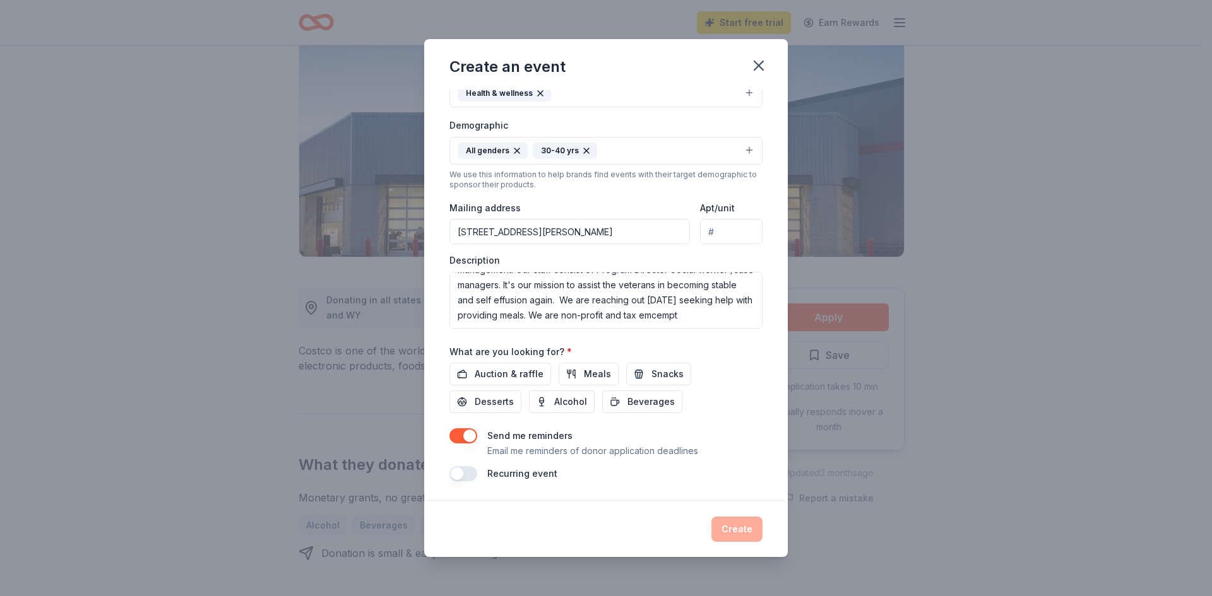
click at [699, 356] on div "What are you looking for? * Auction & raffle Meals Snacks Desserts Alcohol Beve…" at bounding box center [605, 379] width 313 height 70
click at [480, 326] on textarea "We are a residential Program that serve homeless veterans single women & women …" at bounding box center [605, 300] width 313 height 57
click at [566, 329] on div "Event name * Feeding Vet's 13 /100 Event website Attendance * 44 Date * 09/01/2…" at bounding box center [605, 189] width 313 height 586
click at [485, 324] on textarea "We are a residential Program that serve homeless veterans single women & women …" at bounding box center [605, 300] width 313 height 57
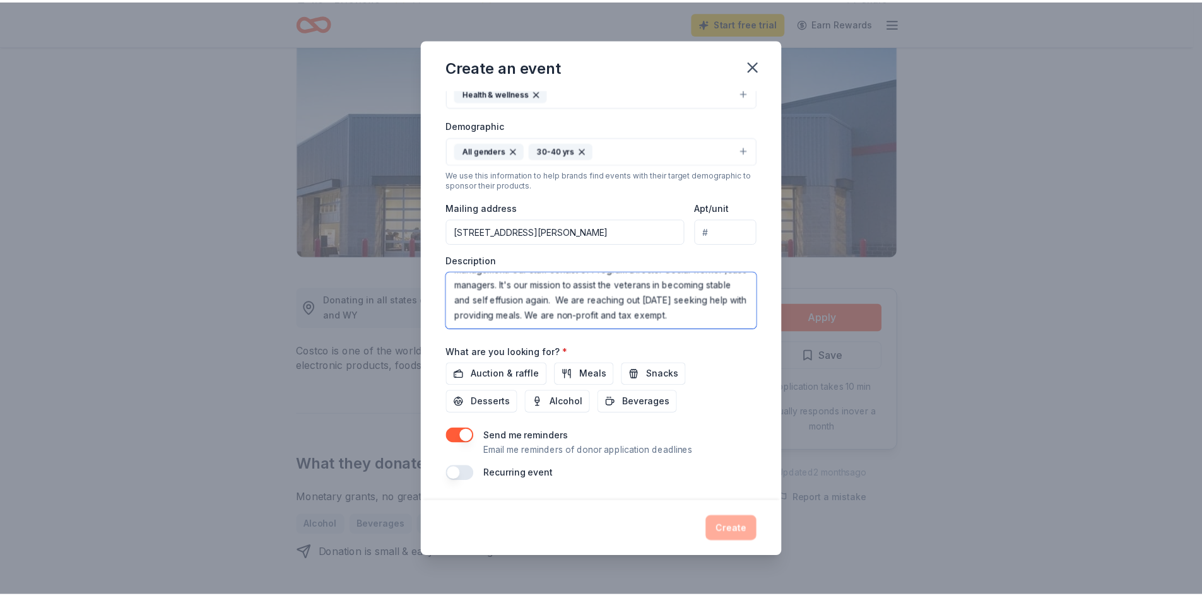
scroll to position [76, 0]
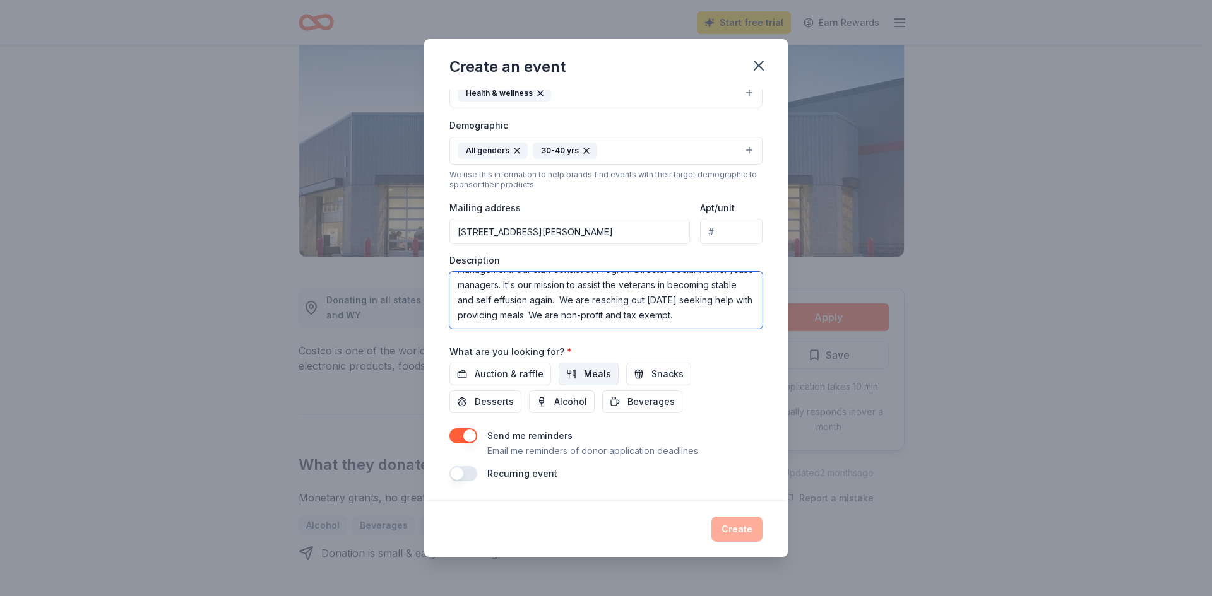
type textarea "We are a residential Program that serve homeless veterans single women & women …"
click at [595, 373] on span "Meals" at bounding box center [597, 374] width 27 height 15
click at [738, 537] on button "Create" at bounding box center [736, 529] width 51 height 25
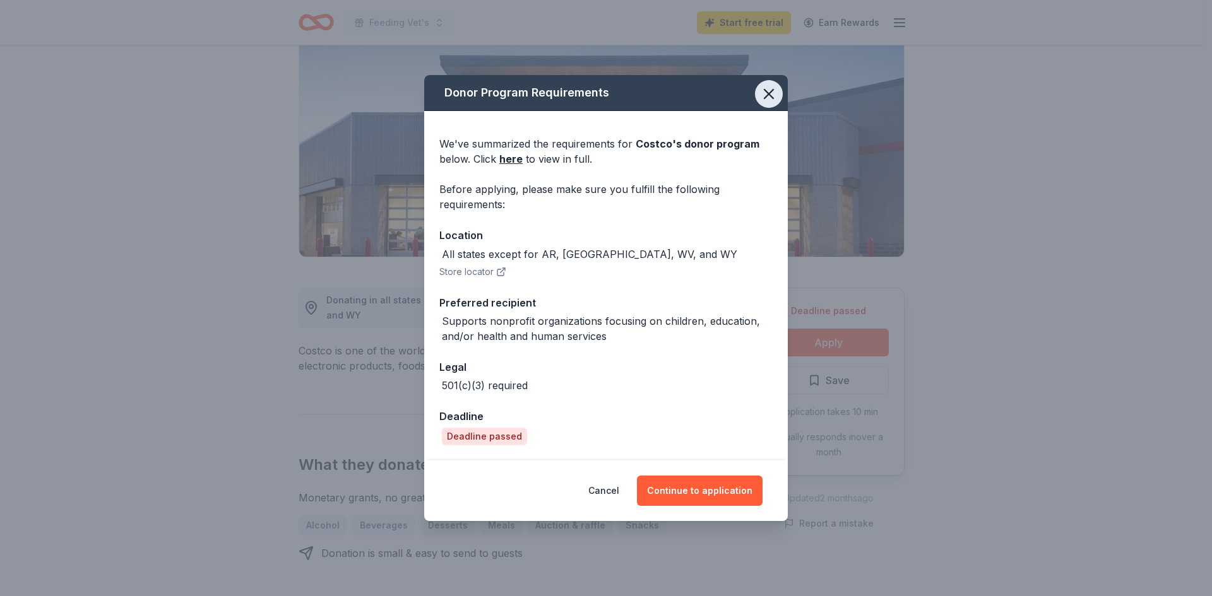
click at [772, 92] on icon "button" at bounding box center [769, 94] width 18 height 18
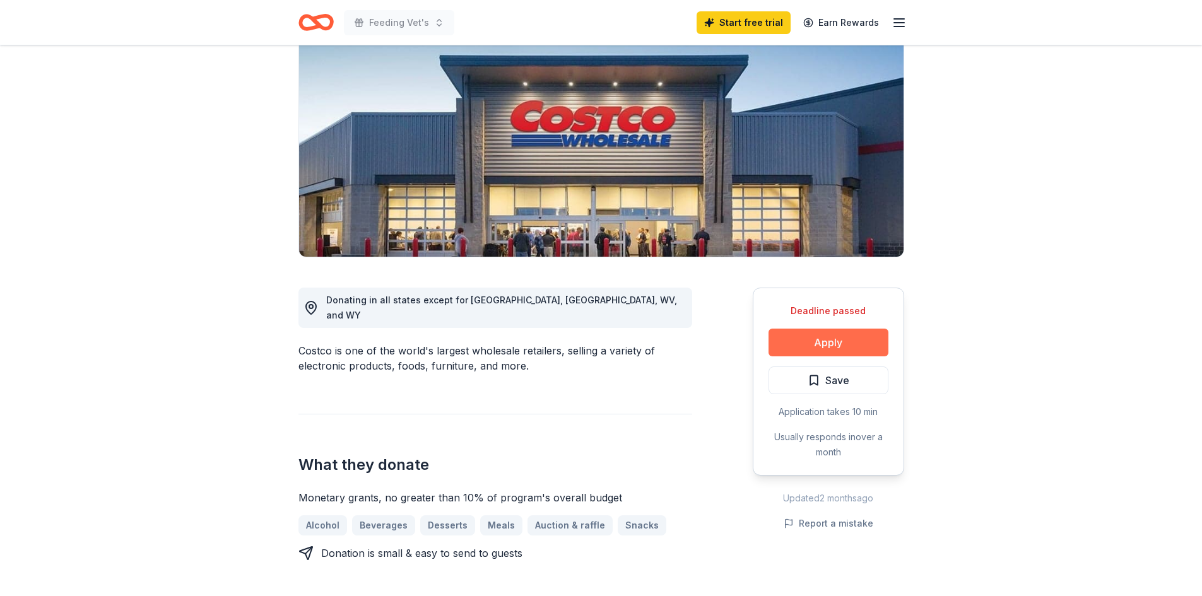
click at [847, 343] on button "Apply" at bounding box center [829, 343] width 120 height 28
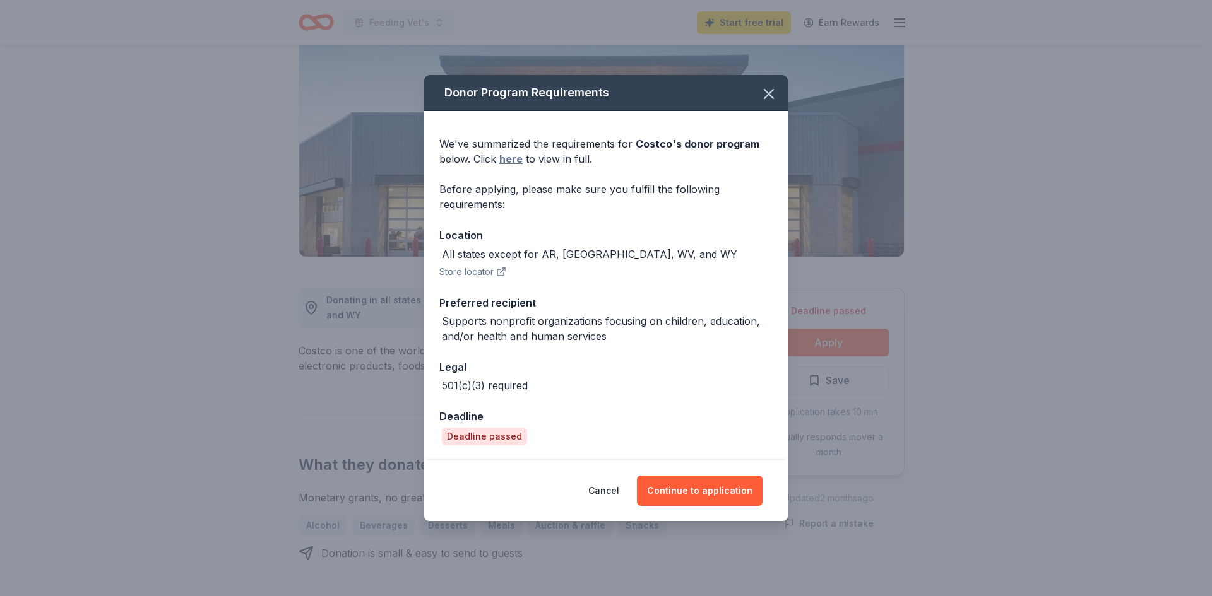
click at [514, 157] on link "here" at bounding box center [510, 158] width 23 height 15
click at [657, 506] on button "Continue to application" at bounding box center [700, 491] width 126 height 30
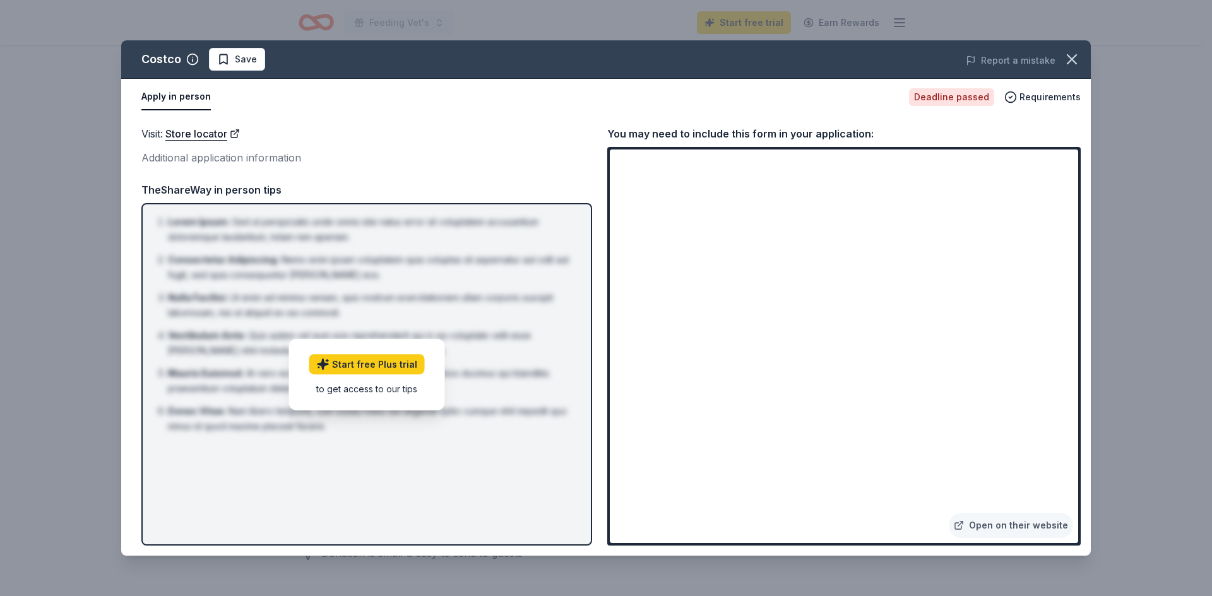
click at [257, 158] on div "Additional application information" at bounding box center [366, 158] width 451 height 16
click at [1067, 56] on icon "button" at bounding box center [1072, 59] width 18 height 18
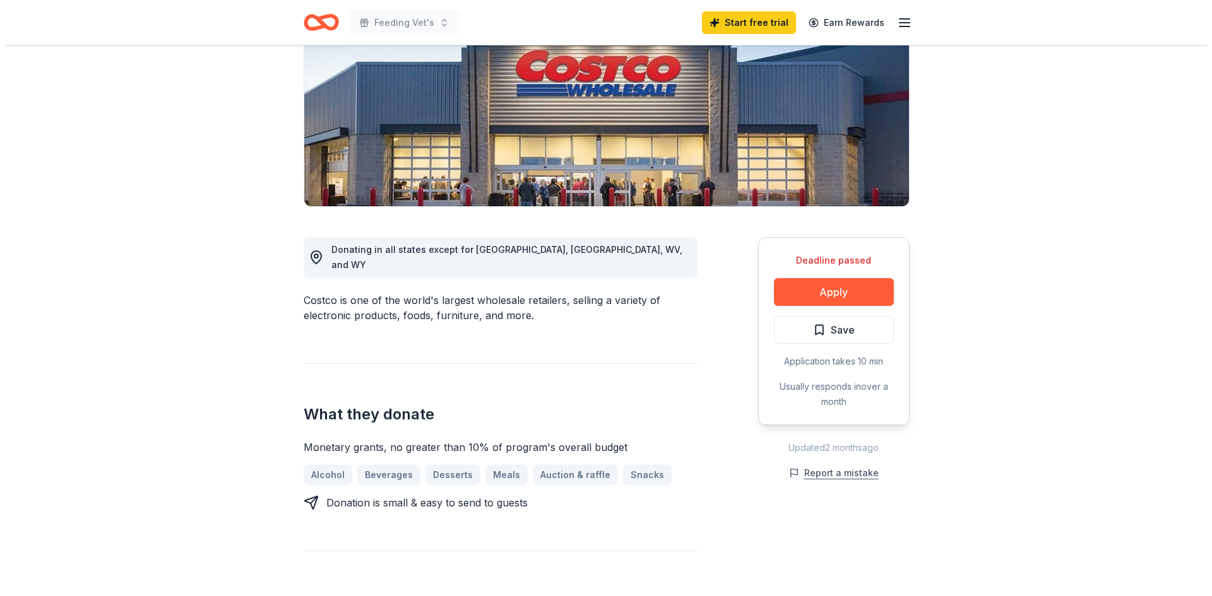
scroll to position [252, 0]
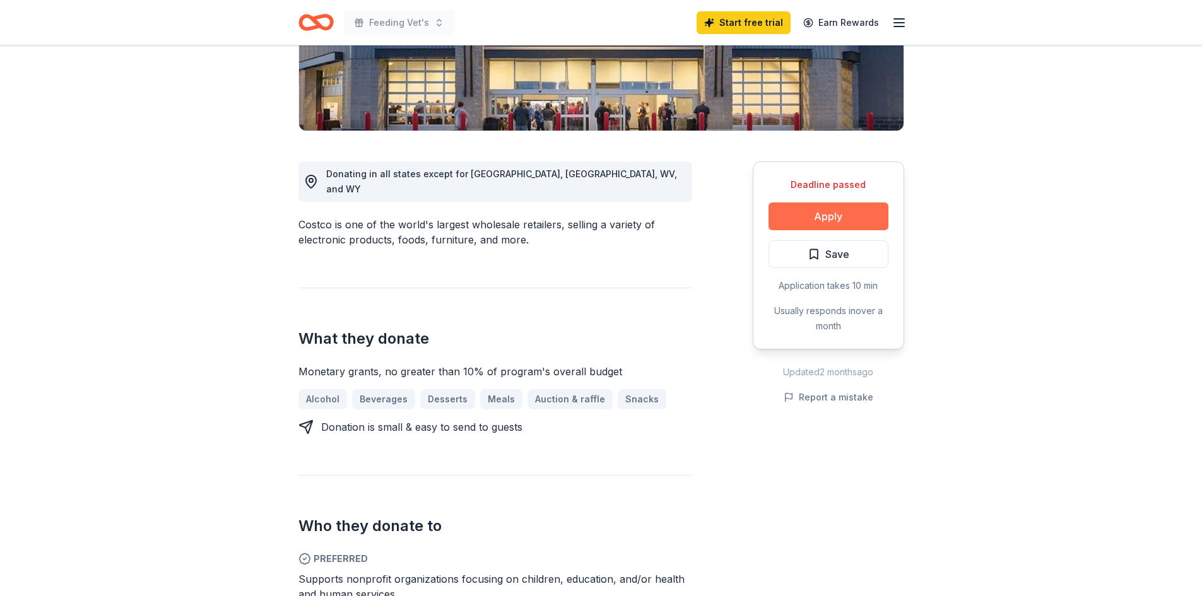
click at [820, 213] on button "Apply" at bounding box center [829, 217] width 120 height 28
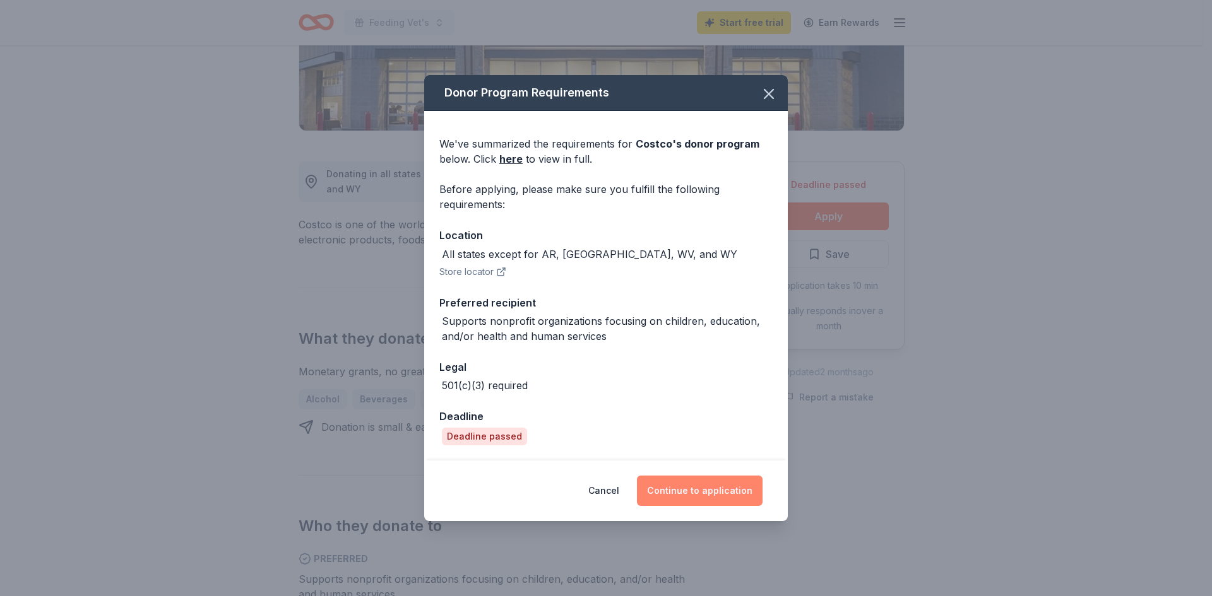
click at [701, 490] on button "Continue to application" at bounding box center [700, 491] width 126 height 30
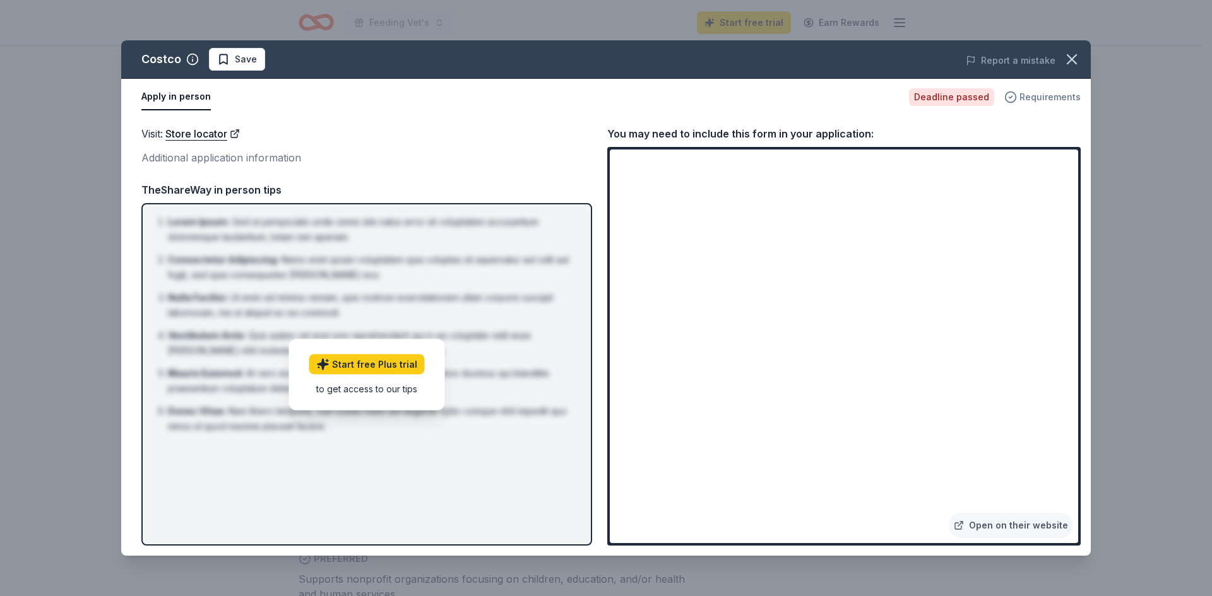
click at [1040, 98] on span "Requirements" at bounding box center [1049, 97] width 61 height 15
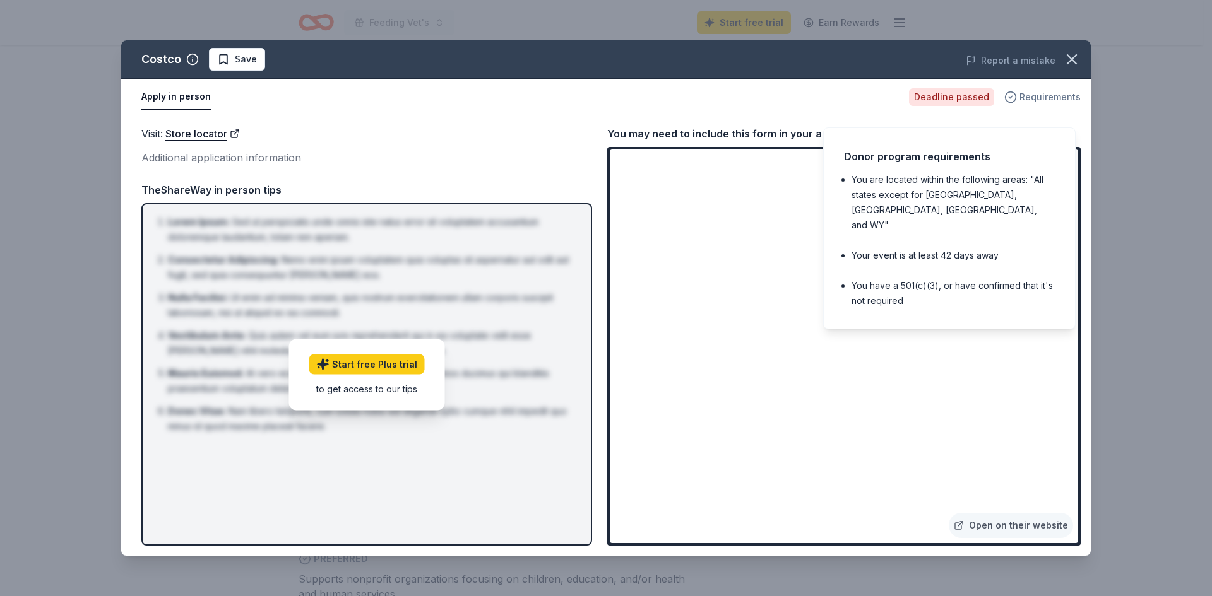
click at [1040, 98] on span "Requirements" at bounding box center [1049, 97] width 61 height 15
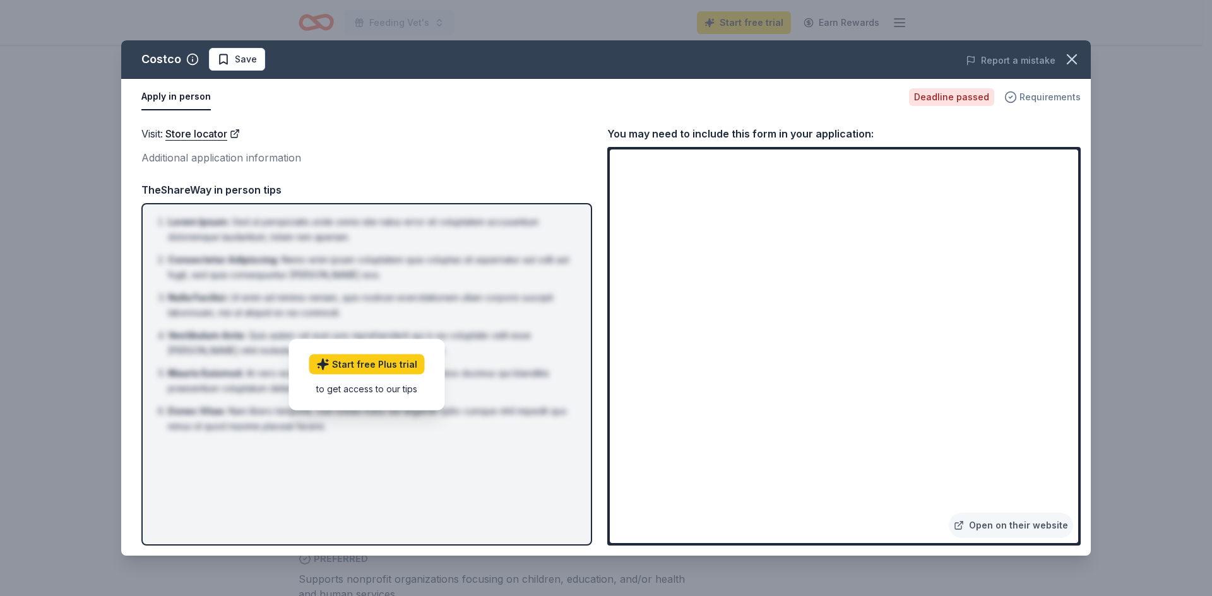
click at [1041, 98] on span "Requirements" at bounding box center [1049, 97] width 61 height 15
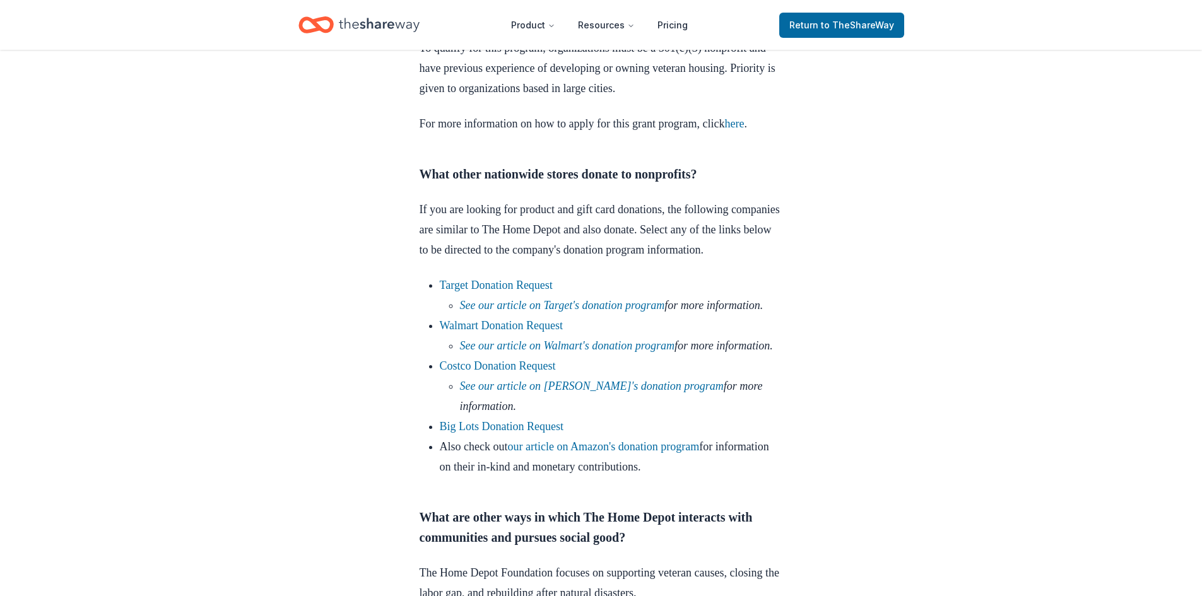
scroll to position [694, 0]
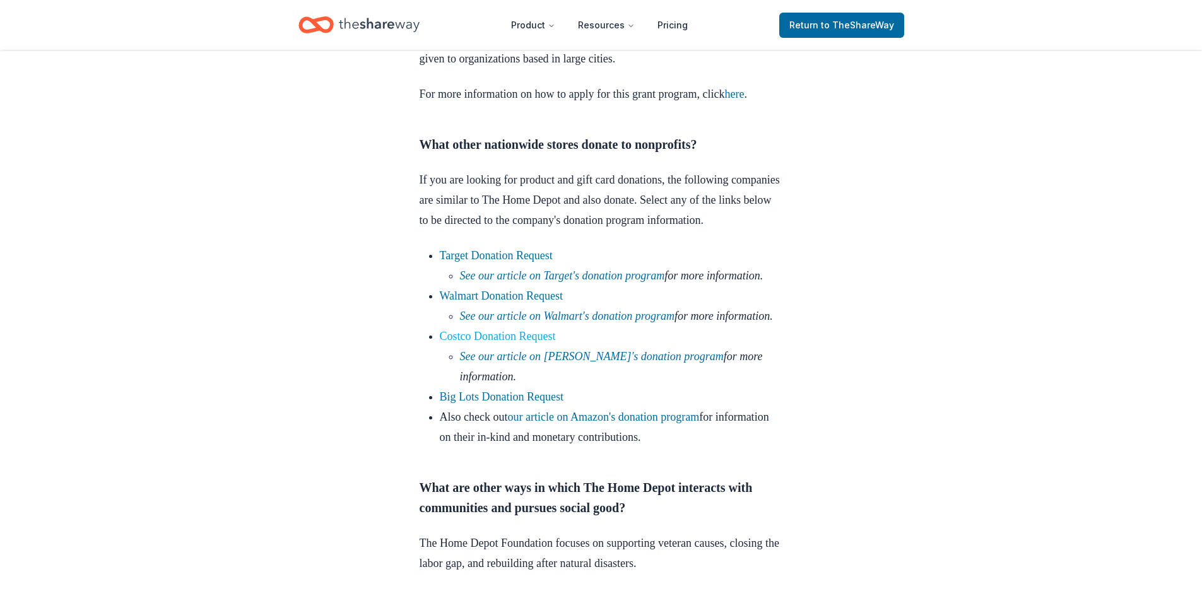
click at [489, 343] on link "Costco Donation Request" at bounding box center [498, 336] width 116 height 13
click at [495, 343] on link "Costco Donation Request" at bounding box center [498, 336] width 116 height 13
click at [497, 343] on link "Costco Donation Request" at bounding box center [498, 336] width 116 height 13
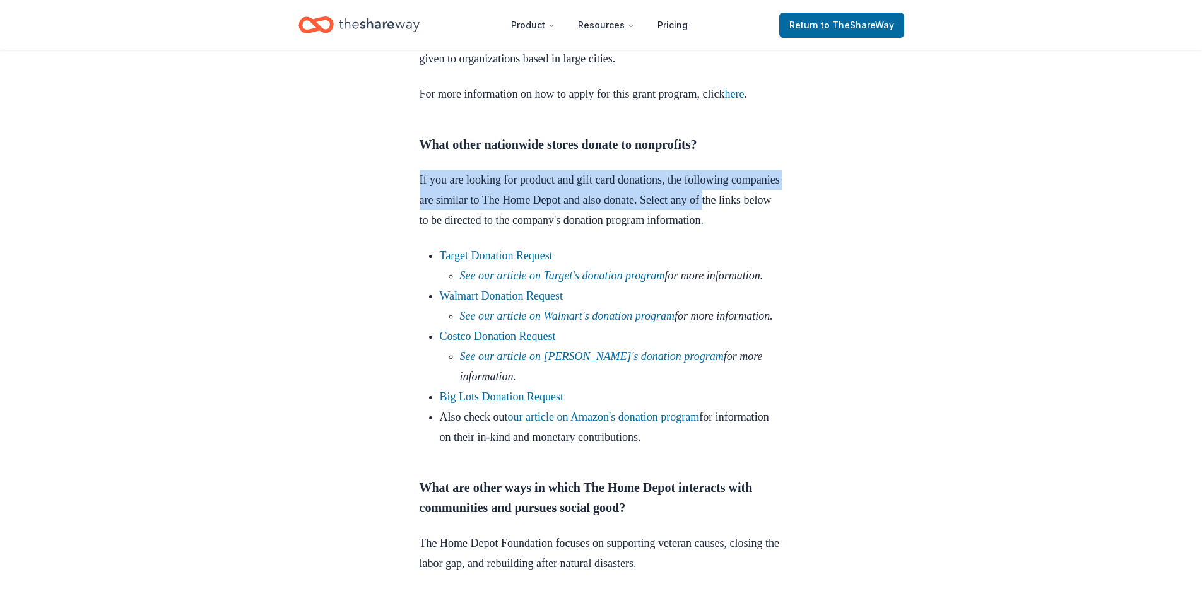
drag, startPoint x: 267, startPoint y: 181, endPoint x: 551, endPoint y: 556, distance: 470.3
click at [379, 369] on div "Donation Requests Sep 12, 2022 A Nonprofit’s Guide to The Home Depot’s Donation…" at bounding box center [601, 510] width 1202 height 2309
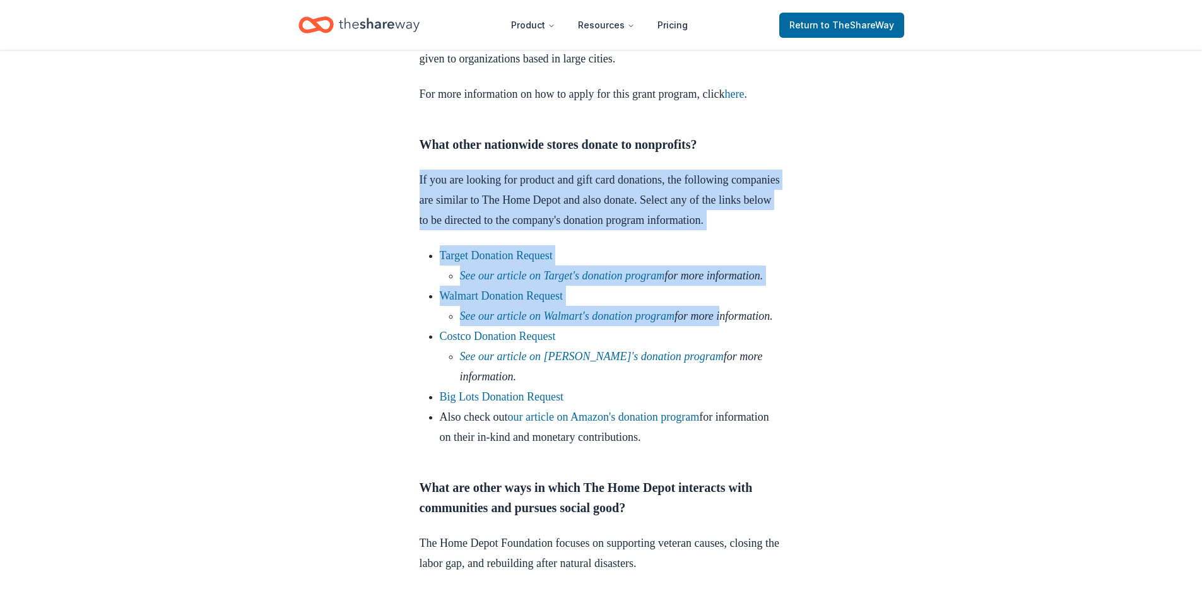
click at [307, 300] on div "Donation Requests Sep 12, 2022 A Nonprofit’s Guide to The Home Depot’s Donation…" at bounding box center [601, 510] width 1202 height 2309
click at [1007, 223] on div "Donation Requests Sep 12, 2022 A Nonprofit’s Guide to The Home Depot’s Donation…" at bounding box center [601, 510] width 1202 height 2309
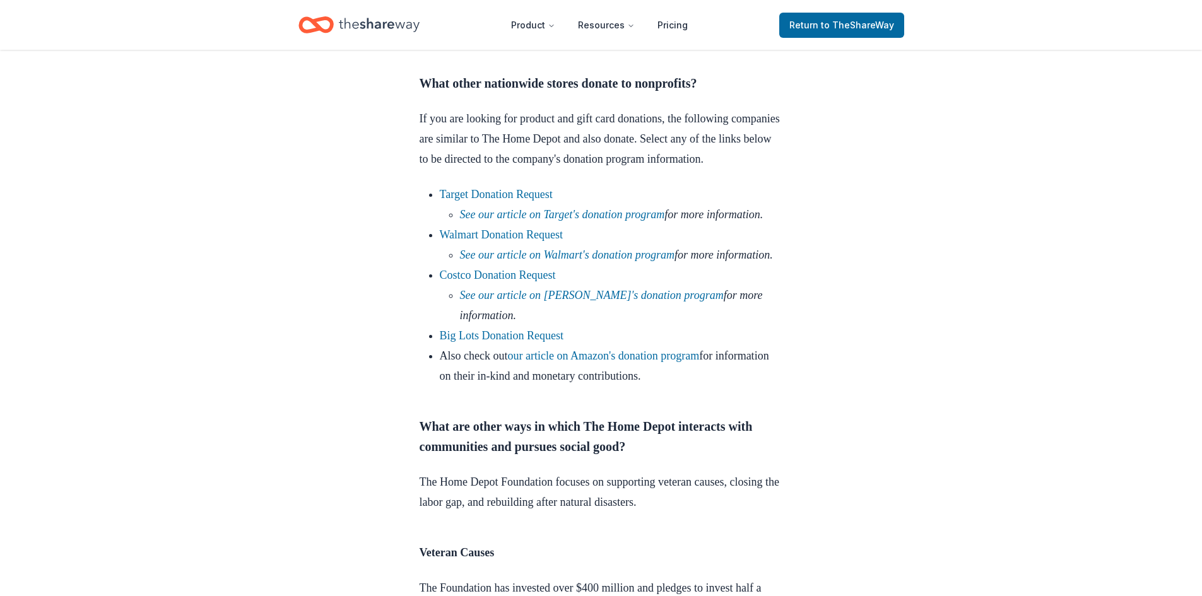
scroll to position [757, 0]
click at [502, 280] on link "Costco Donation Request" at bounding box center [498, 273] width 116 height 13
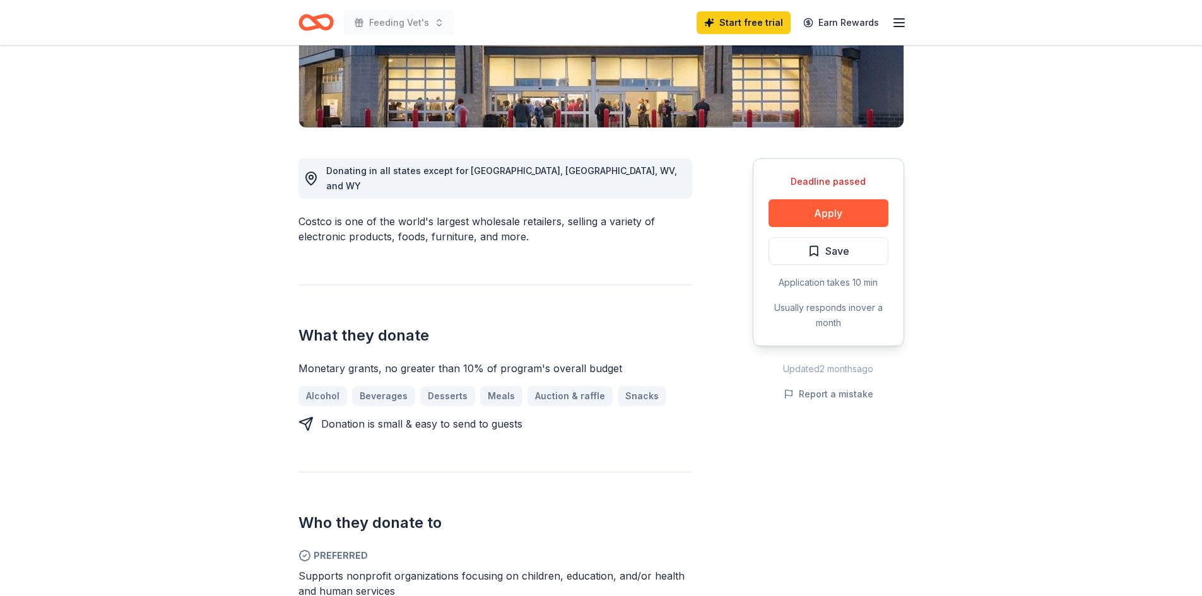
scroll to position [252, 0]
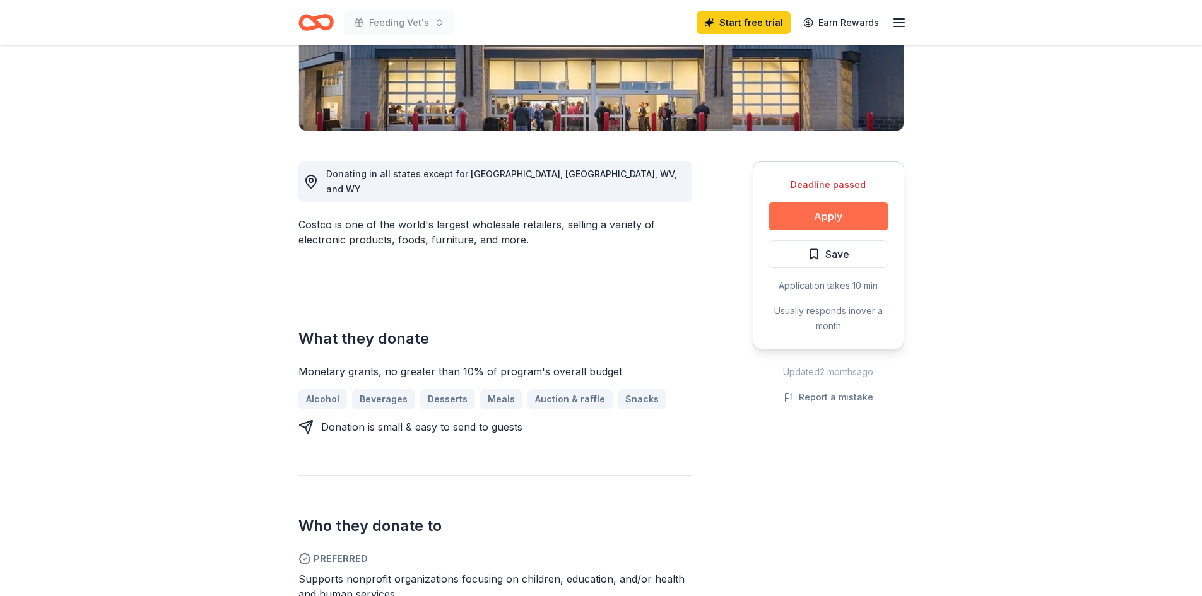
click at [832, 220] on button "Apply" at bounding box center [829, 217] width 120 height 28
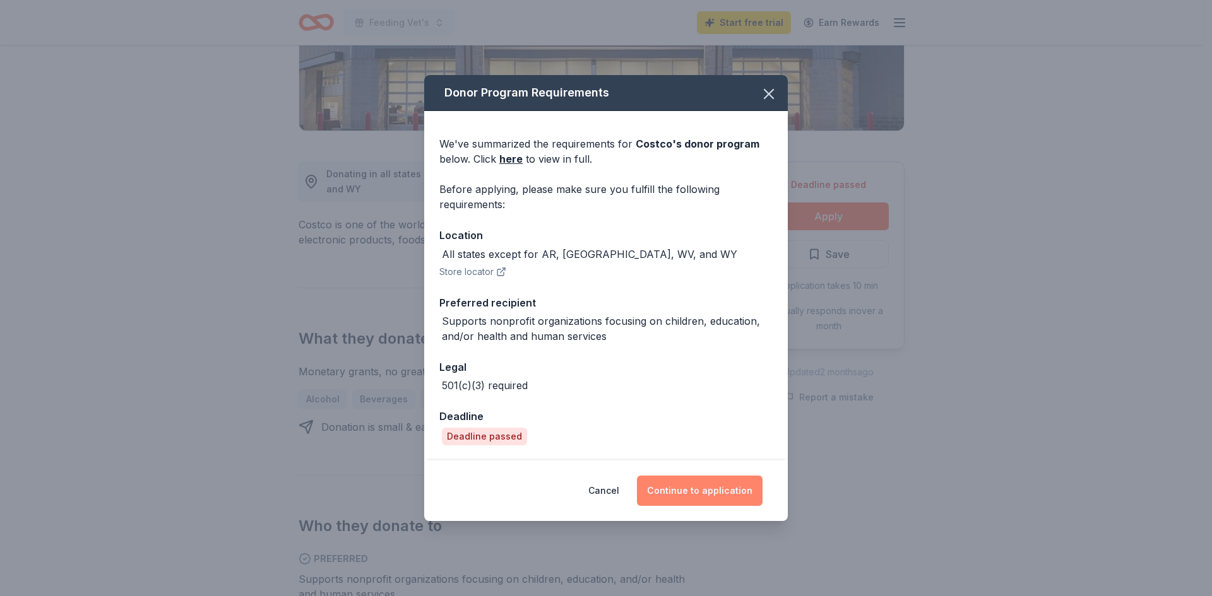
click at [706, 489] on button "Continue to application" at bounding box center [700, 491] width 126 height 30
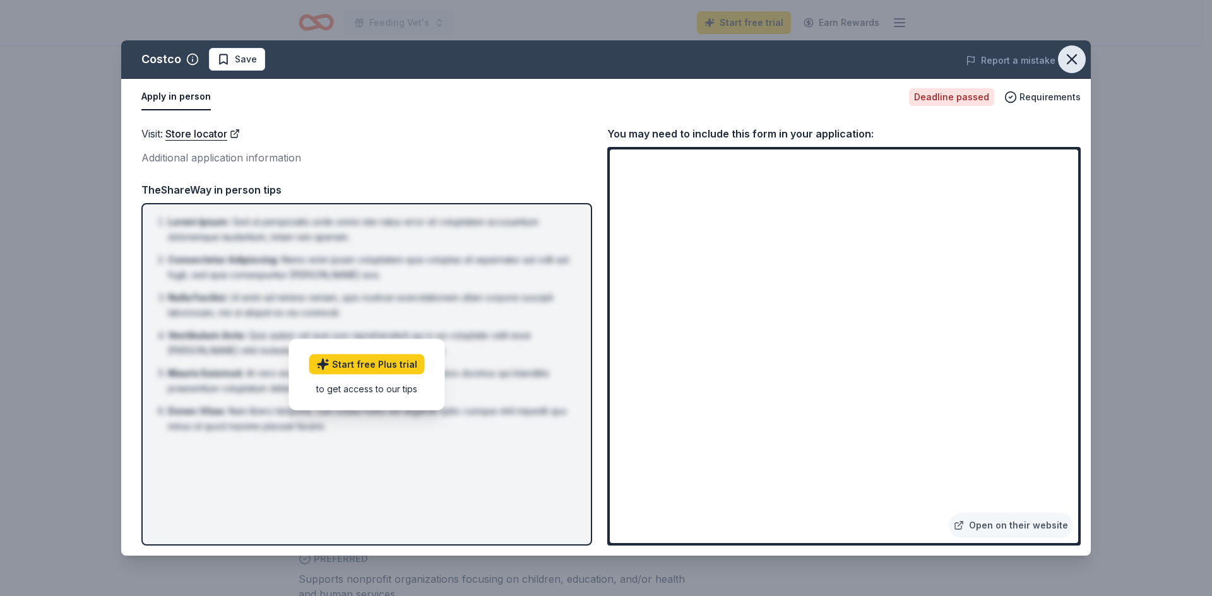
click at [1070, 64] on icon "button" at bounding box center [1072, 59] width 18 height 18
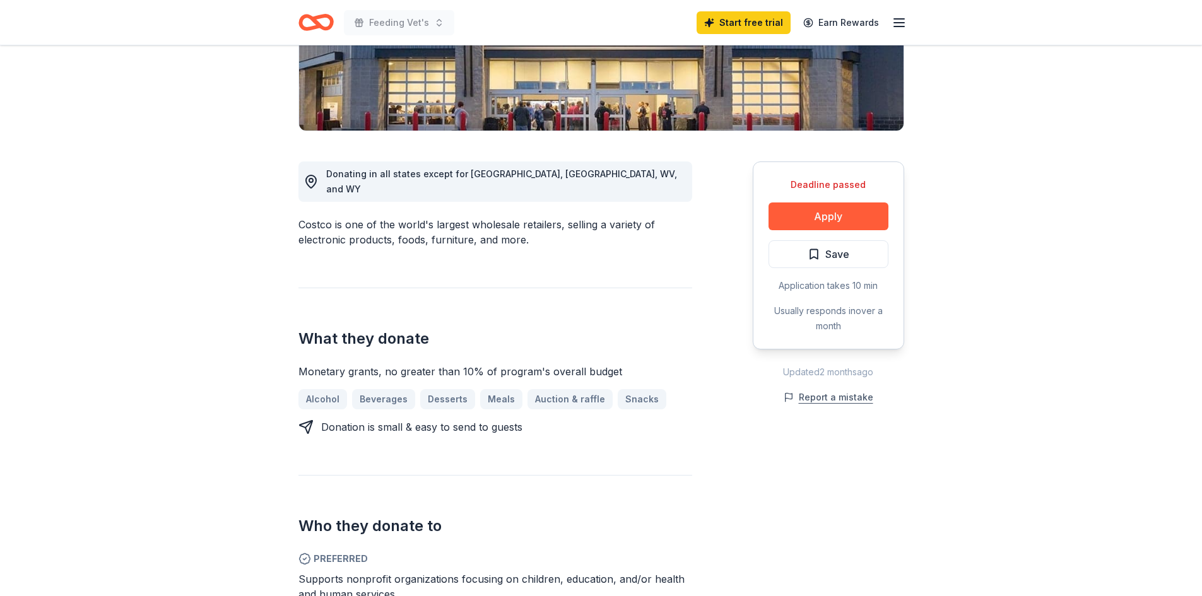
click at [851, 397] on button "Report a mistake" at bounding box center [829, 397] width 90 height 15
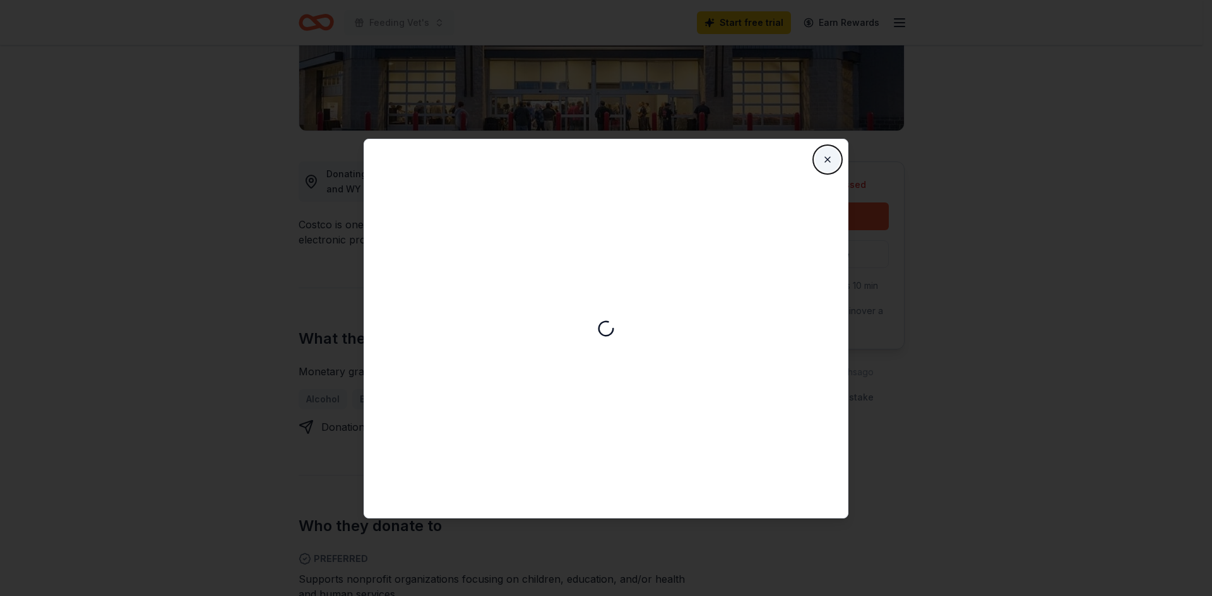
click at [826, 158] on button "Close" at bounding box center [827, 159] width 25 height 25
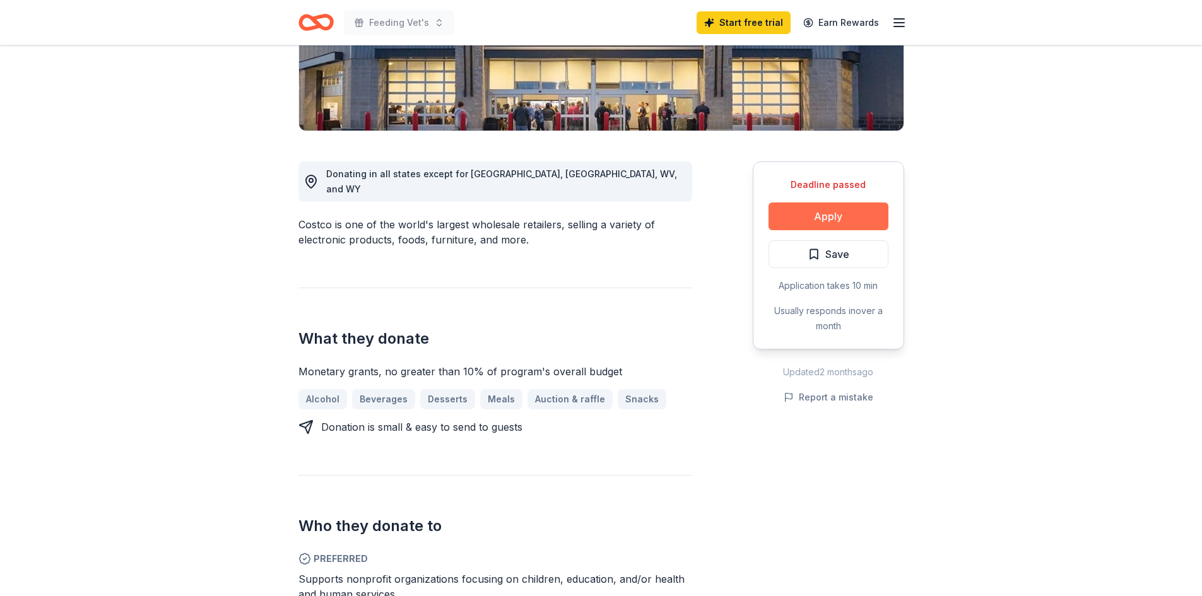
click at [848, 212] on button "Apply" at bounding box center [829, 217] width 120 height 28
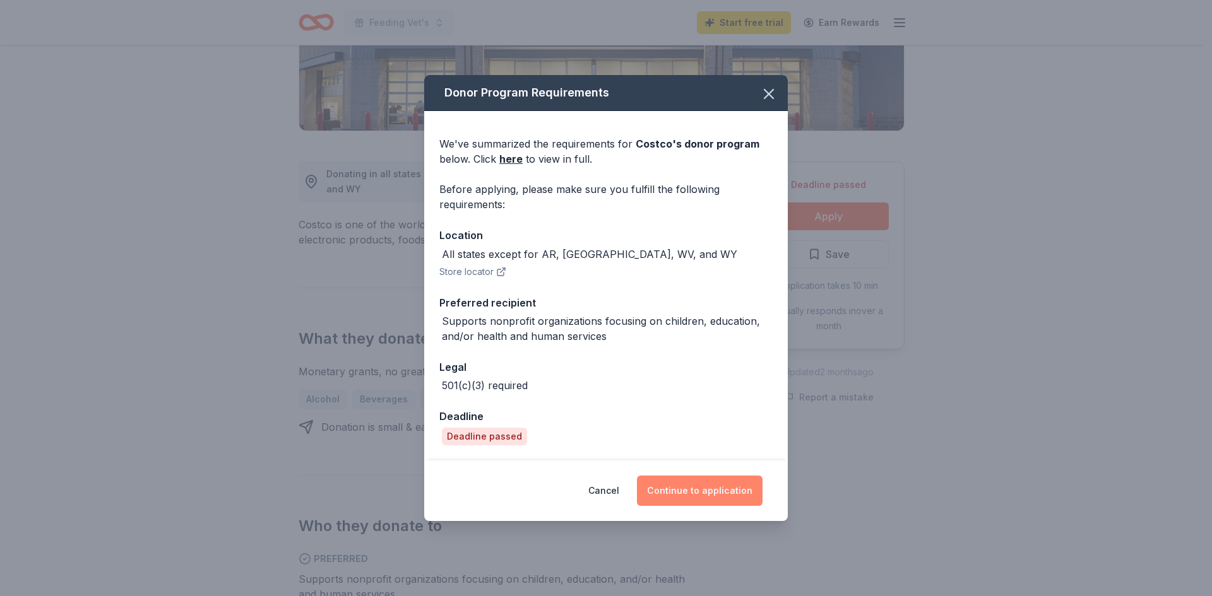
click at [704, 494] on button "Continue to application" at bounding box center [700, 491] width 126 height 30
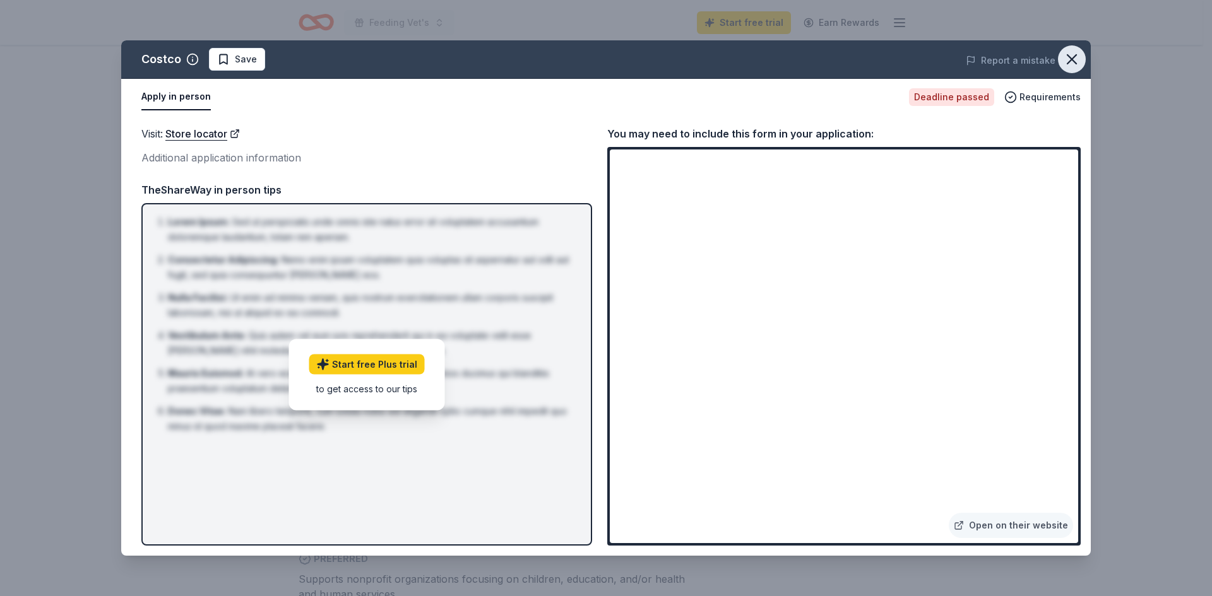
click at [1072, 68] on icon "button" at bounding box center [1072, 59] width 18 height 18
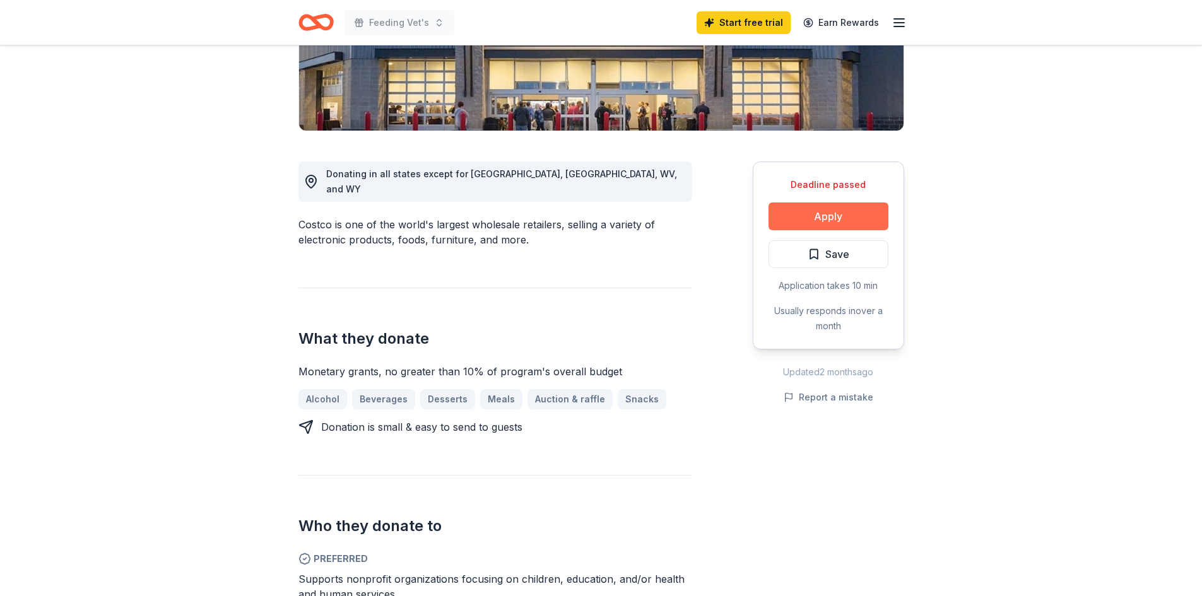
click at [850, 222] on button "Apply" at bounding box center [829, 217] width 120 height 28
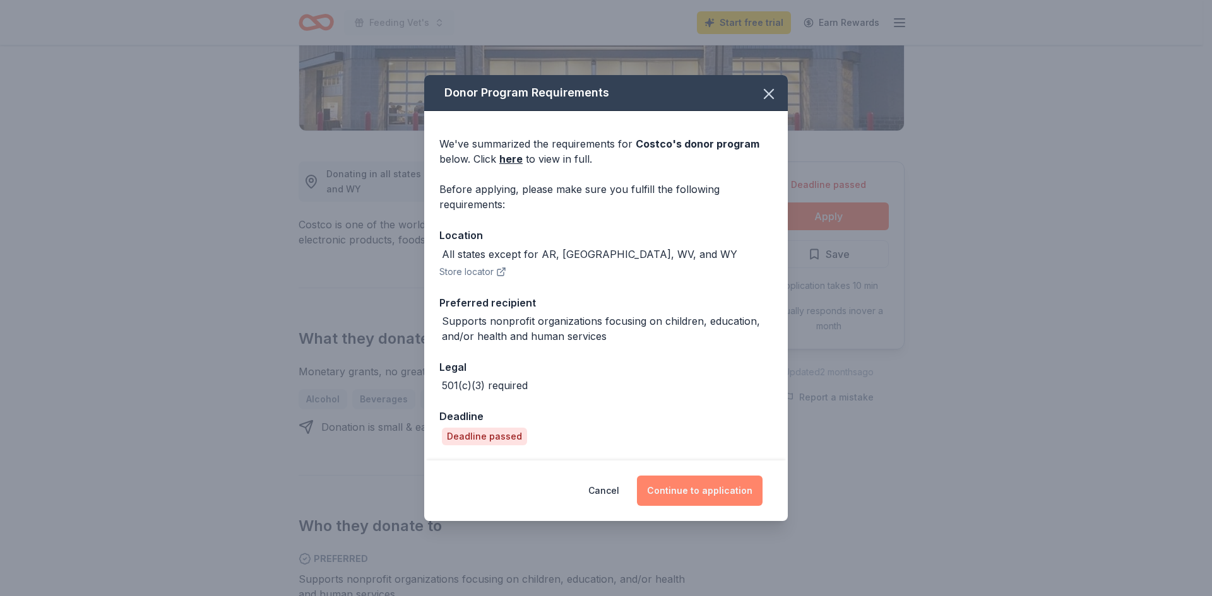
click at [726, 495] on button "Continue to application" at bounding box center [700, 491] width 126 height 30
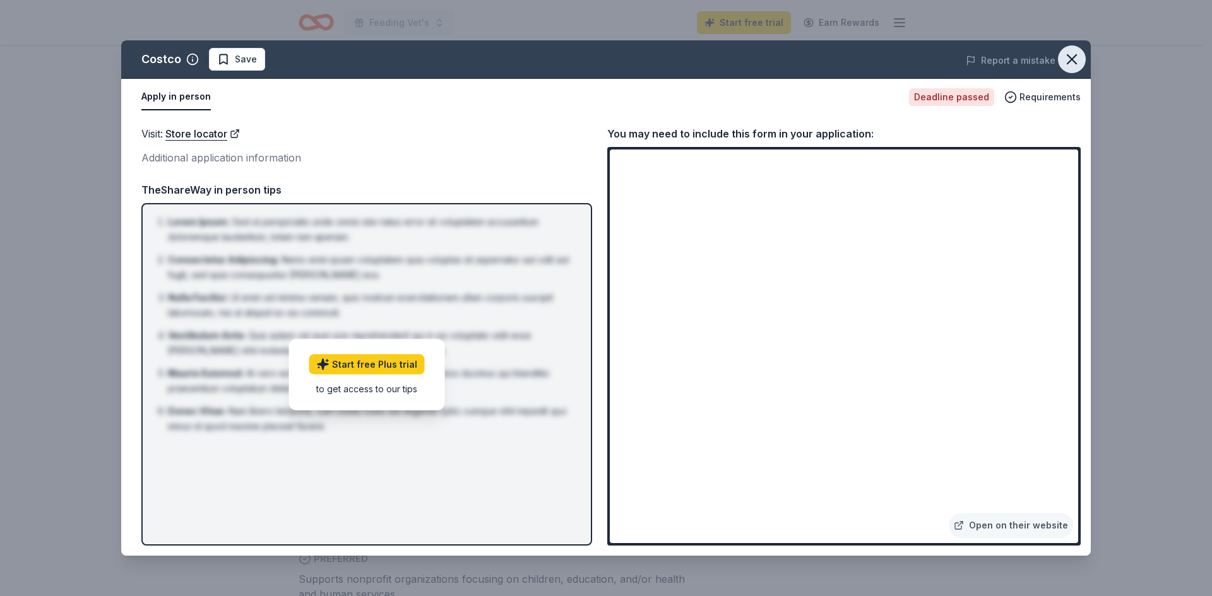
click at [1079, 61] on icon "button" at bounding box center [1072, 59] width 18 height 18
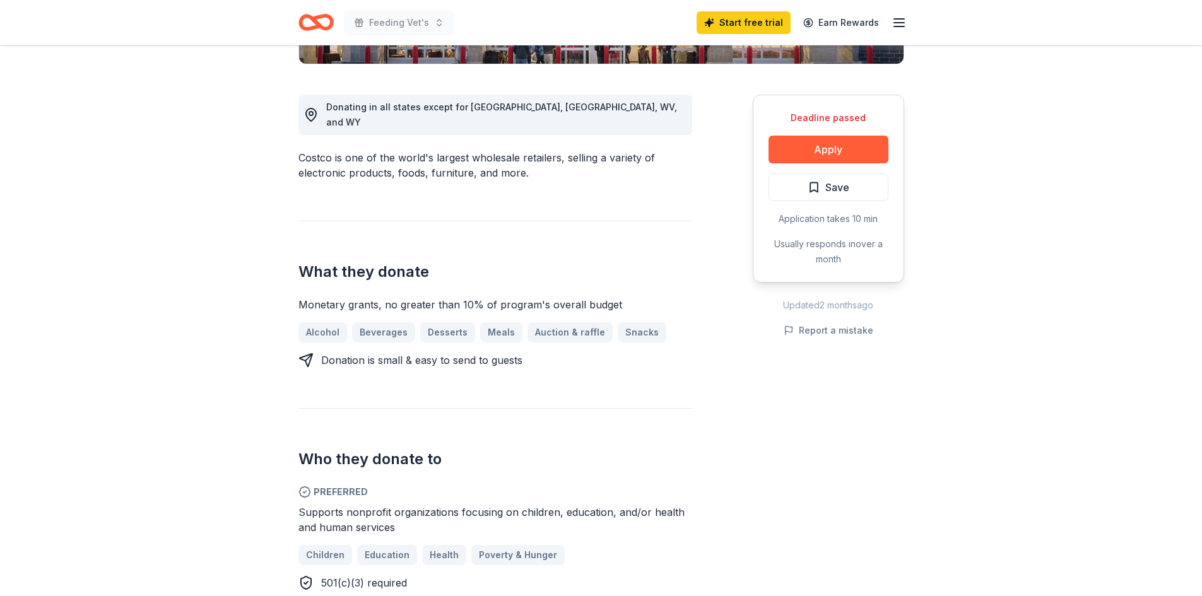
scroll to position [189, 0]
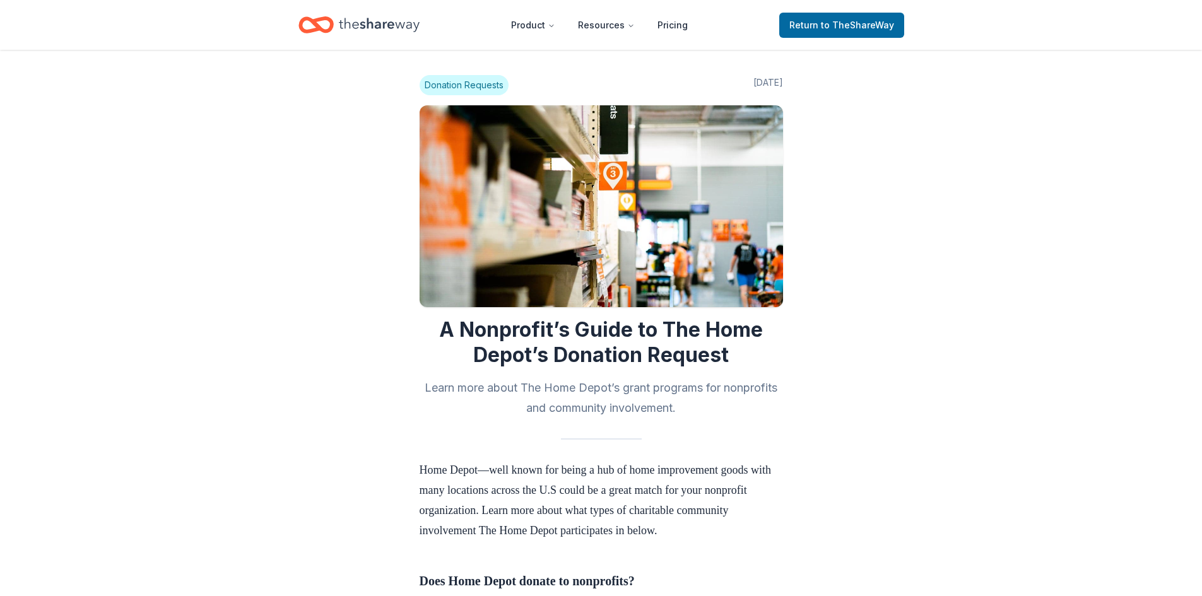
scroll to position [754, 0]
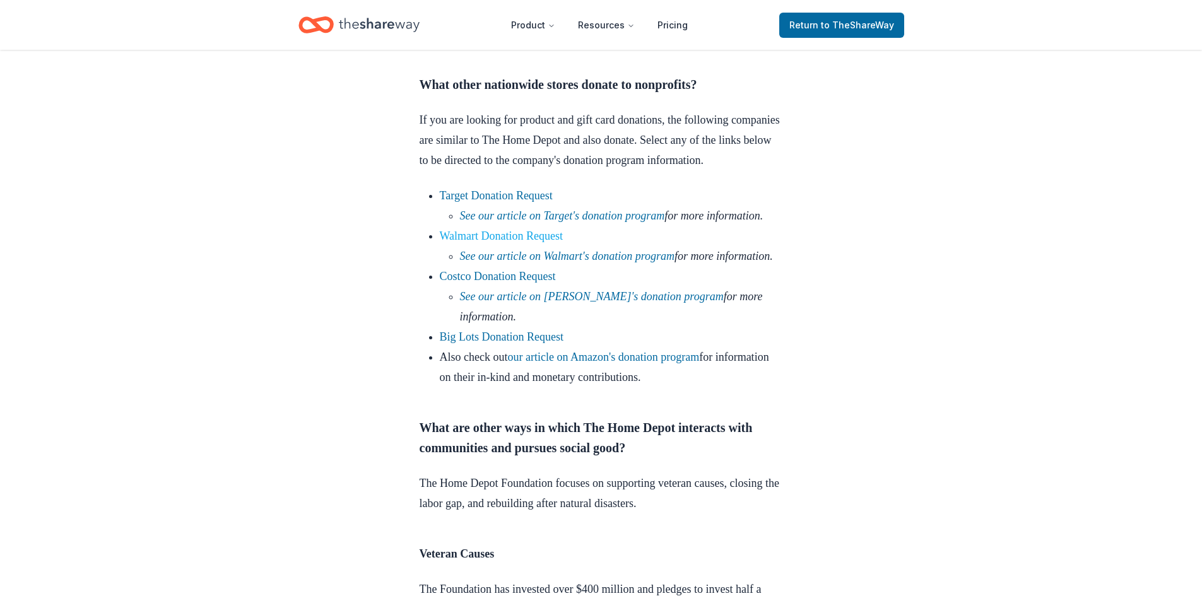
click at [532, 242] on link "Walmart Donation Request" at bounding box center [502, 236] width 124 height 13
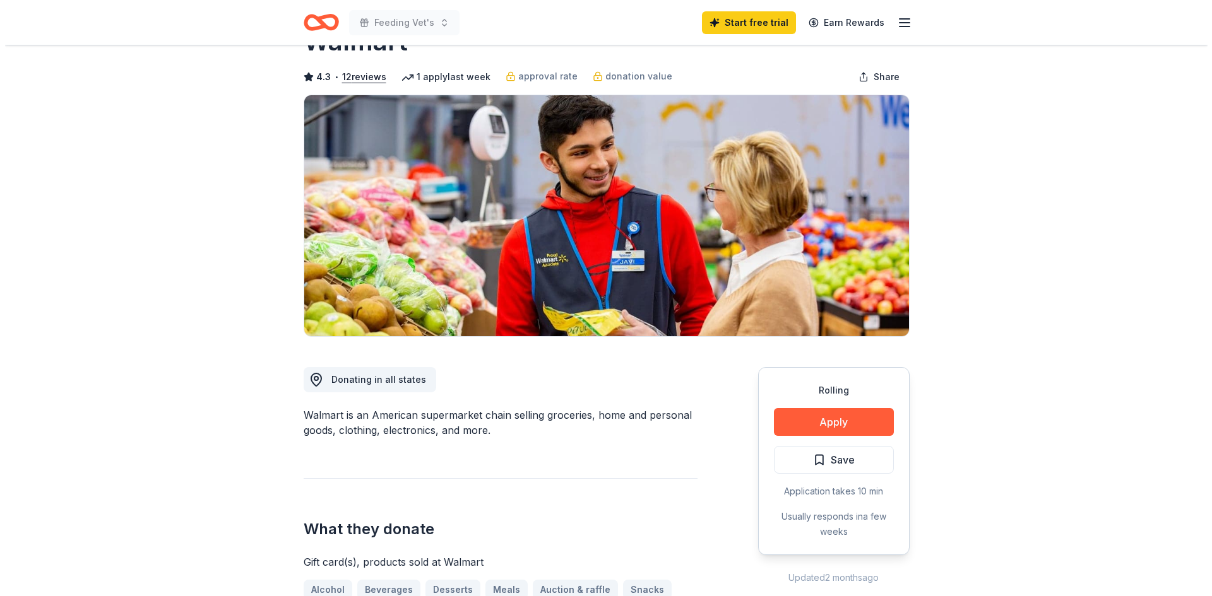
scroll to position [126, 0]
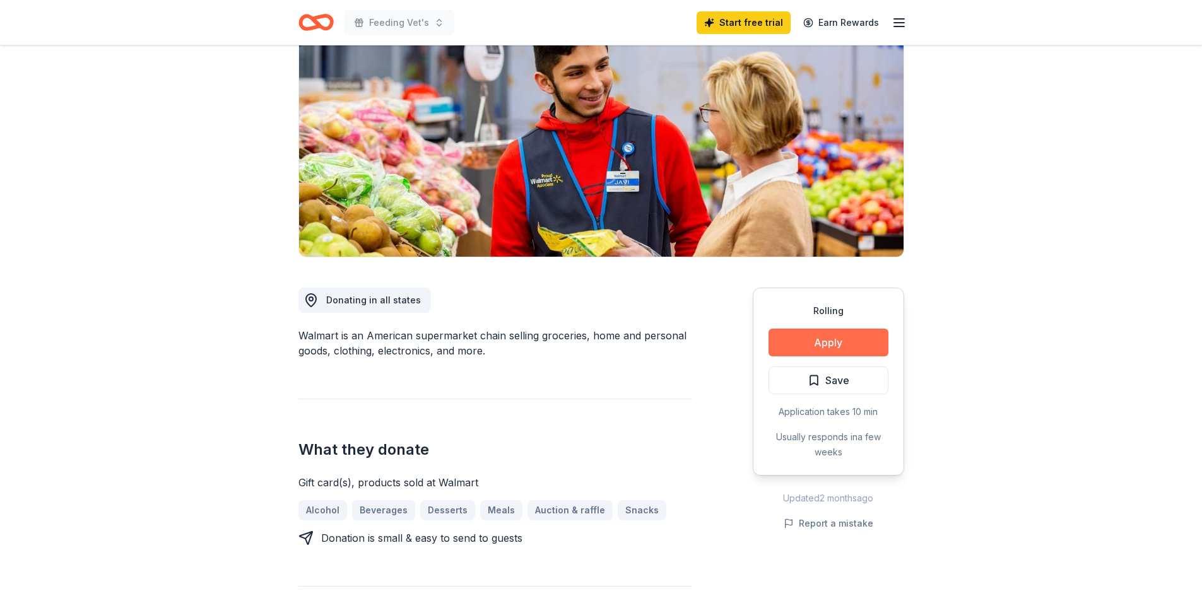
click at [835, 340] on button "Apply" at bounding box center [829, 343] width 120 height 28
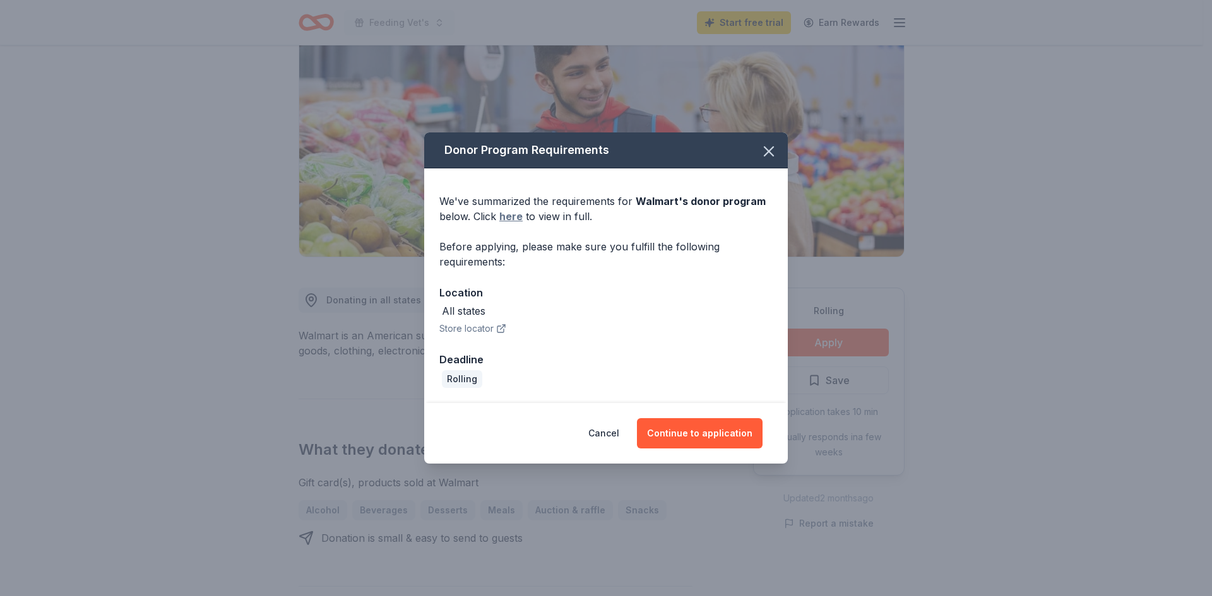
click at [519, 217] on link "here" at bounding box center [510, 216] width 23 height 15
click at [685, 435] on button "Continue to application" at bounding box center [700, 433] width 126 height 30
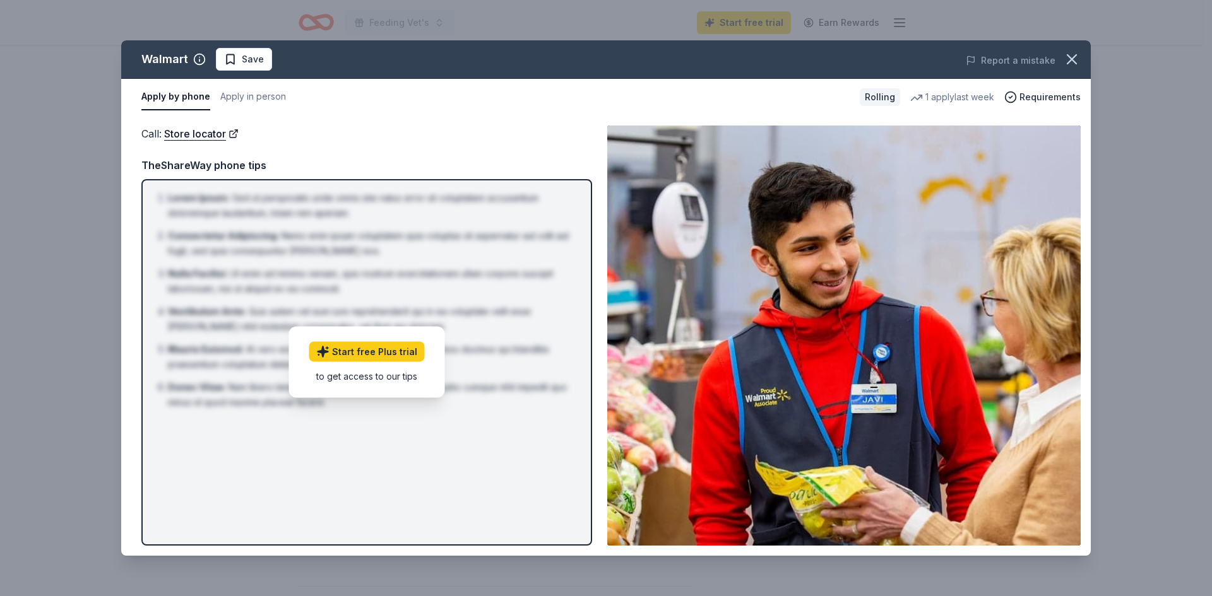
click at [172, 100] on button "Apply by phone" at bounding box center [175, 97] width 69 height 27
click at [188, 136] on link "Store locator" at bounding box center [201, 134] width 74 height 16
click at [183, 133] on link "Store locator" at bounding box center [201, 134] width 74 height 16
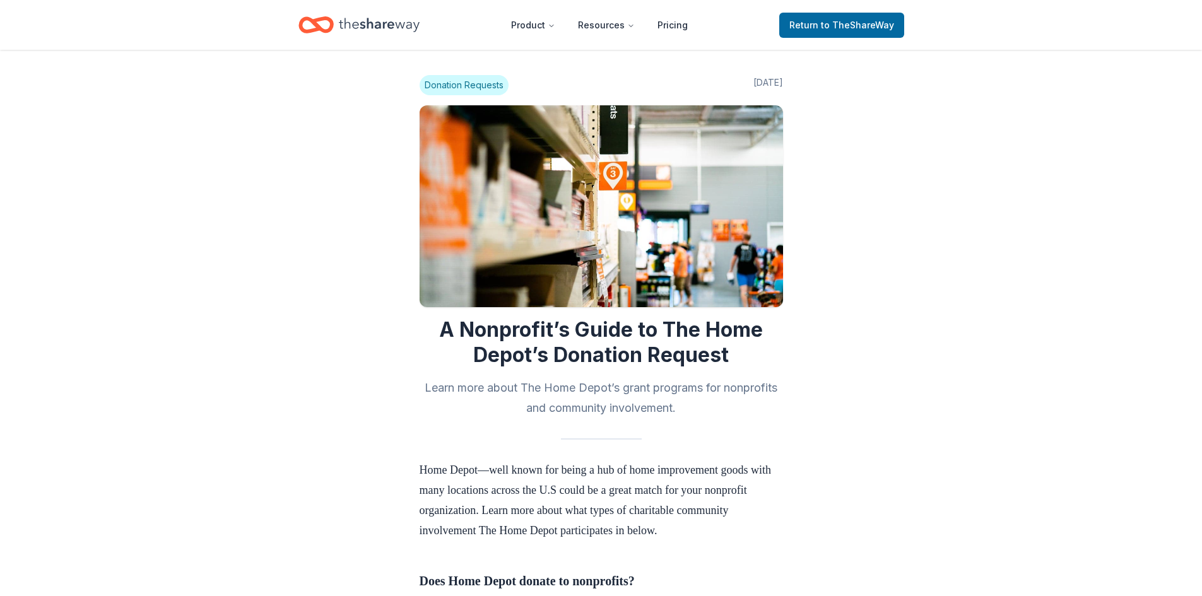
scroll to position [751, 0]
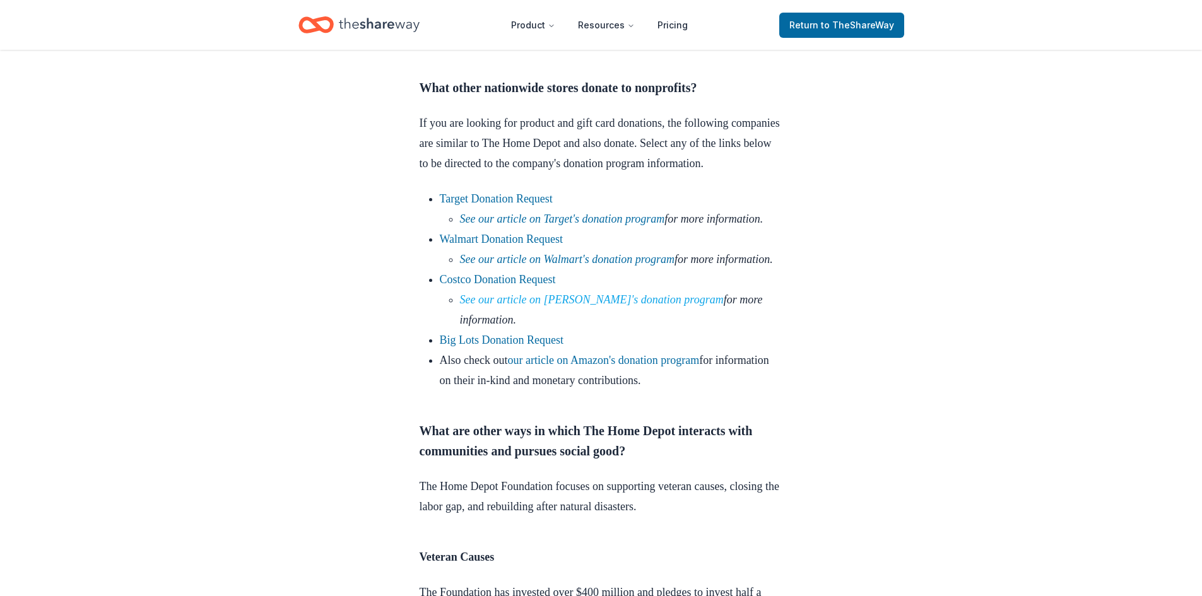
click at [577, 306] on link "See our article on [PERSON_NAME]'s donation program" at bounding box center [592, 299] width 264 height 13
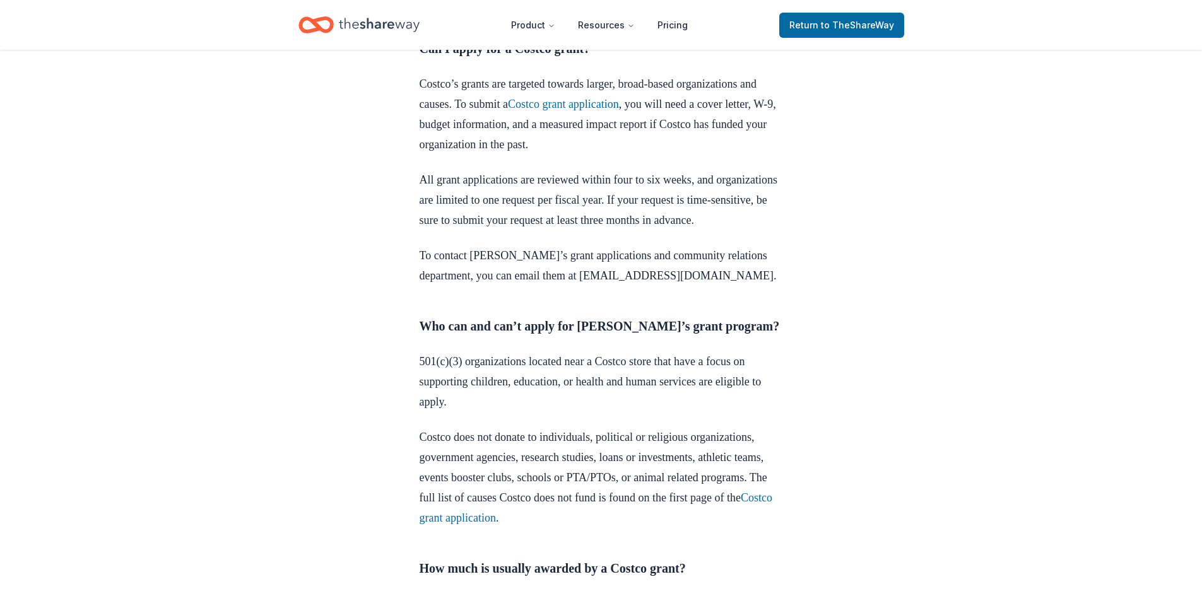
scroll to position [1515, 0]
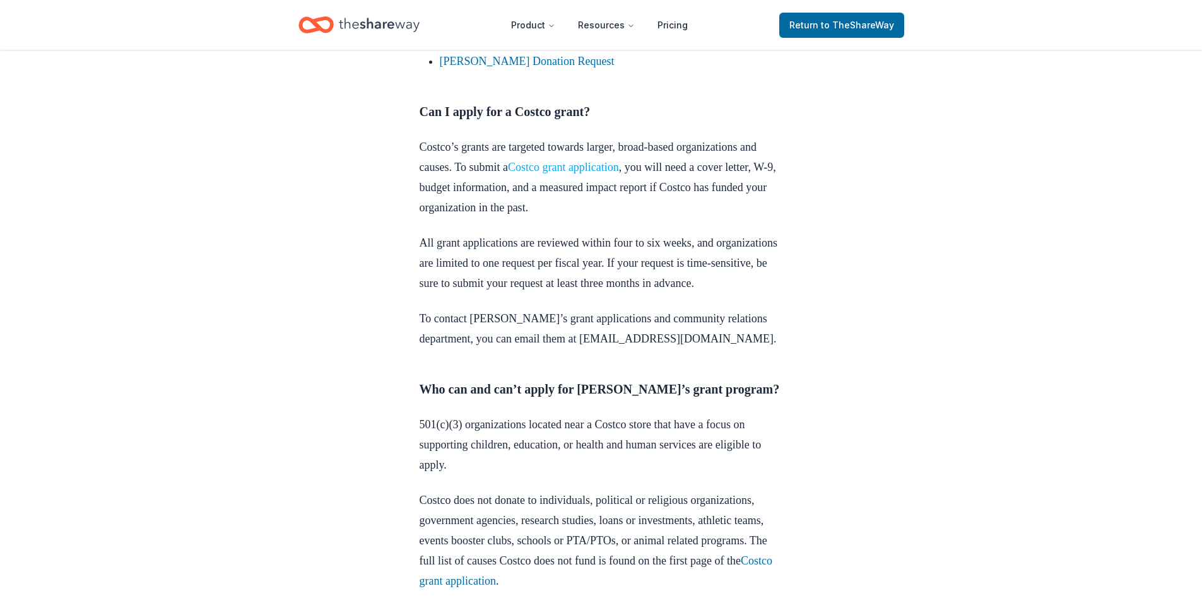
click at [608, 174] on link "Costco grant application" at bounding box center [563, 167] width 111 height 13
